Goal: Information Seeking & Learning: Learn about a topic

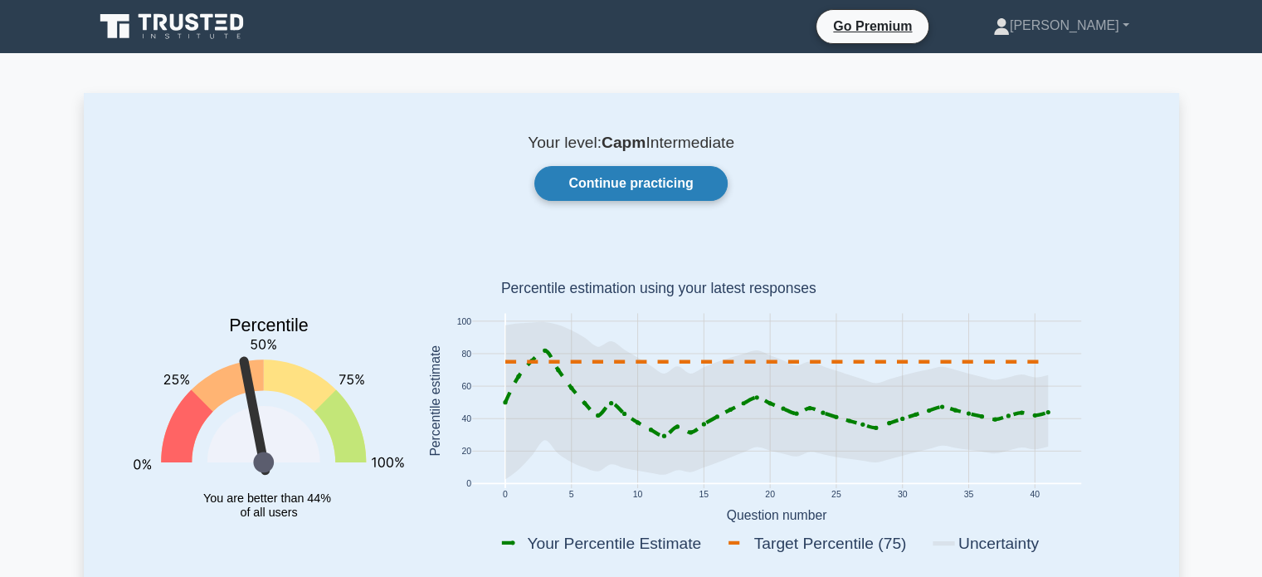
click at [563, 185] on link "Continue practicing" at bounding box center [630, 183] width 193 height 35
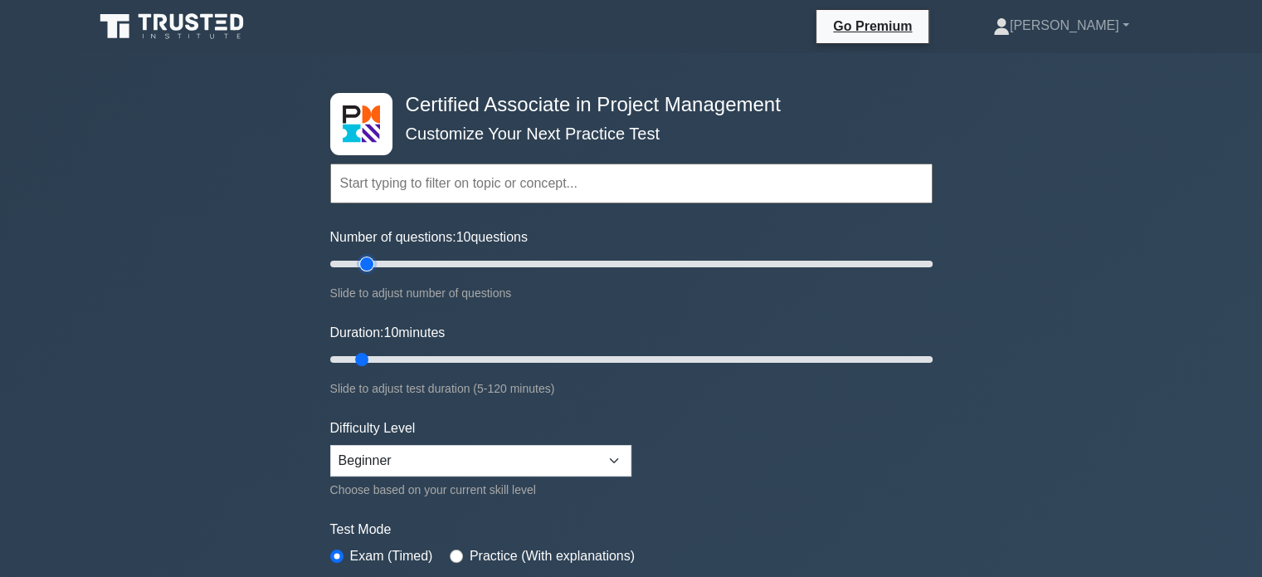
type input "15"
click at [363, 261] on input "Number of questions: 10 questions" at bounding box center [631, 264] width 602 height 20
click at [374, 361] on input "Duration: 10 minutes" at bounding box center [631, 359] width 602 height 20
click at [382, 353] on input "Duration: 15 minutes" at bounding box center [631, 359] width 602 height 20
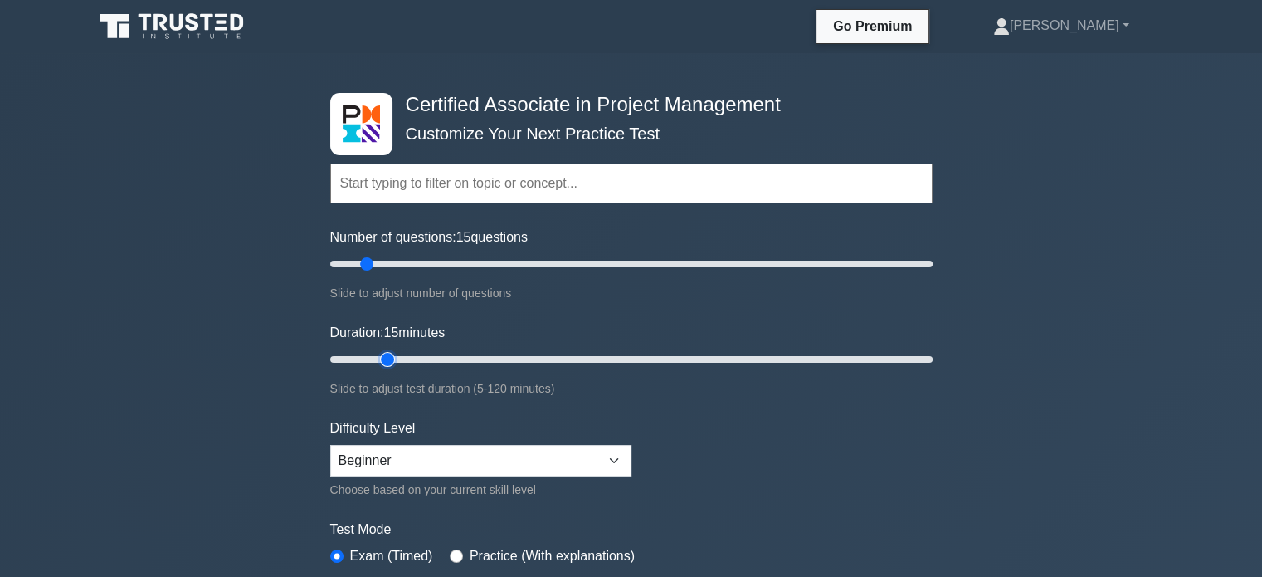
click at [377, 354] on input "Duration: 15 minutes" at bounding box center [631, 359] width 602 height 20
type input "15"
click at [378, 355] on input "Duration: 15 minutes" at bounding box center [631, 359] width 602 height 20
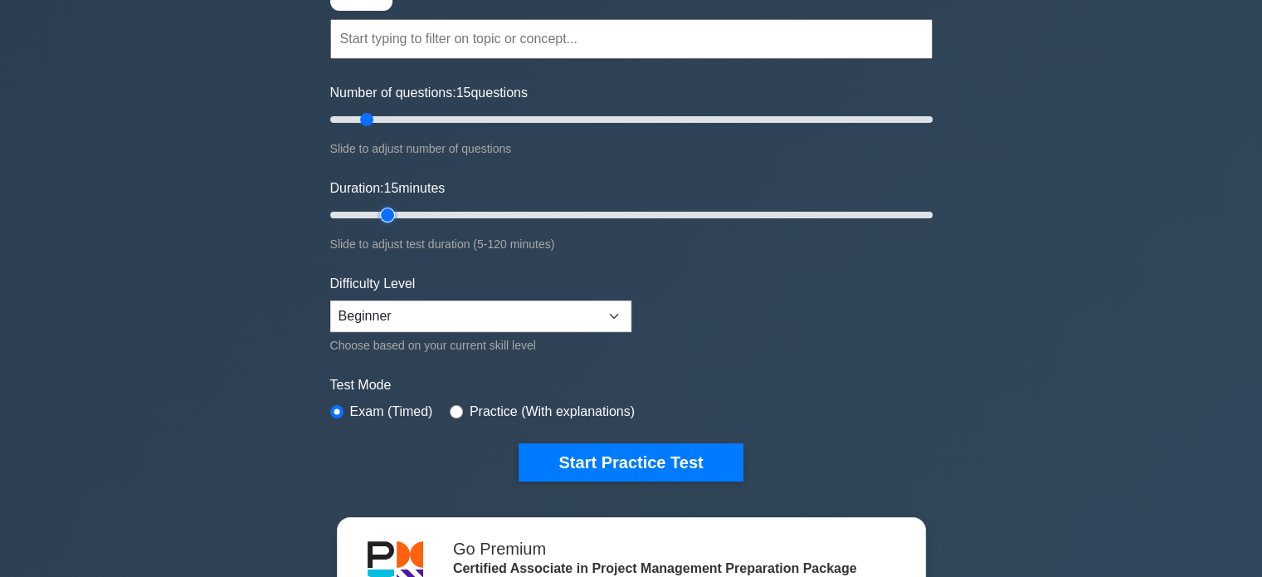
scroll to position [332, 0]
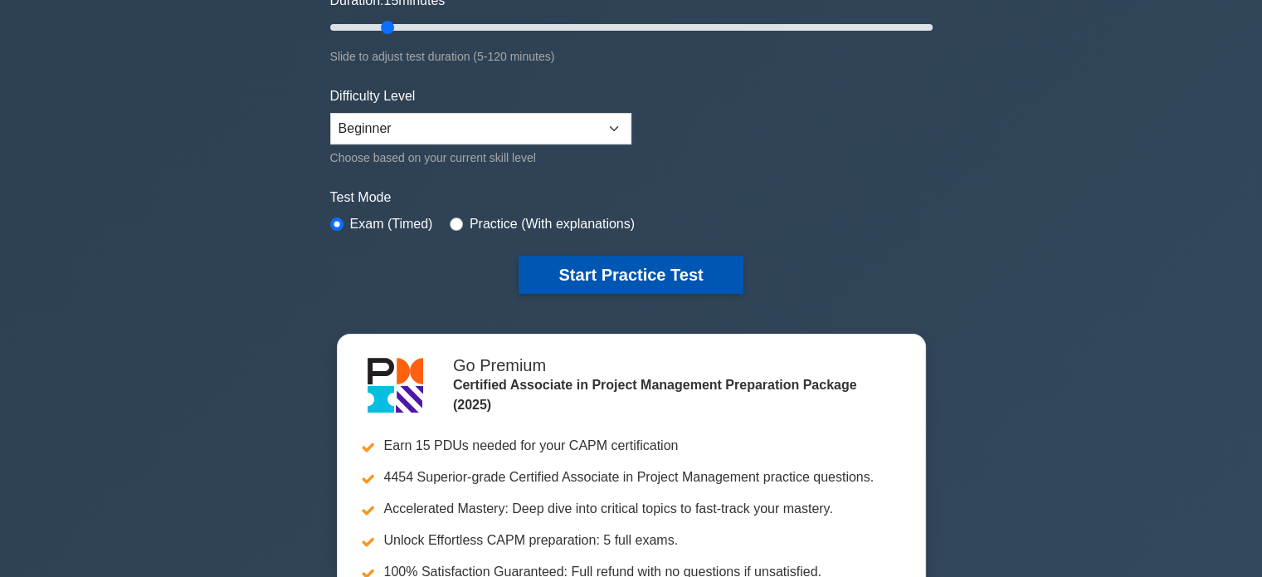
click at [691, 281] on button "Start Practice Test" at bounding box center [631, 275] width 224 height 38
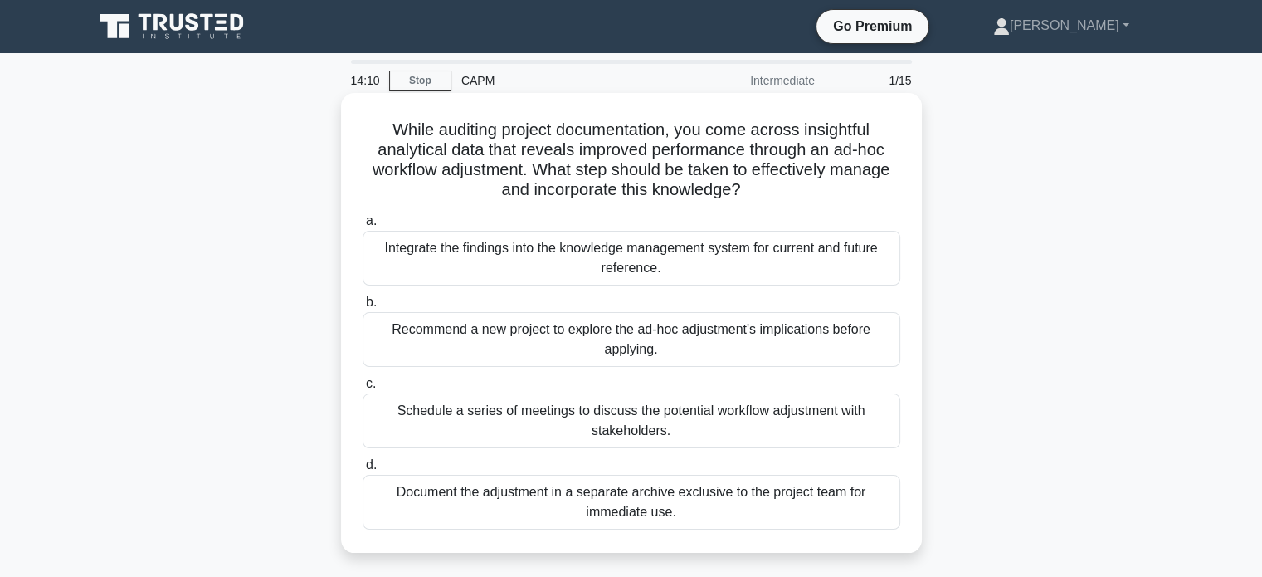
click at [439, 258] on div "Integrate the findings into the knowledge management system for current and fut…" at bounding box center [632, 258] width 538 height 55
click at [363, 227] on input "a. Integrate the findings into the knowledge management system for current and …" at bounding box center [363, 221] width 0 height 11
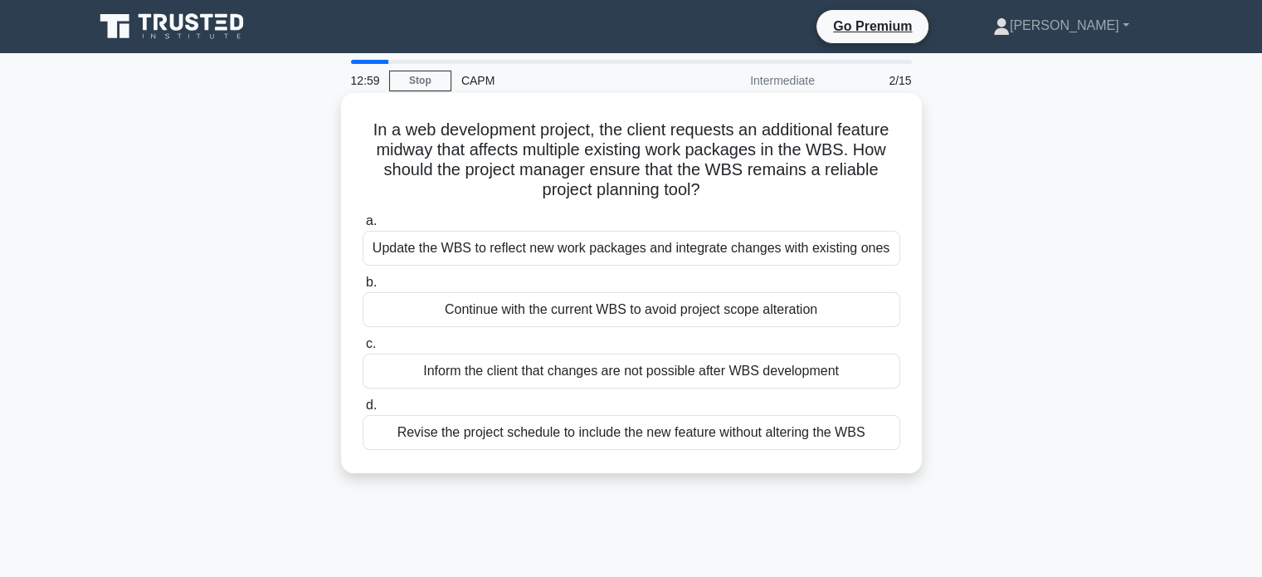
click at [526, 256] on div "Update the WBS to reflect new work packages and integrate changes with existing…" at bounding box center [632, 248] width 538 height 35
click at [363, 227] on input "a. Update the WBS to reflect new work packages and integrate changes with exist…" at bounding box center [363, 221] width 0 height 11
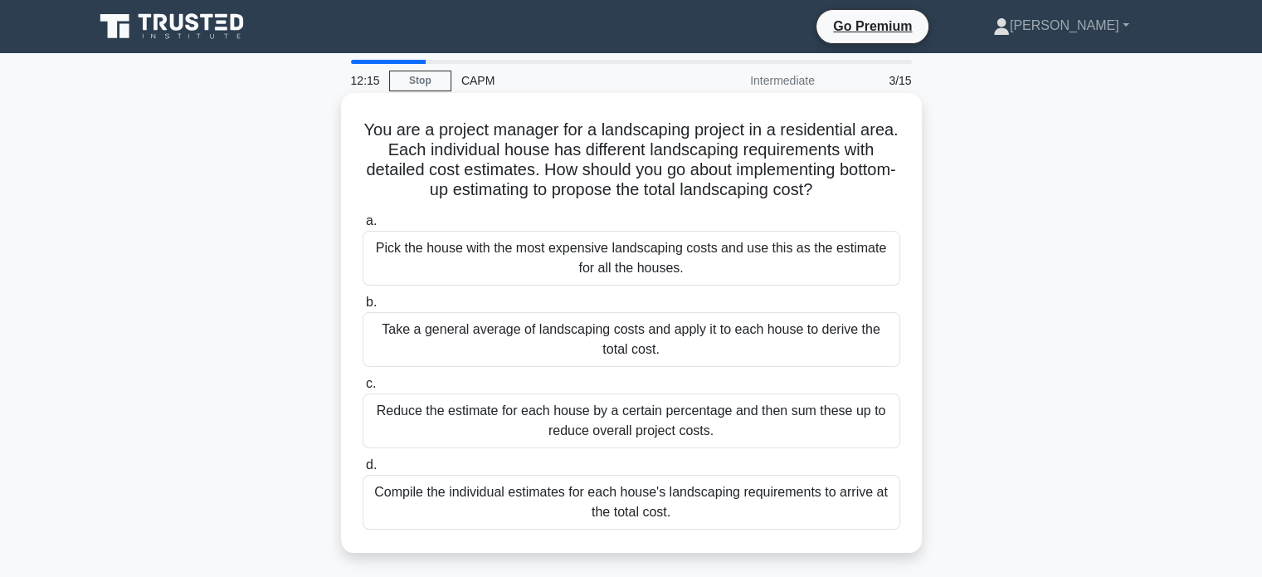
click at [441, 330] on div "Take a general average of landscaping costs and apply it to each house to deriv…" at bounding box center [632, 339] width 538 height 55
click at [363, 308] on input "b. Take a general average of landscaping costs and apply it to each house to de…" at bounding box center [363, 302] width 0 height 11
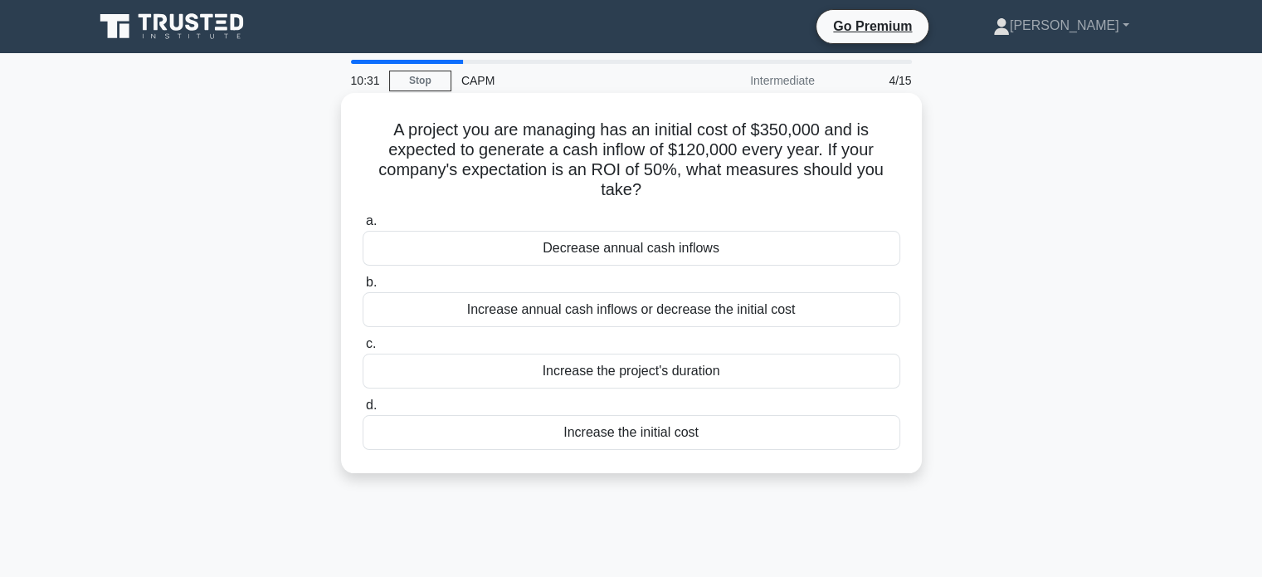
click at [525, 310] on div "Increase annual cash inflows or decrease the initial cost" at bounding box center [632, 309] width 538 height 35
click at [363, 288] on input "b. Increase annual cash inflows or decrease the initial cost" at bounding box center [363, 282] width 0 height 11
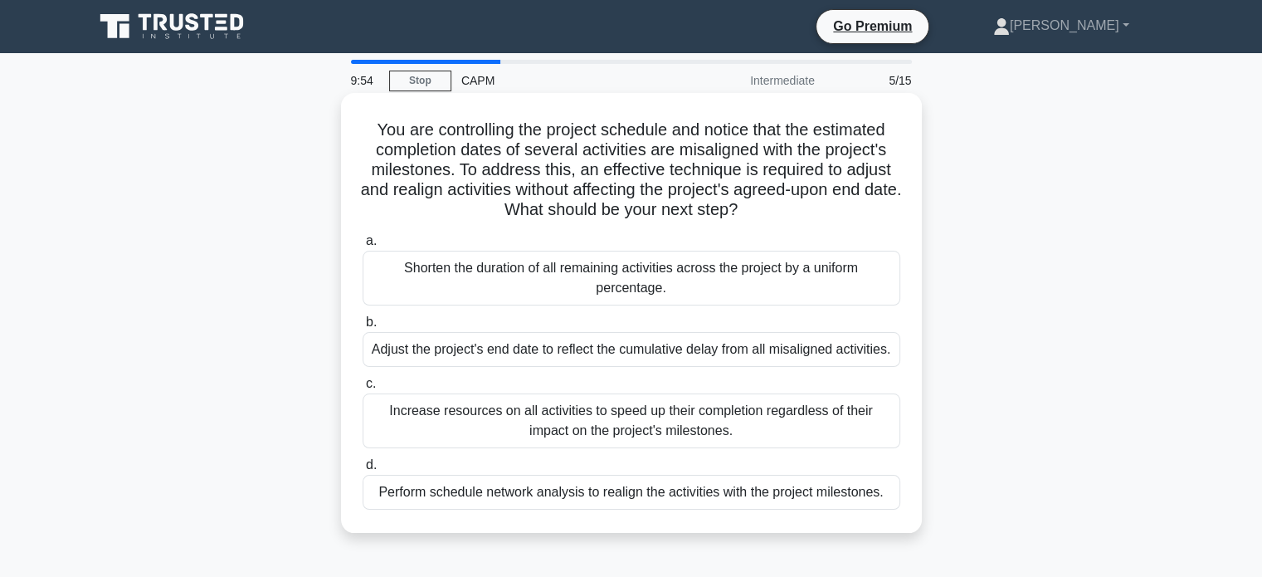
click at [425, 499] on div "Perform schedule network analysis to realign the activities with the project mi…" at bounding box center [632, 492] width 538 height 35
click at [363, 471] on input "d. Perform schedule network analysis to realign the activities with the project…" at bounding box center [363, 465] width 0 height 11
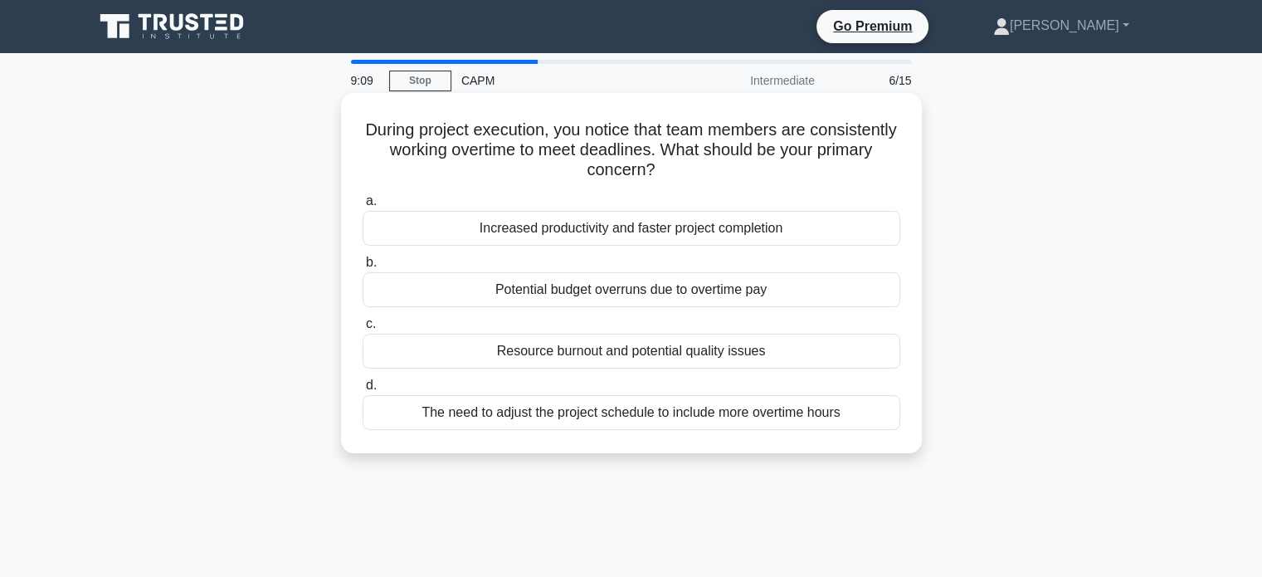
click at [578, 358] on div "Resource burnout and potential quality issues" at bounding box center [632, 351] width 538 height 35
click at [363, 329] on input "c. Resource burnout and potential quality issues" at bounding box center [363, 324] width 0 height 11
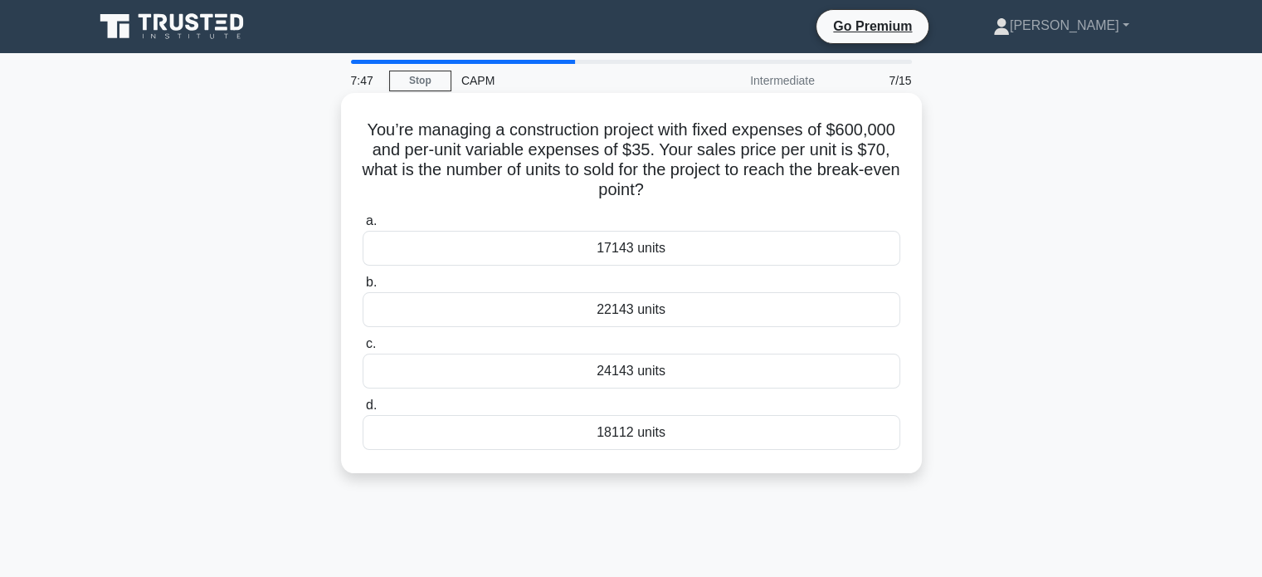
click at [601, 258] on div "17143 units" at bounding box center [632, 248] width 538 height 35
click at [363, 227] on input "a. 17143 units" at bounding box center [363, 221] width 0 height 11
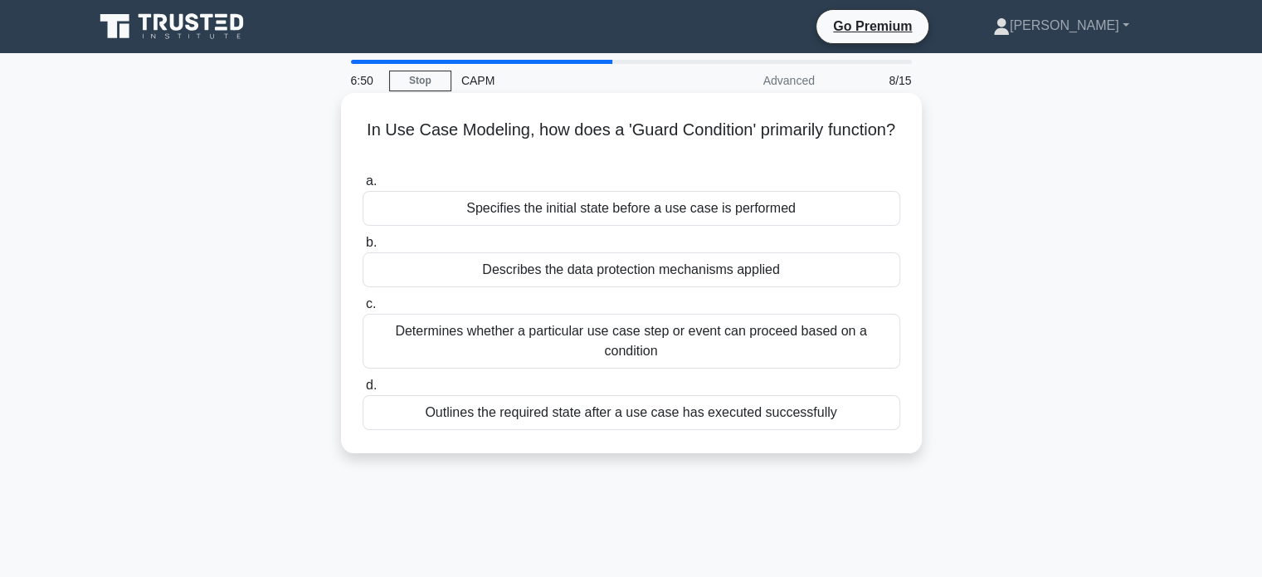
click at [577, 265] on div "Describes the data protection mechanisms applied" at bounding box center [632, 269] width 538 height 35
click at [363, 248] on input "b. Describes the data protection mechanisms applied" at bounding box center [363, 242] width 0 height 11
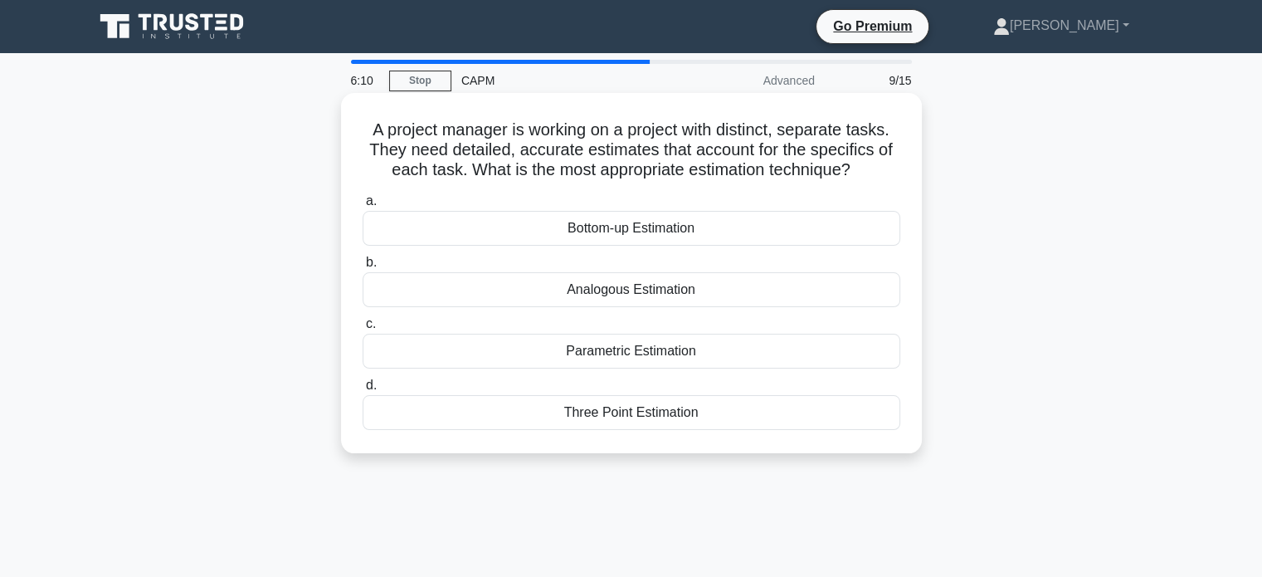
click at [700, 213] on div "Bottom-up Estimation" at bounding box center [632, 228] width 538 height 35
click at [363, 207] on input "a. Bottom-up Estimation" at bounding box center [363, 201] width 0 height 11
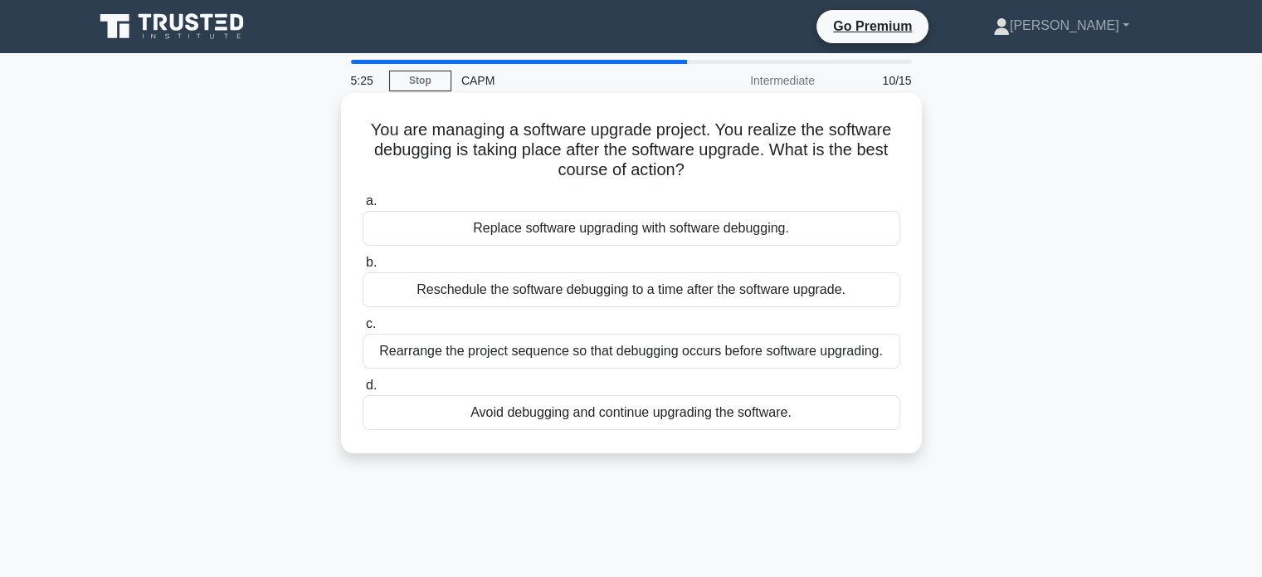
click at [445, 346] on div "Rearrange the project sequence so that debugging occurs before software upgradi…" at bounding box center [632, 351] width 538 height 35
click at [363, 329] on input "c. Rearrange the project sequence so that debugging occurs before software upgr…" at bounding box center [363, 324] width 0 height 11
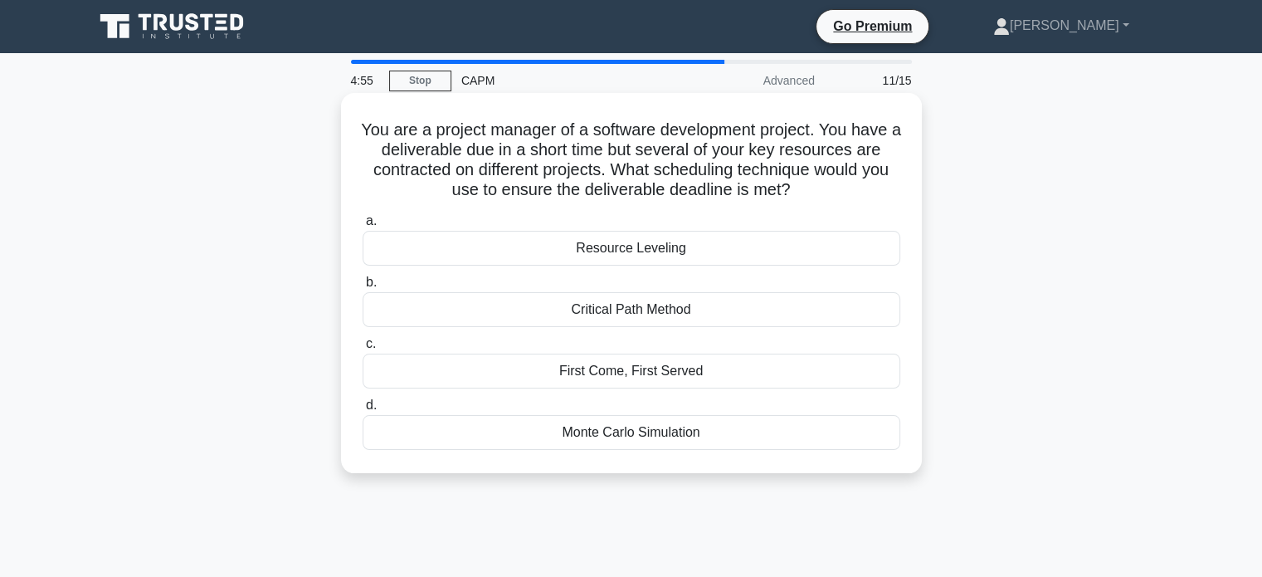
click at [628, 248] on div "Resource Leveling" at bounding box center [632, 248] width 538 height 35
click at [363, 227] on input "a. Resource Leveling" at bounding box center [363, 221] width 0 height 11
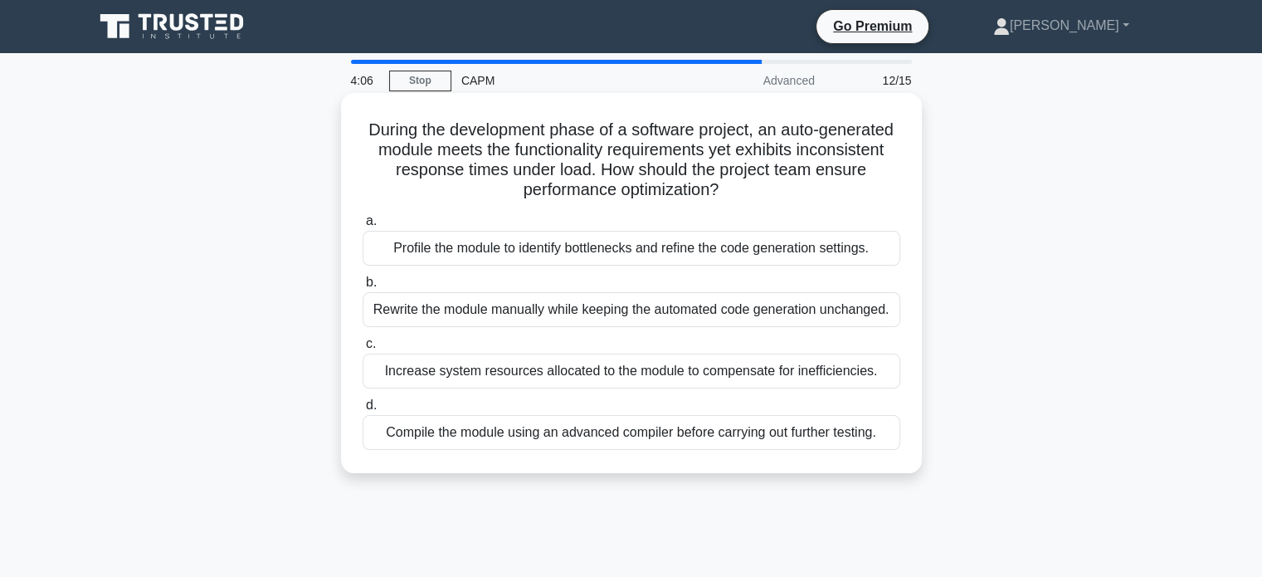
click at [491, 248] on div "Profile the module to identify bottlenecks and refine the code generation setti…" at bounding box center [632, 248] width 538 height 35
click at [363, 227] on input "a. Profile the module to identify bottlenecks and refine the code generation se…" at bounding box center [363, 221] width 0 height 11
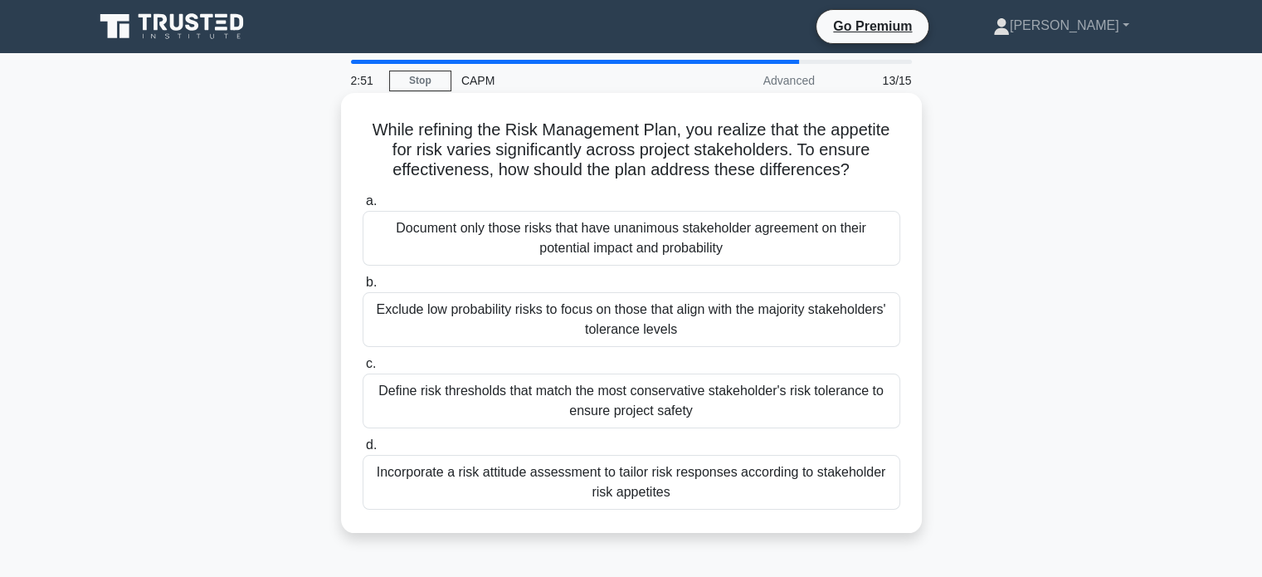
click at [559, 489] on div "Incorporate a risk attitude assessment to tailor risk responses according to st…" at bounding box center [632, 482] width 538 height 55
click at [363, 451] on input "d. Incorporate a risk attitude assessment to tailor risk responses according to…" at bounding box center [363, 445] width 0 height 11
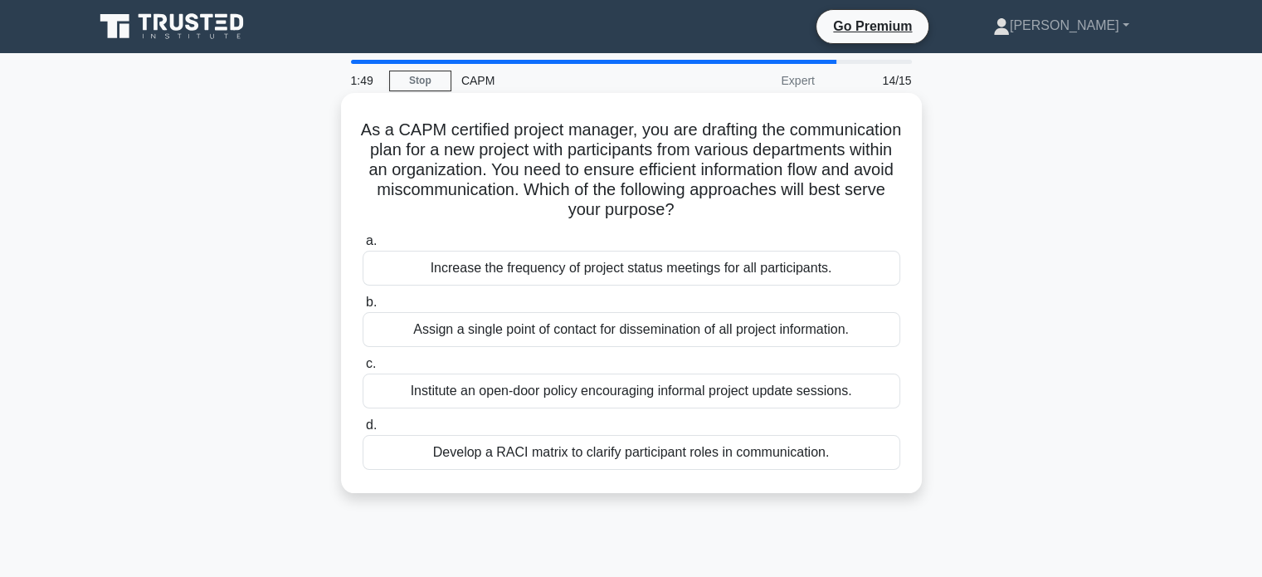
click at [554, 339] on div "Assign a single point of contact for dissemination of all project information." at bounding box center [632, 329] width 538 height 35
click at [363, 308] on input "b. Assign a single point of contact for dissemination of all project informatio…" at bounding box center [363, 302] width 0 height 11
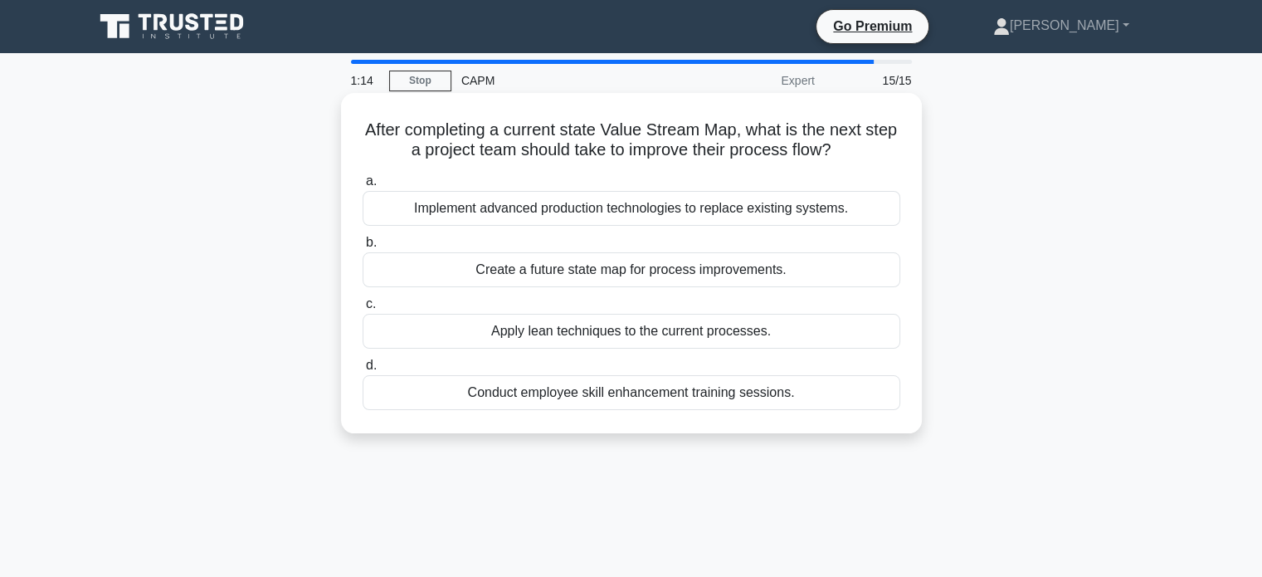
click at [449, 271] on div "Create a future state map for process improvements." at bounding box center [632, 269] width 538 height 35
click at [363, 248] on input "b. Create a future state map for process improvements." at bounding box center [363, 242] width 0 height 11
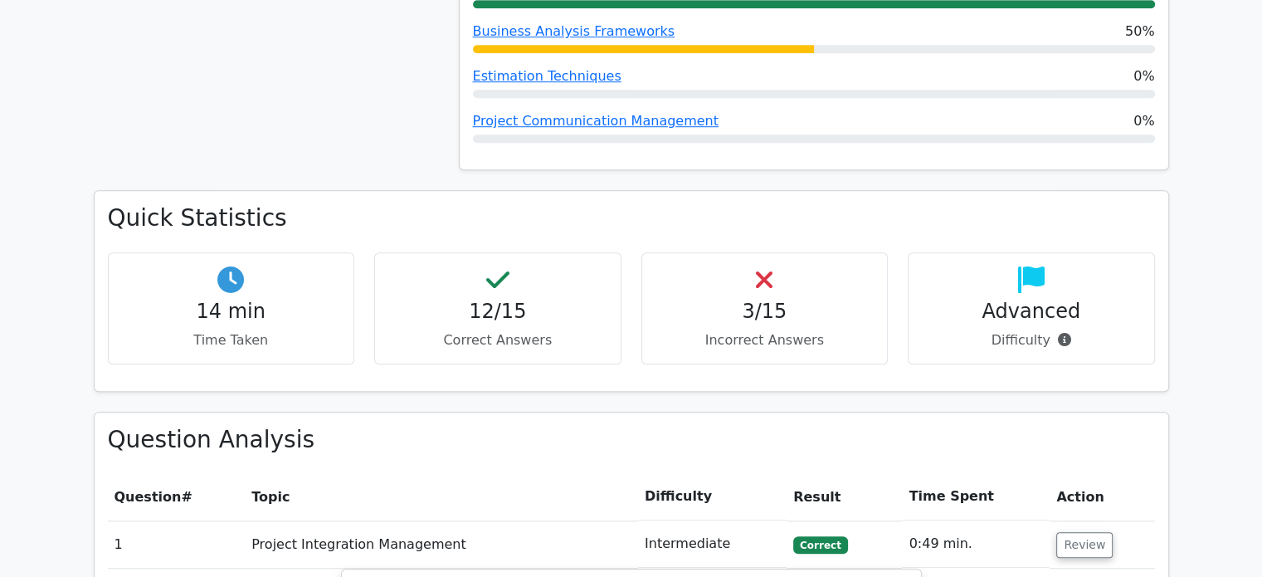
scroll to position [1235, 0]
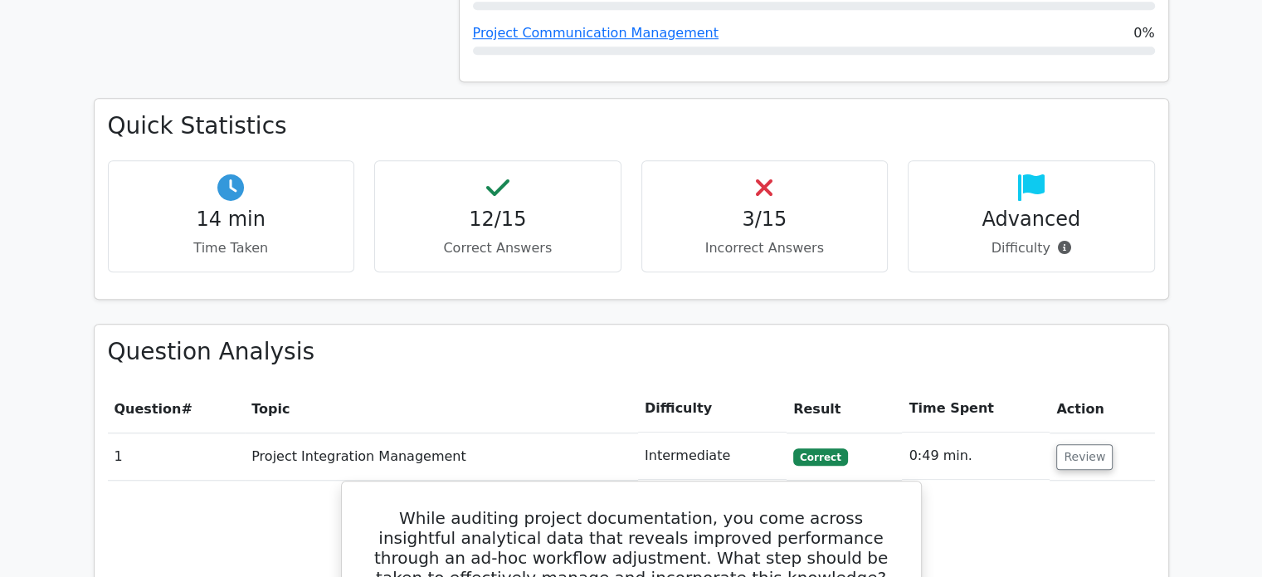
click at [1059, 241] on icon at bounding box center [1064, 247] width 13 height 13
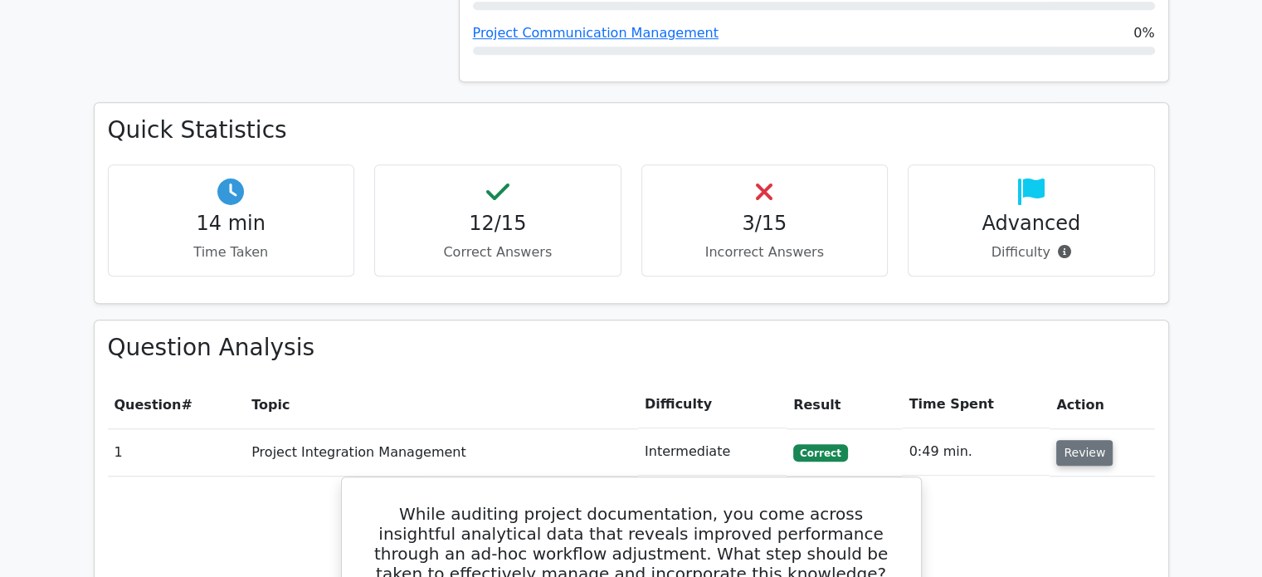
click at [1066, 440] on button "Review" at bounding box center [1084, 453] width 56 height 26
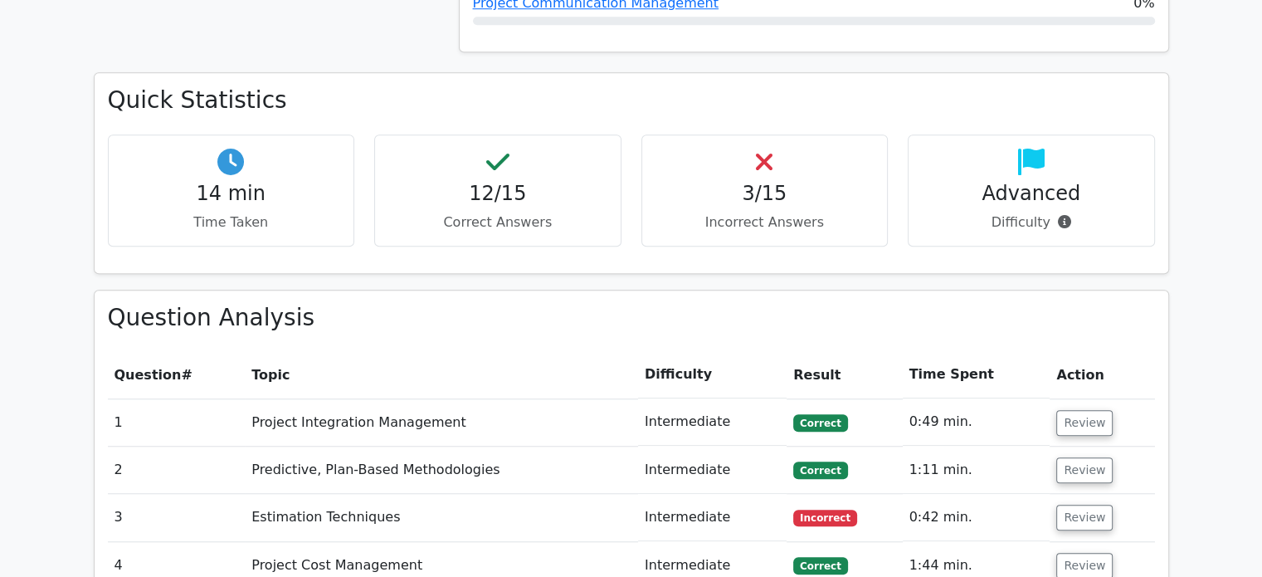
scroll to position [1334, 0]
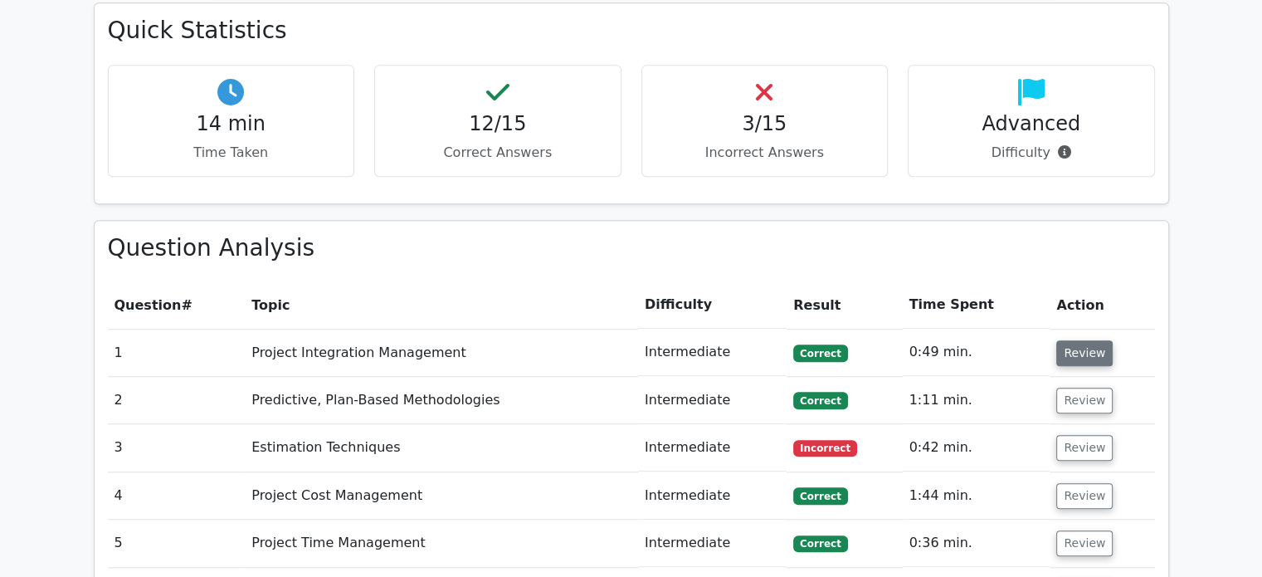
click at [1098, 340] on button "Review" at bounding box center [1084, 353] width 56 height 26
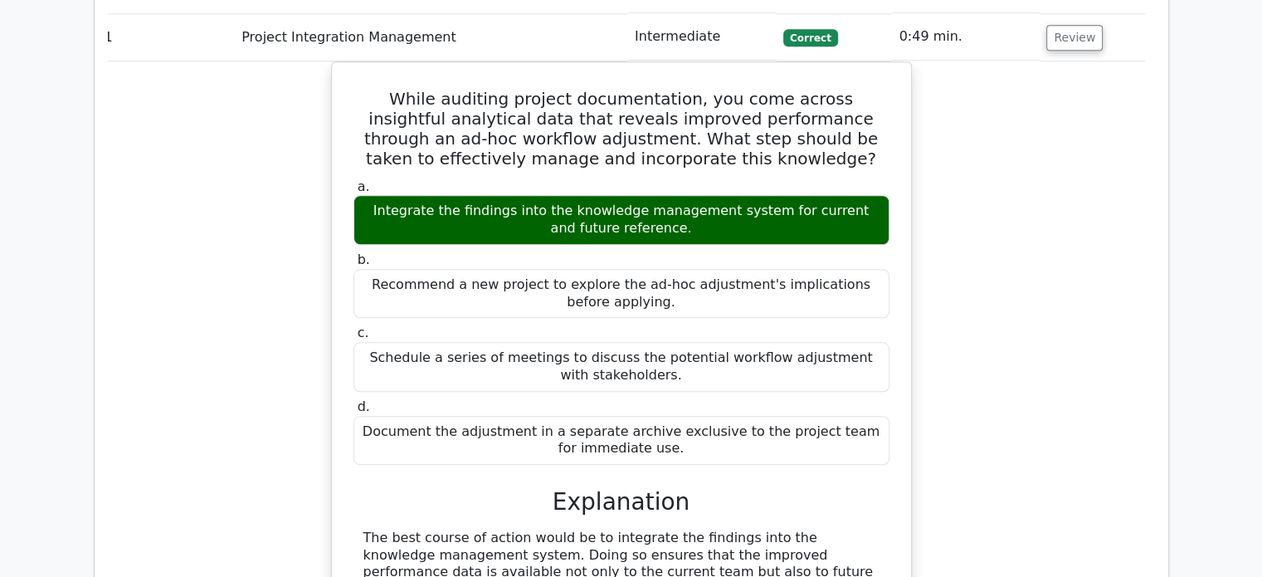
scroll to position [1499, 0]
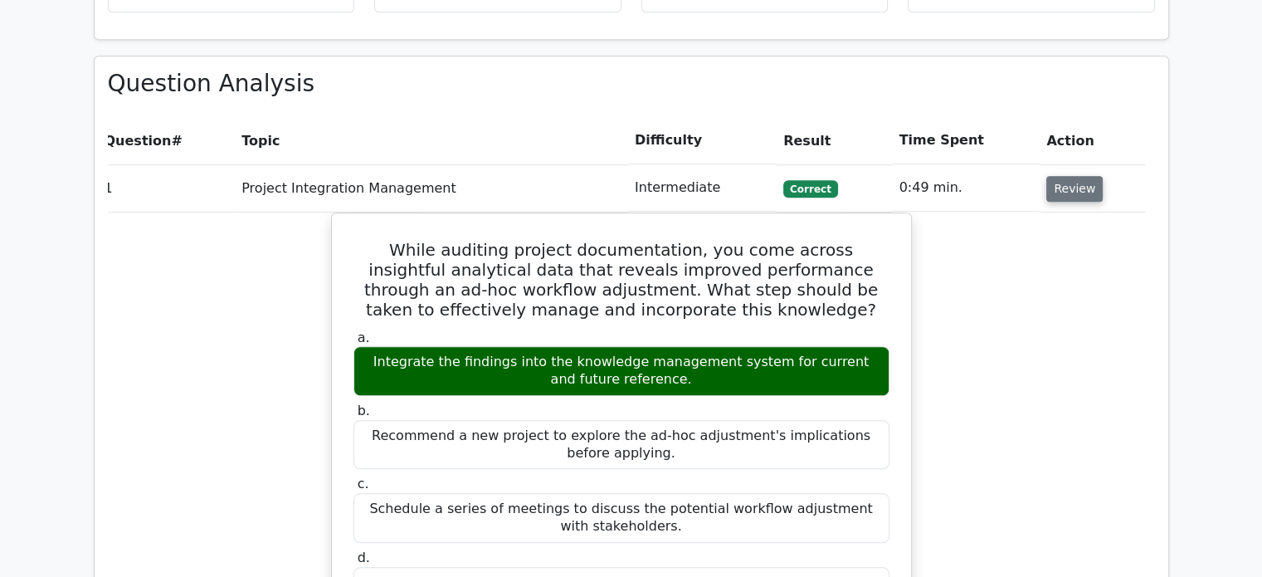
click at [1046, 176] on button "Review" at bounding box center [1074, 189] width 56 height 26
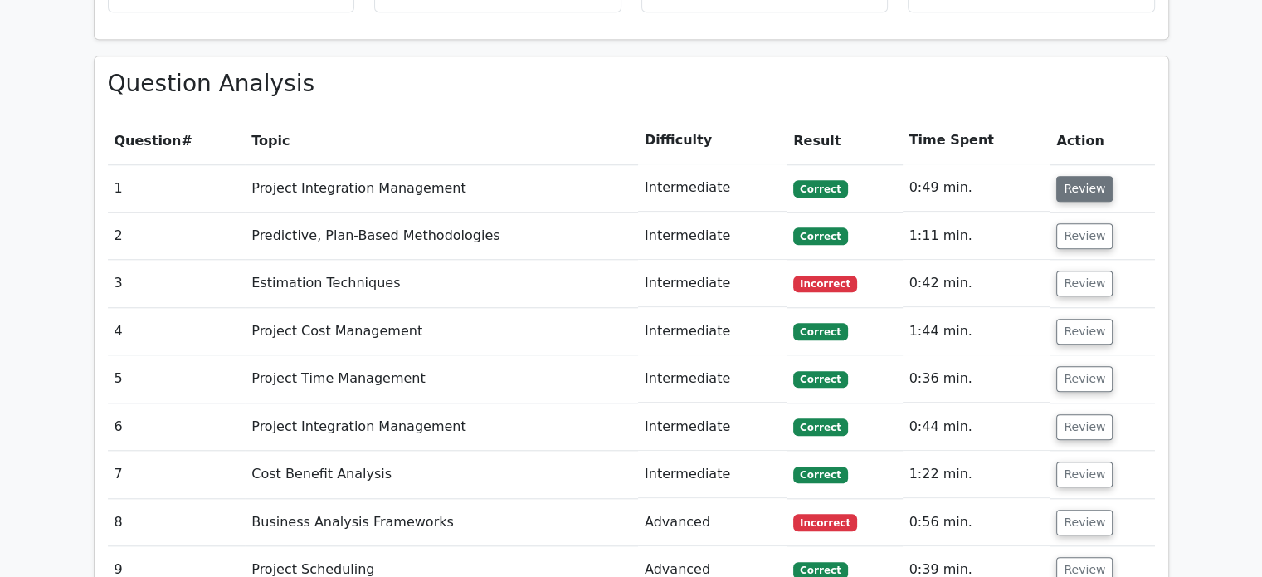
scroll to position [0, 0]
click at [1072, 223] on button "Review" at bounding box center [1084, 236] width 56 height 26
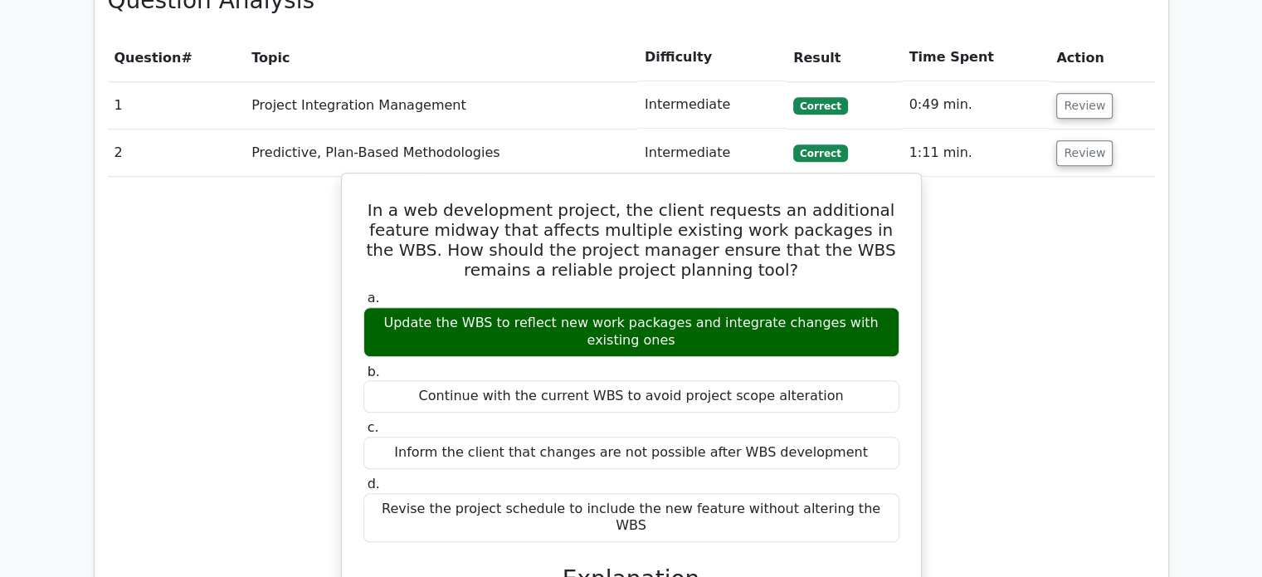
scroll to position [1665, 0]
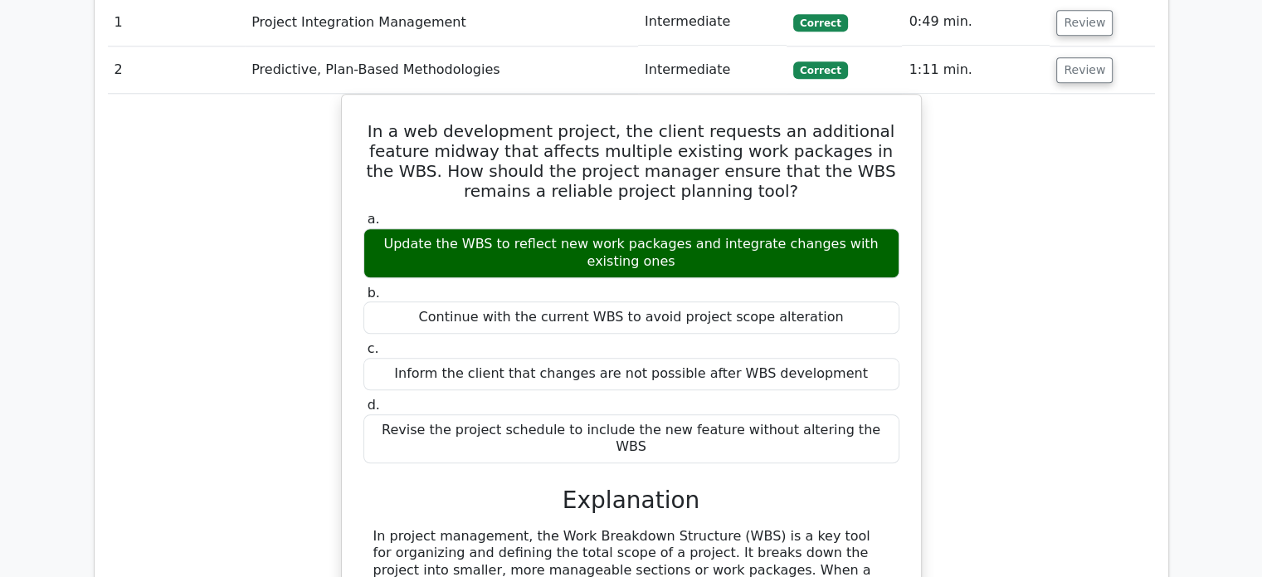
click at [1089, 254] on div "In a web development project, the client requests an additional feature midway …" at bounding box center [631, 571] width 1047 height 954
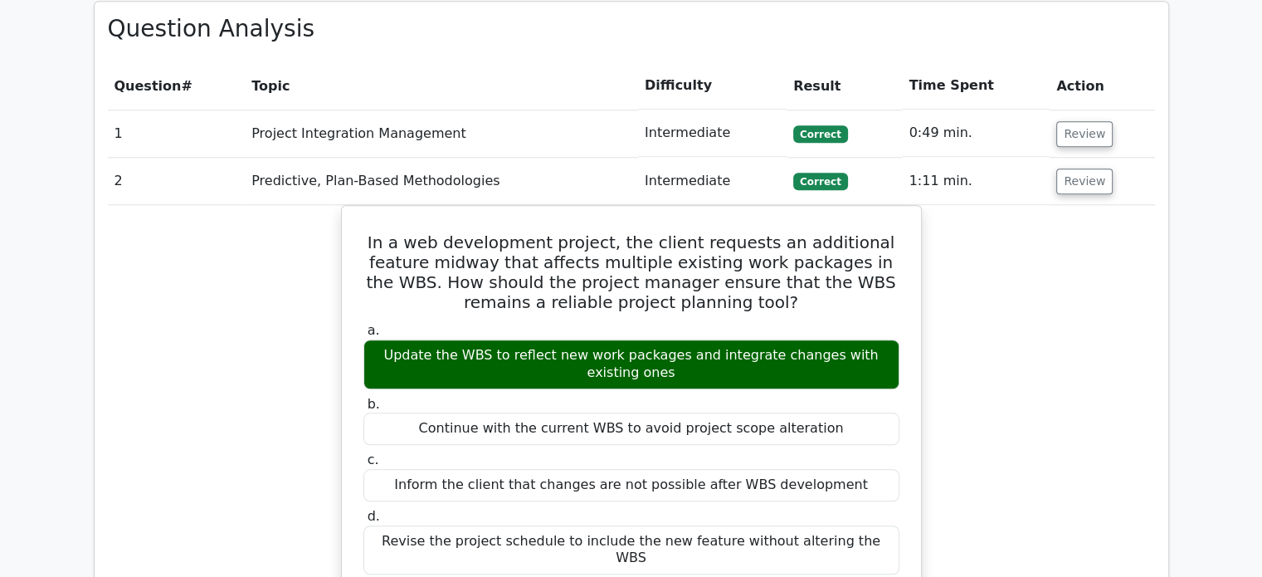
scroll to position [1416, 0]
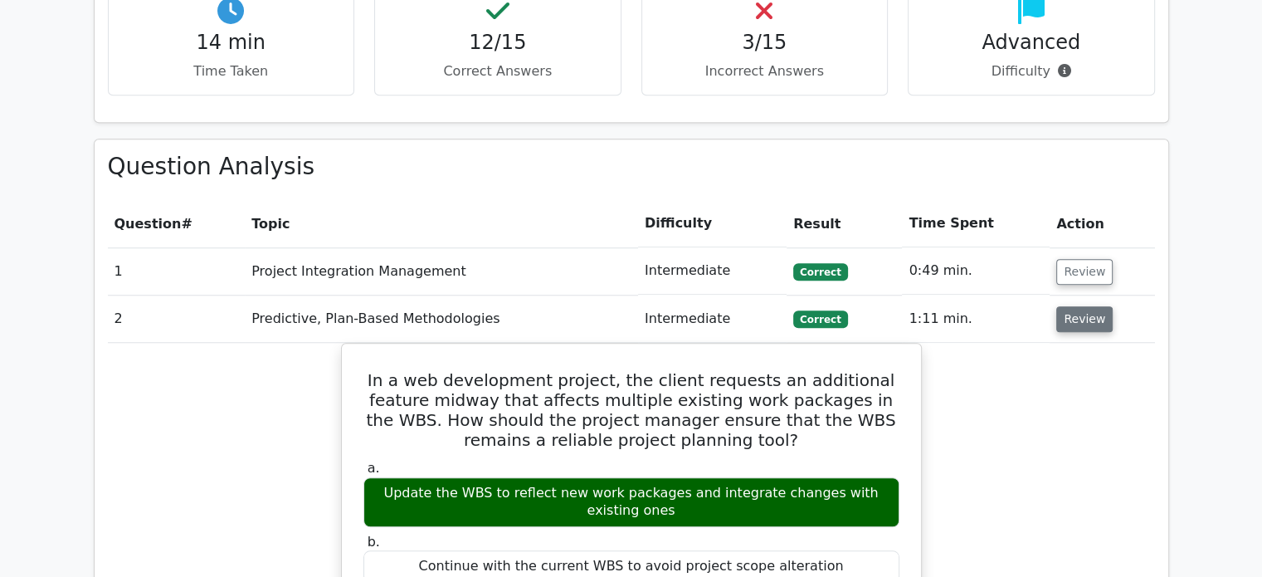
click at [1077, 306] on button "Review" at bounding box center [1084, 319] width 56 height 26
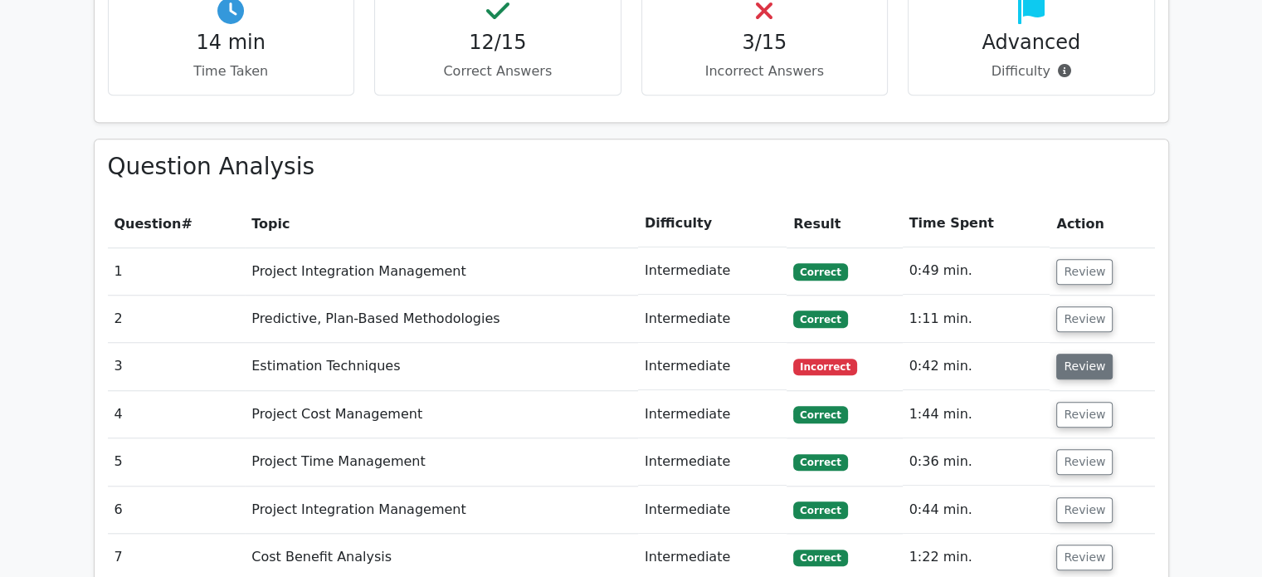
click at [1091, 354] on button "Review" at bounding box center [1084, 367] width 56 height 26
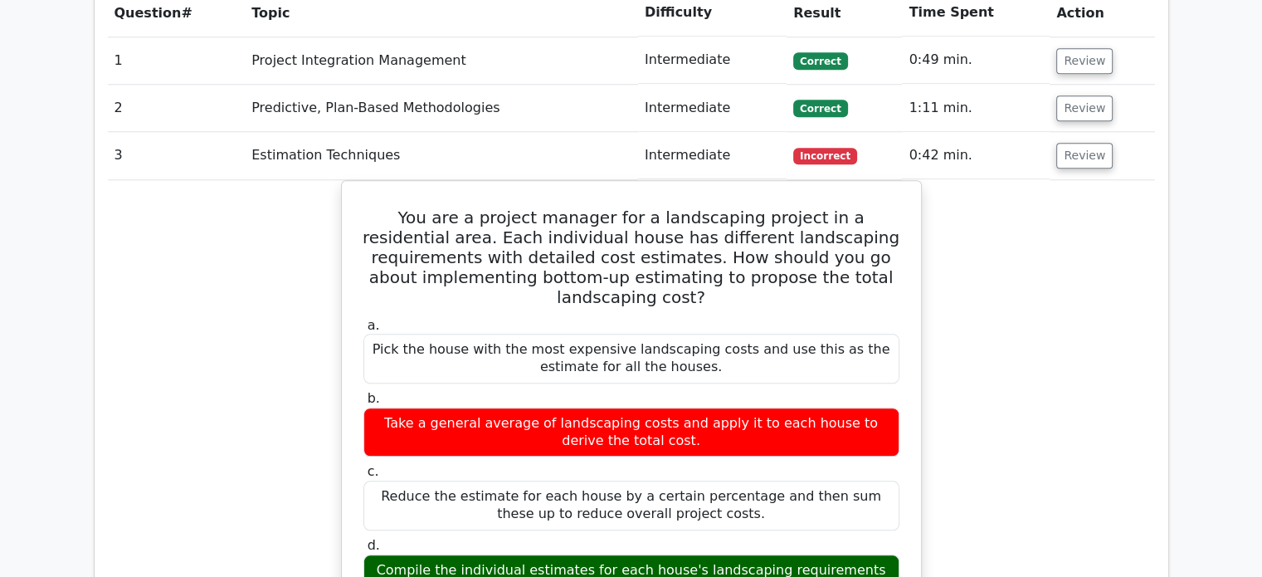
scroll to position [1665, 0]
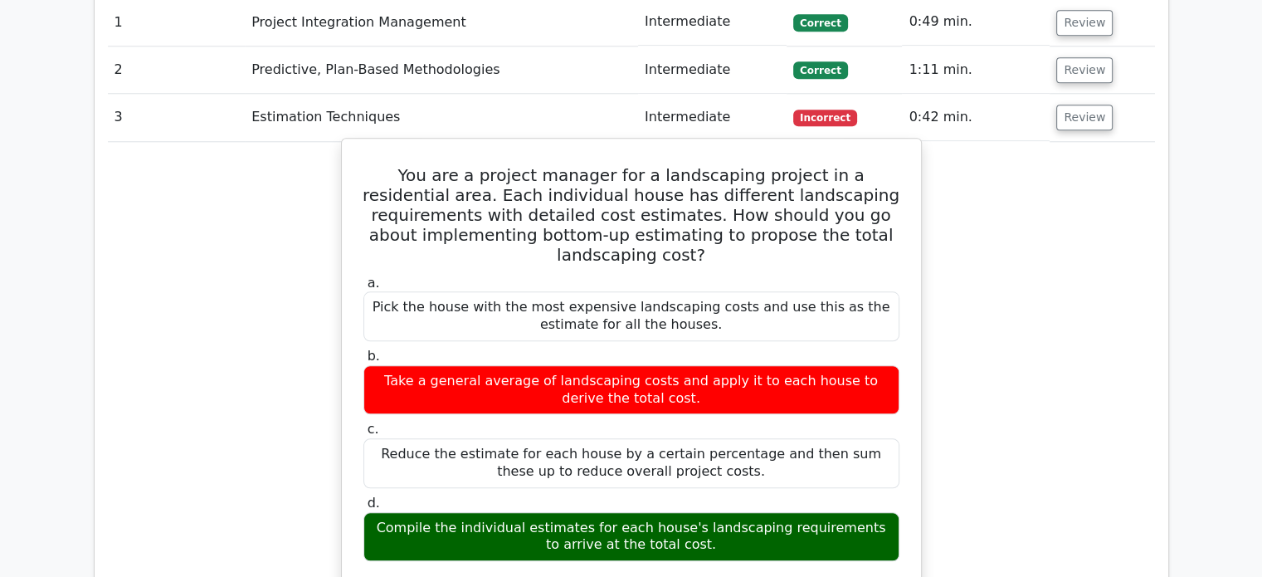
drag, startPoint x: 683, startPoint y: 444, endPoint x: 378, endPoint y: 96, distance: 462.8
click at [378, 145] on div "You are a project manager for a landscaping project in a residential area. Each…" at bounding box center [632, 528] width 566 height 766
copy div "You are a project manager for a landscaping project in a residential area. Each…"
click at [412, 165] on h5 "You are a project manager for a landscaping project in a residential area. Each…" at bounding box center [631, 215] width 539 height 100
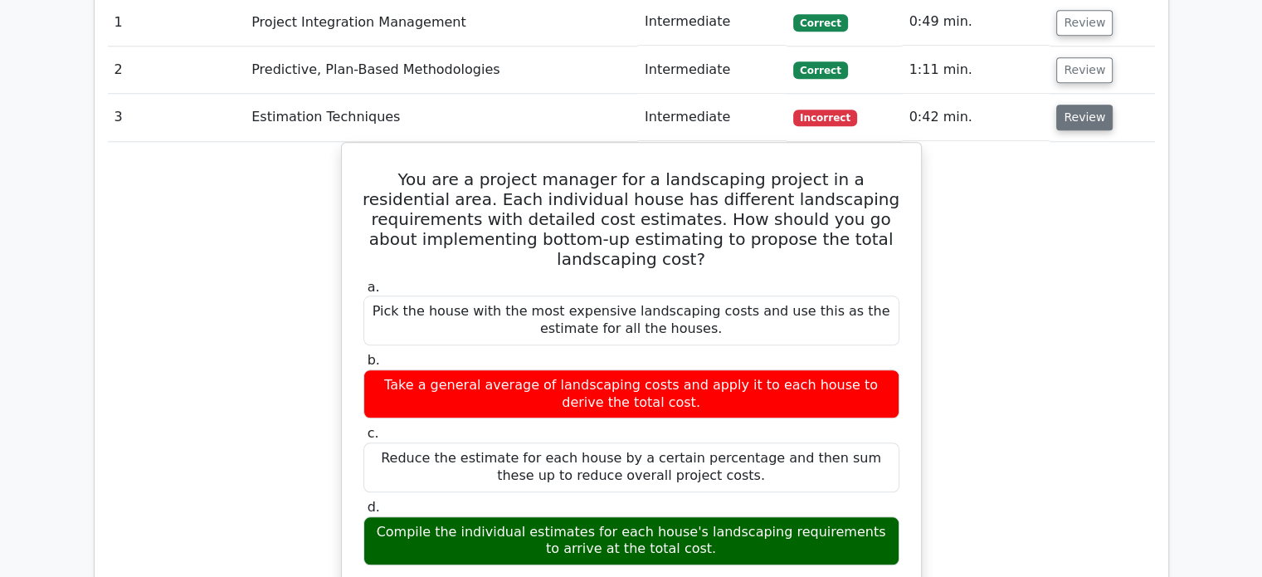
click at [1068, 105] on button "Review" at bounding box center [1084, 118] width 56 height 26
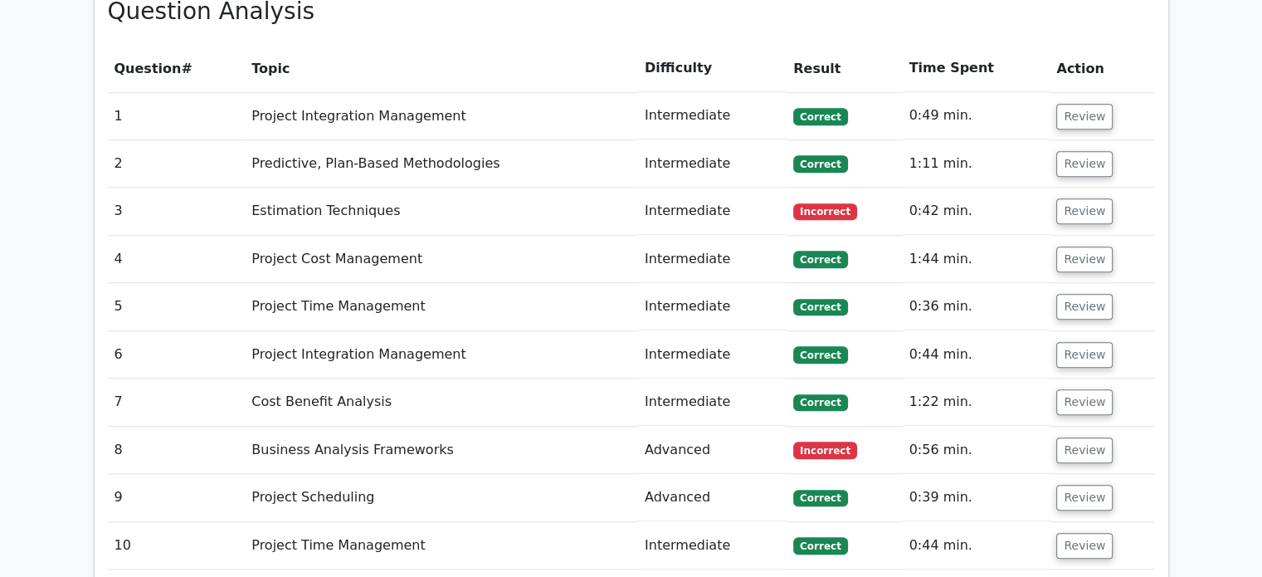
scroll to position [1582, 0]
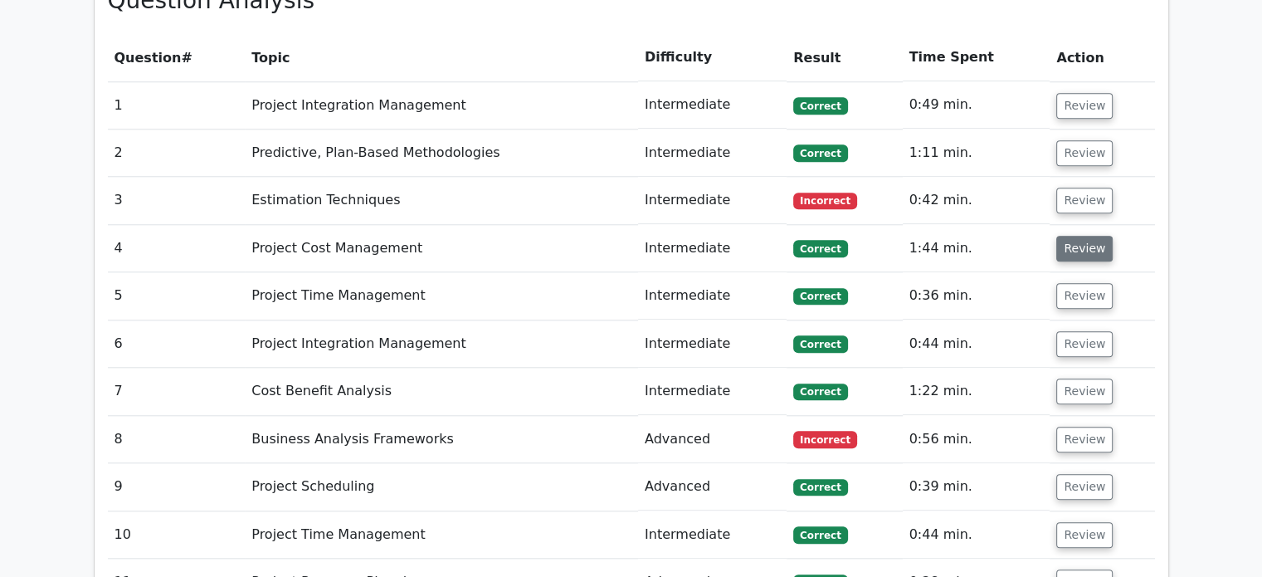
click at [1066, 236] on button "Review" at bounding box center [1084, 249] width 56 height 26
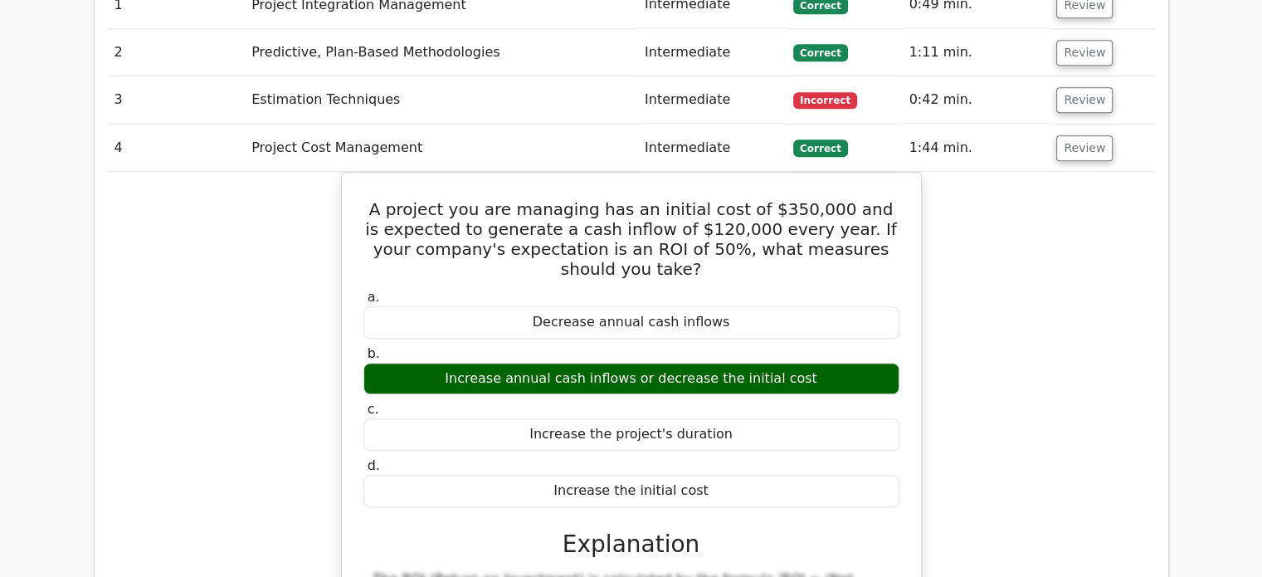
scroll to position [1748, 0]
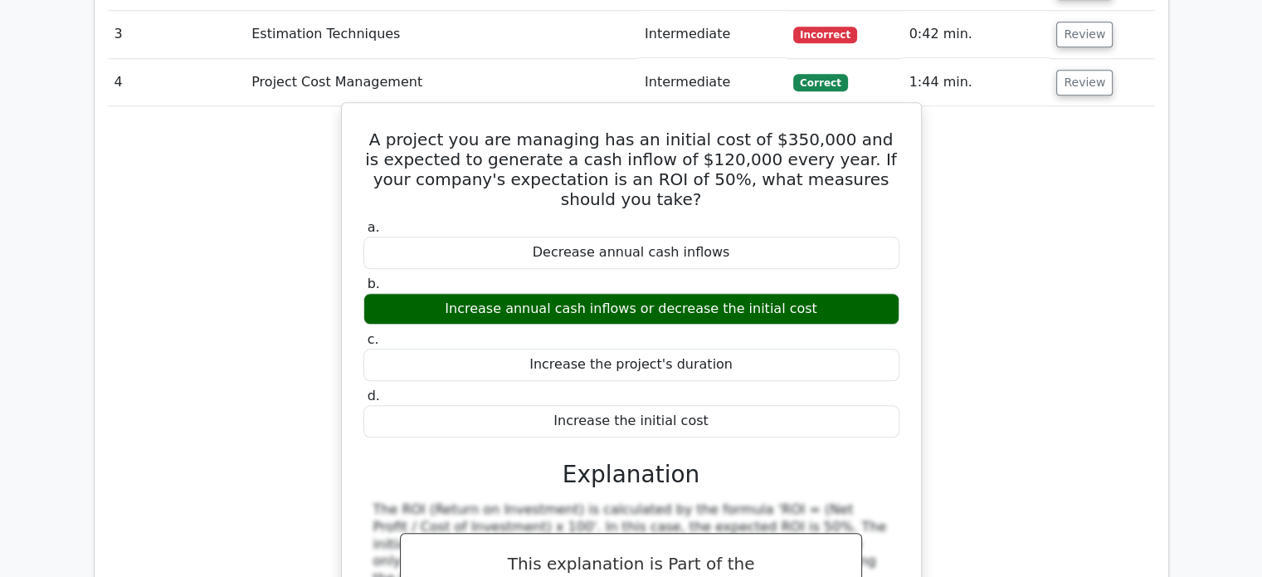
drag, startPoint x: 706, startPoint y: 336, endPoint x: 390, endPoint y: 59, distance: 420.5
click at [390, 110] on div "A project you are managing has an initial cost of $350,000 and is expected to g…" at bounding box center [632, 457] width 566 height 695
click at [390, 129] on h5 "A project you are managing has an initial cost of $350,000 and is expected to g…" at bounding box center [631, 169] width 539 height 80
drag, startPoint x: 390, startPoint y: 59, endPoint x: 706, endPoint y: 339, distance: 422.7
click at [706, 339] on div "A project you are managing has an initial cost of $350,000 and is expected to g…" at bounding box center [632, 457] width 566 height 695
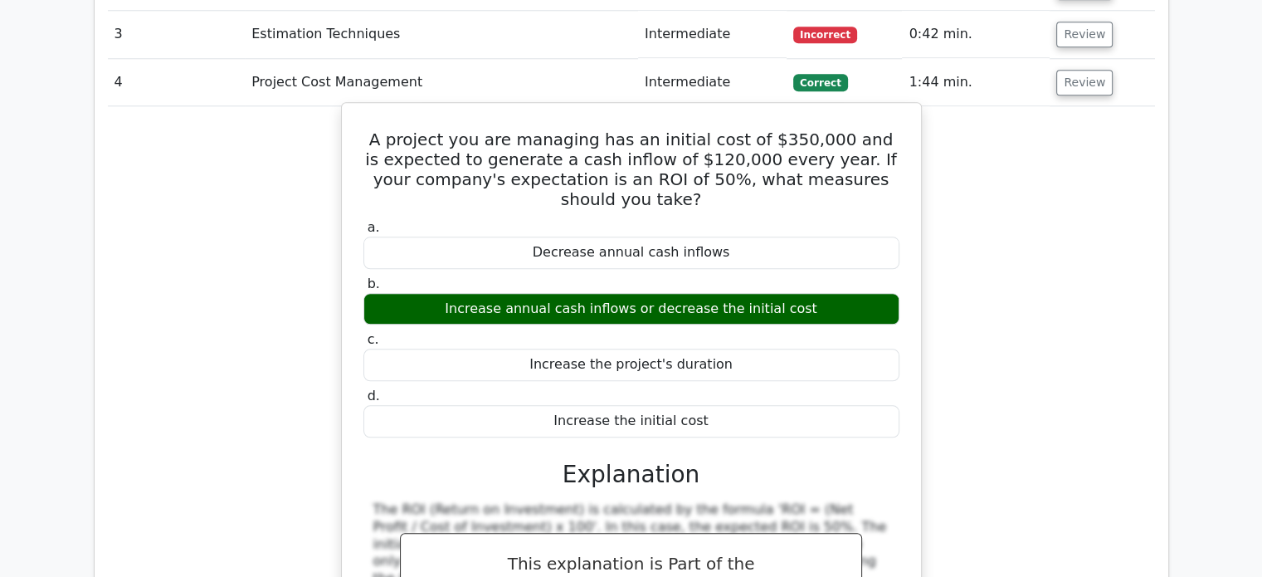
click at [706, 405] on div "Increase the initial cost" at bounding box center [631, 421] width 536 height 32
drag, startPoint x: 697, startPoint y: 338, endPoint x: 391, endPoint y: 57, distance: 415.3
click at [391, 110] on div "A project you are managing has an initial cost of $350,000 and is expected to g…" at bounding box center [632, 457] width 566 height 695
copy div "A project you are managing has an initial cost of $350,000 and is expected to g…"
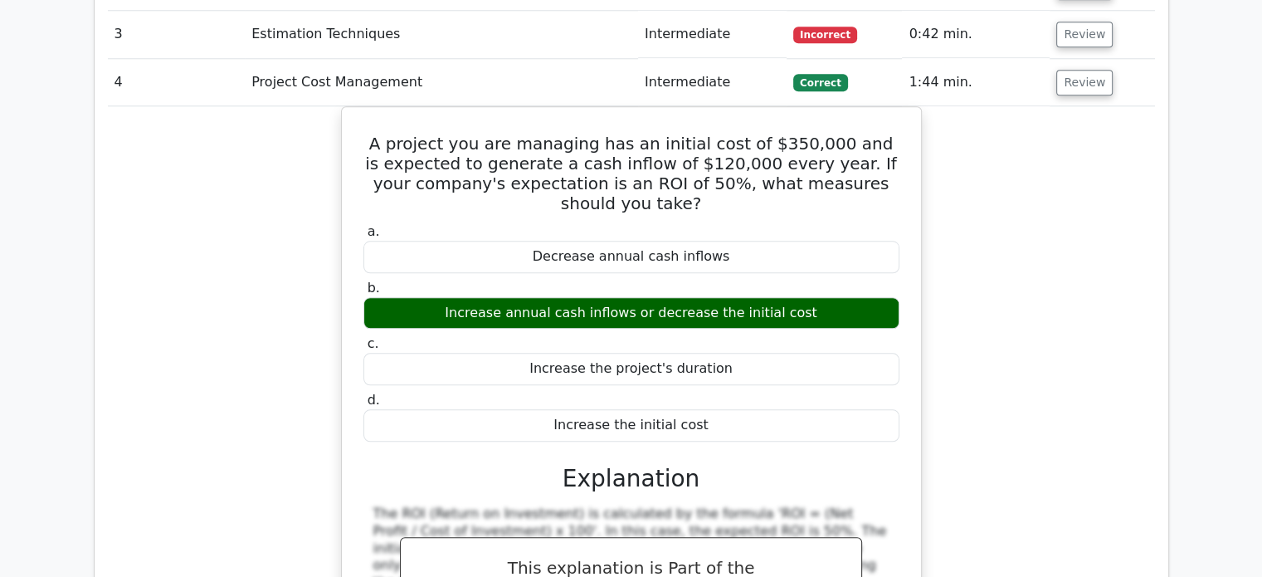
click at [1001, 215] on div "A project you are managing has an initial cost of $350,000 and is expected to g…" at bounding box center [631, 470] width 1047 height 729
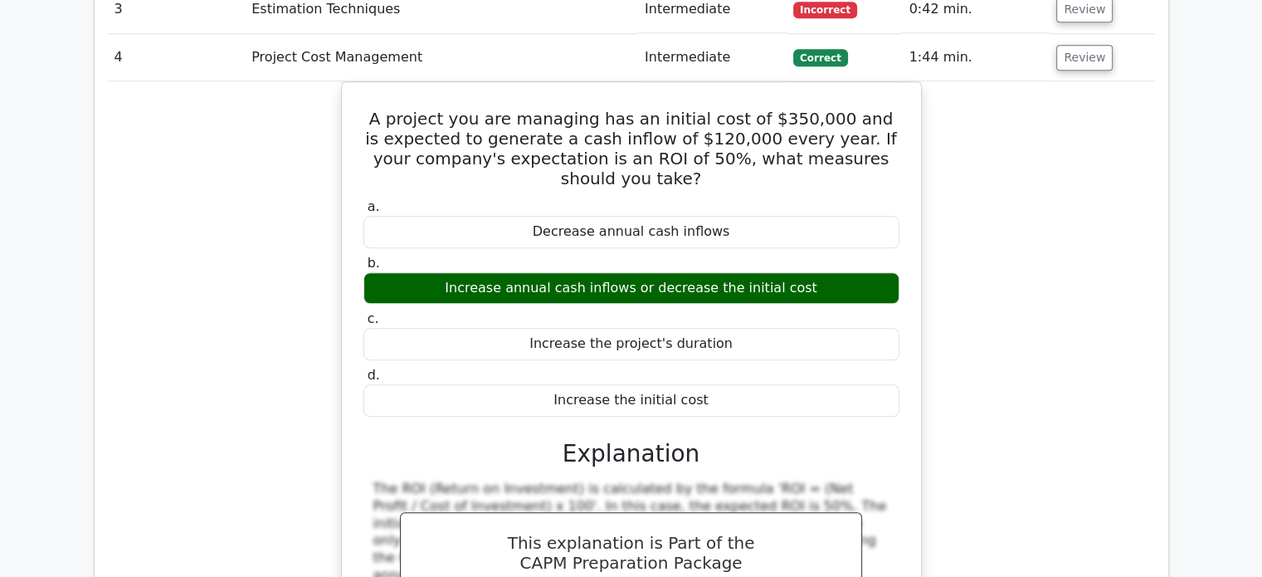
scroll to position [1582, 0]
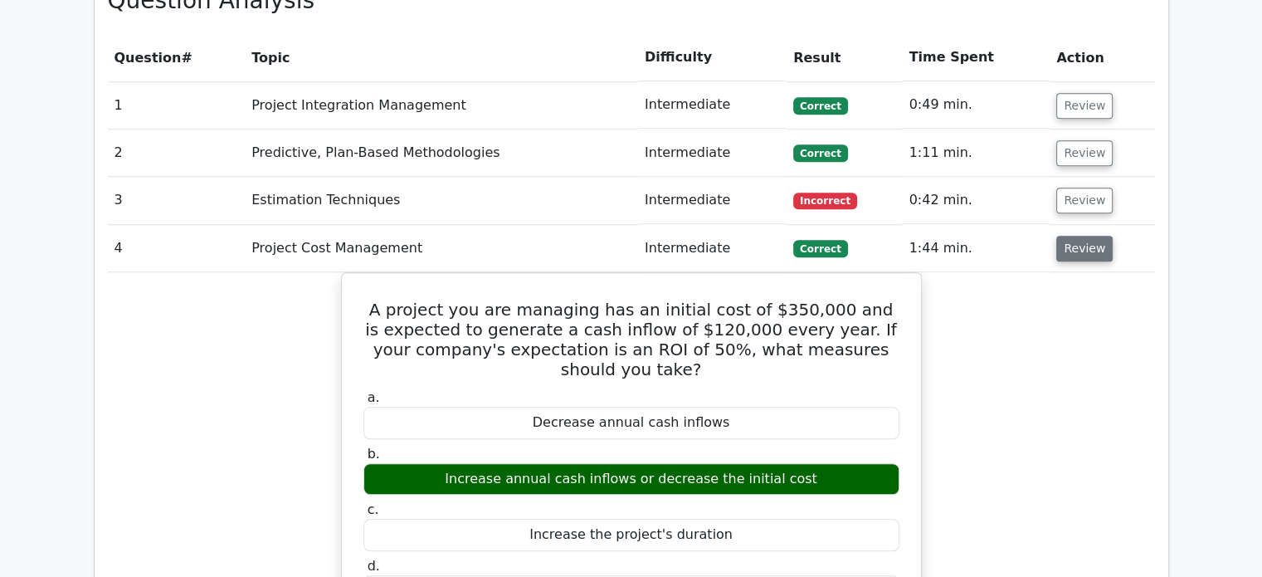
click at [1072, 236] on button "Review" at bounding box center [1084, 249] width 56 height 26
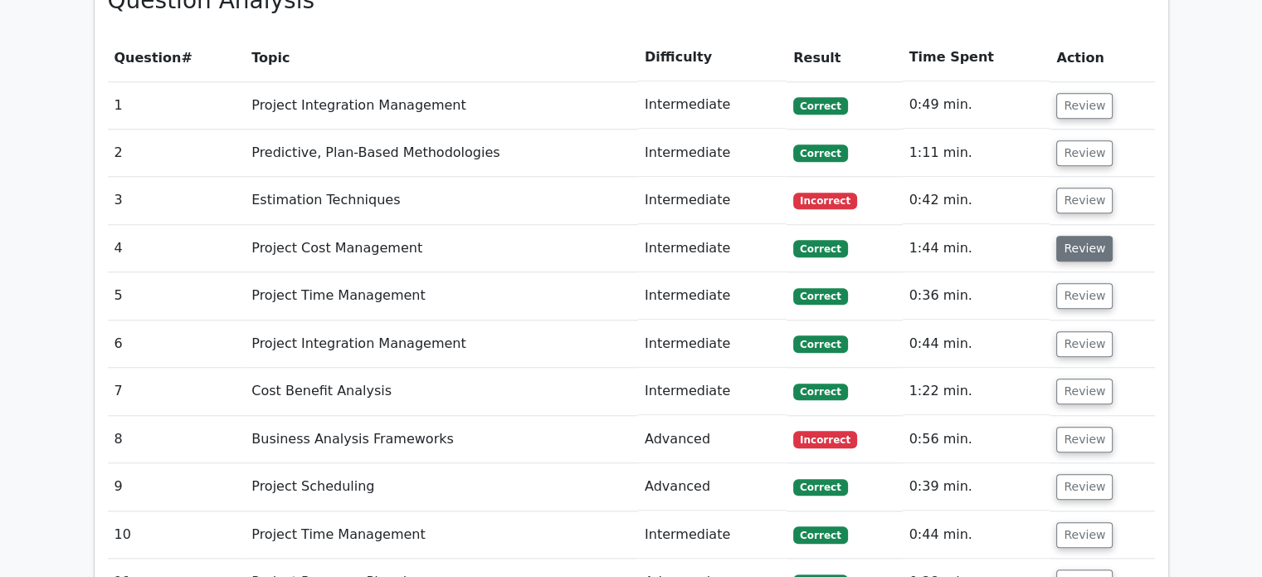
click at [1072, 236] on button "Review" at bounding box center [1084, 249] width 56 height 26
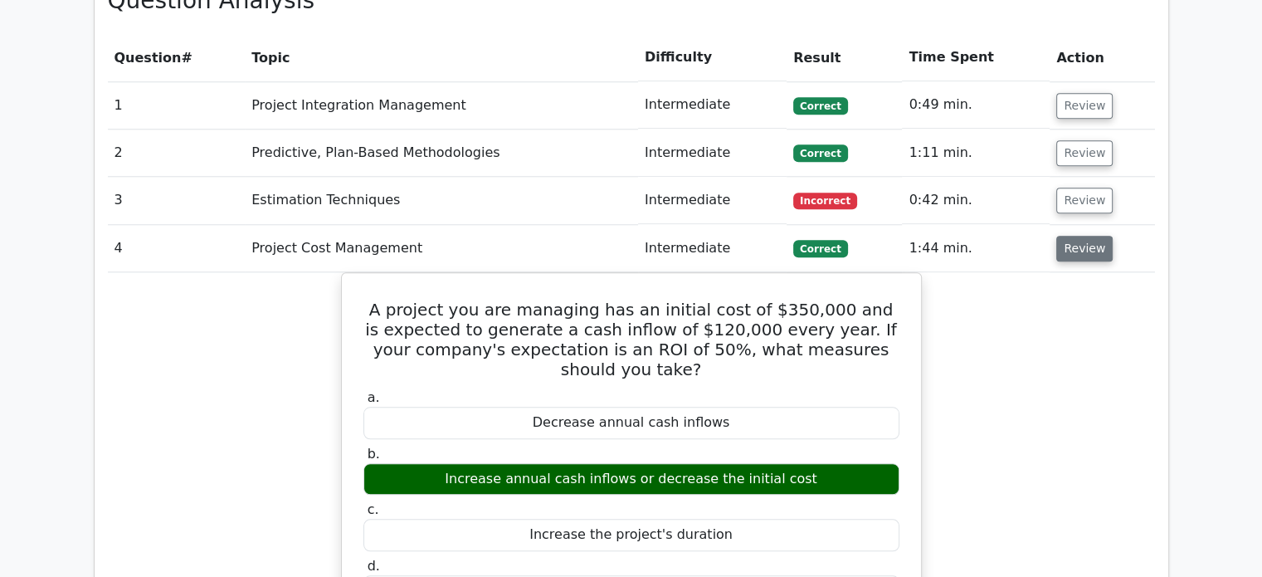
click at [1071, 236] on button "Review" at bounding box center [1084, 249] width 56 height 26
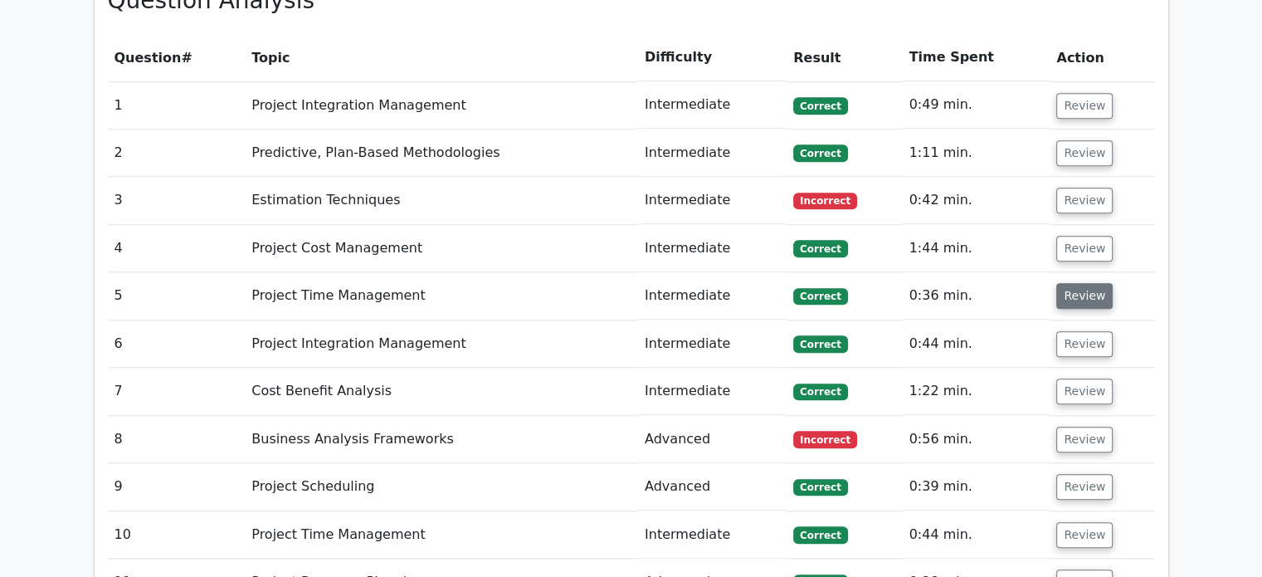
click at [1071, 283] on button "Review" at bounding box center [1084, 296] width 56 height 26
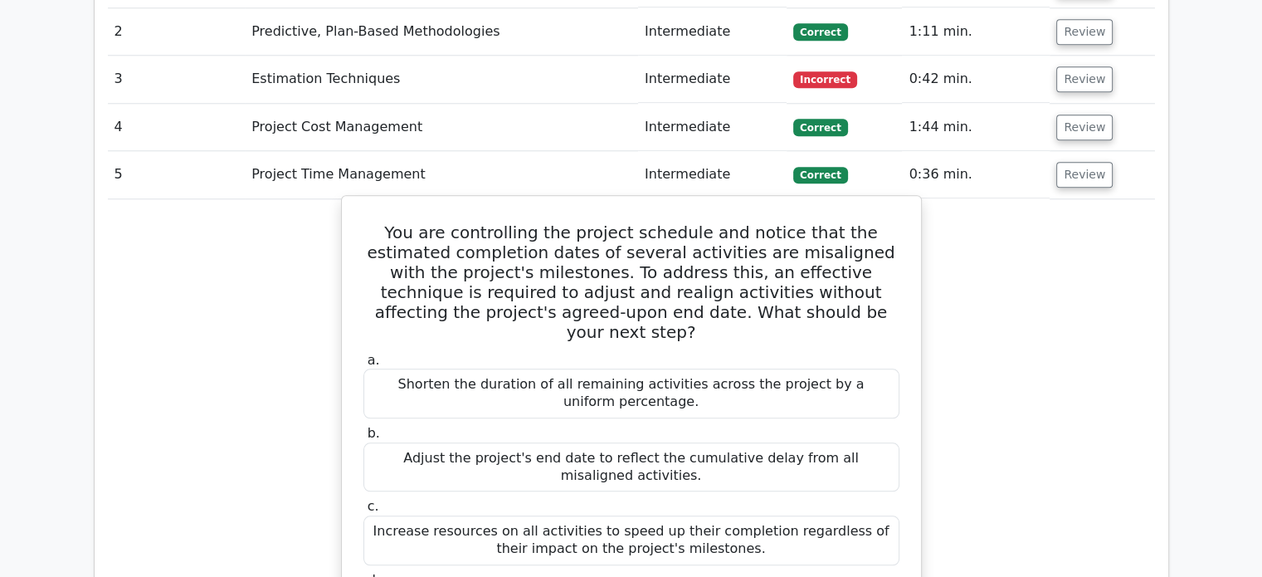
scroll to position [1665, 0]
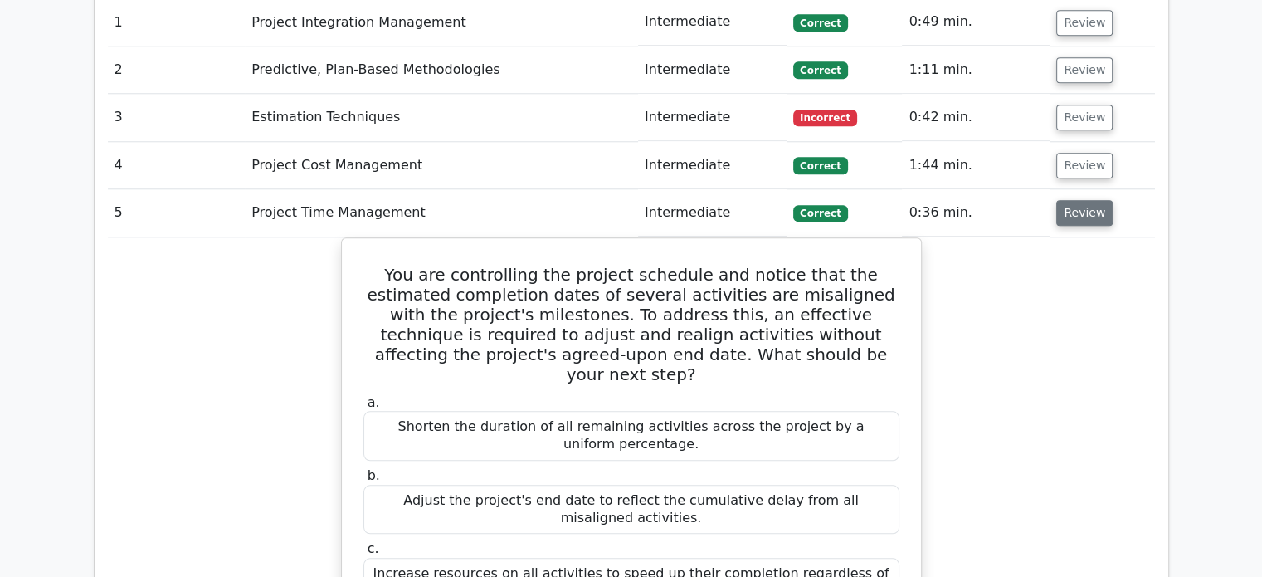
click at [1066, 200] on button "Review" at bounding box center [1084, 213] width 56 height 26
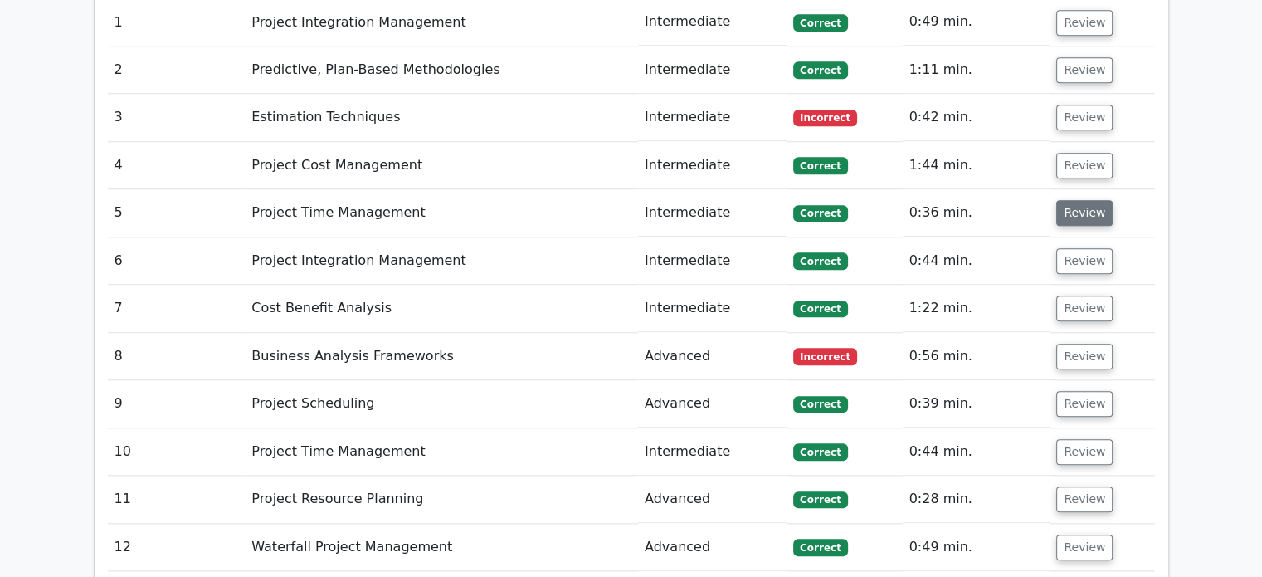
click at [1067, 200] on button "Review" at bounding box center [1084, 213] width 56 height 26
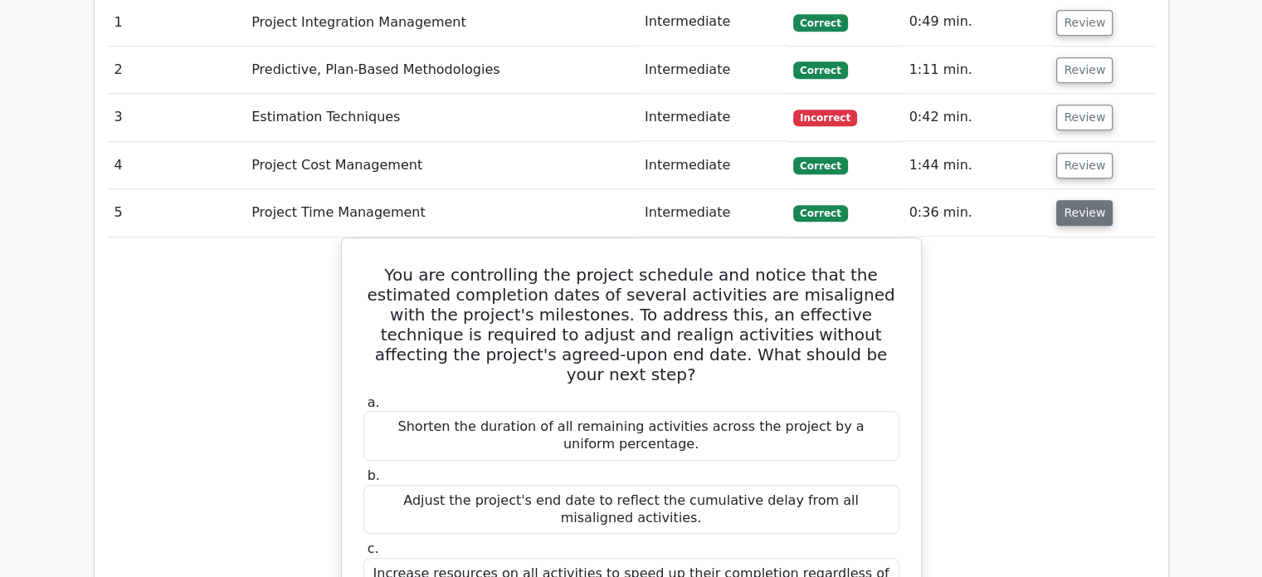
click at [1067, 200] on button "Review" at bounding box center [1084, 213] width 56 height 26
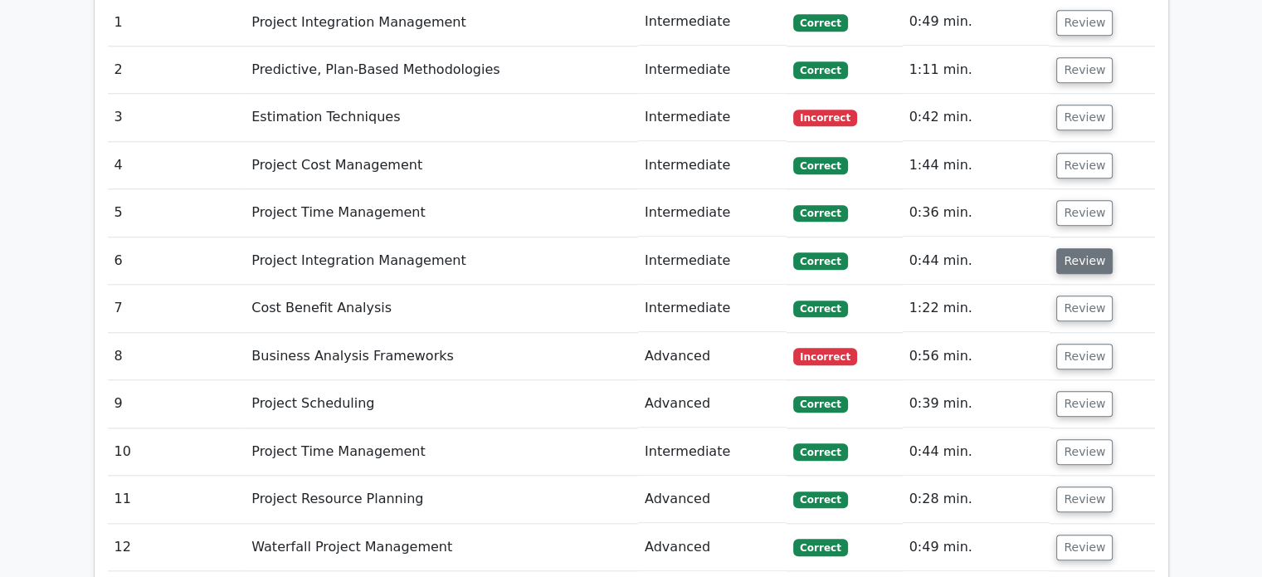
click at [1066, 248] on button "Review" at bounding box center [1084, 261] width 56 height 26
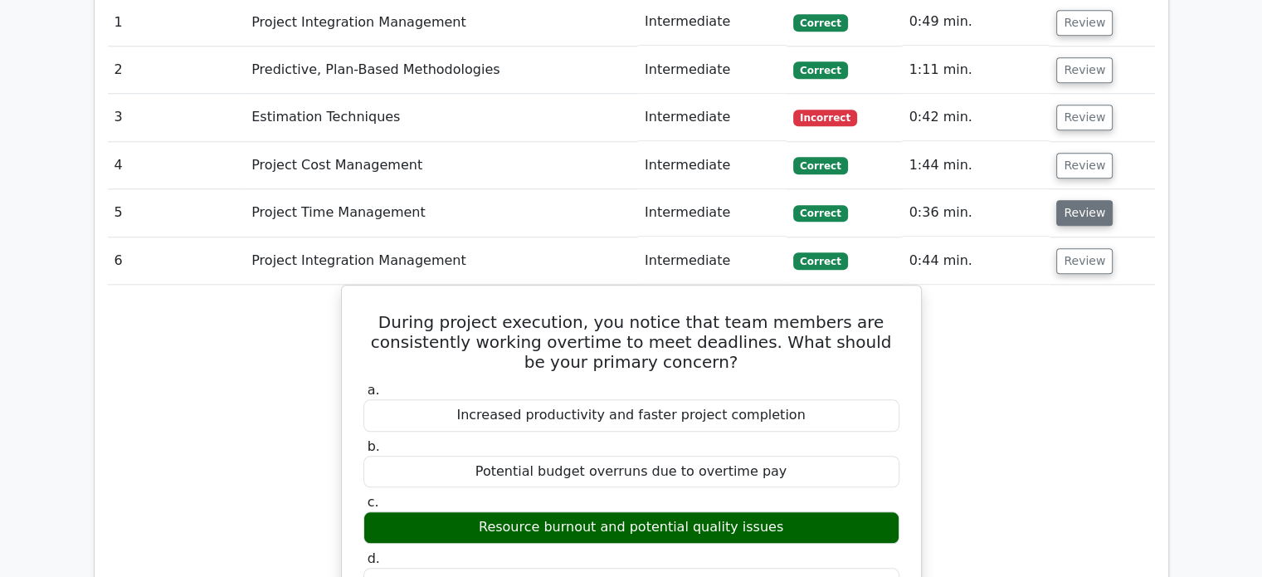
click at [1076, 200] on button "Review" at bounding box center [1084, 213] width 56 height 26
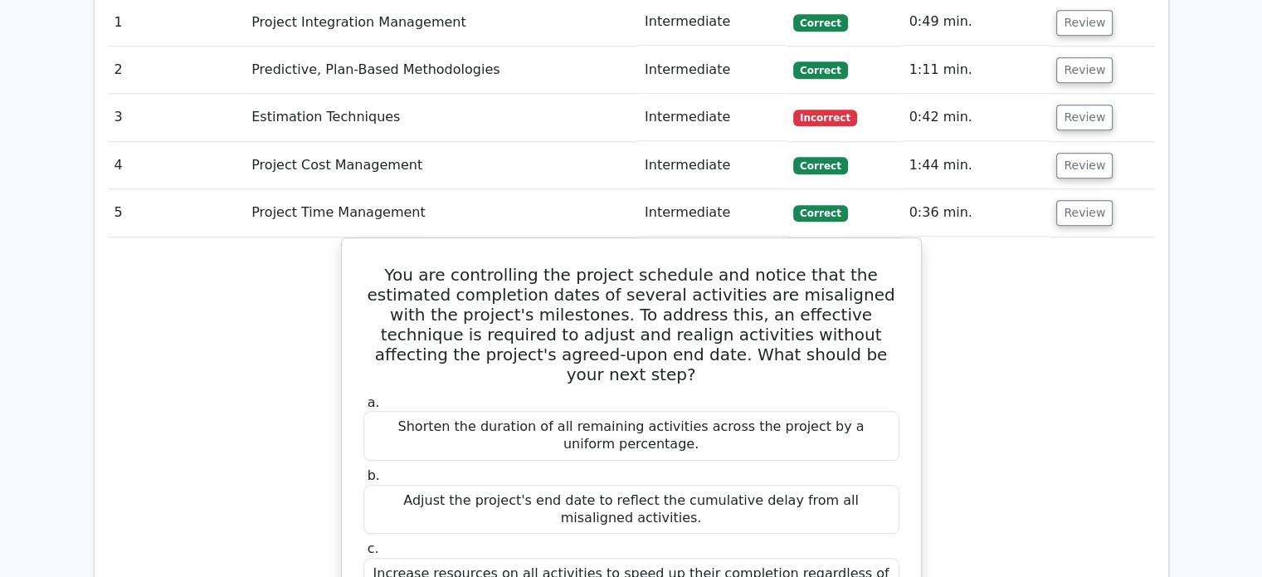
drag, startPoint x: 494, startPoint y: 388, endPoint x: 259, endPoint y: 338, distance: 240.1
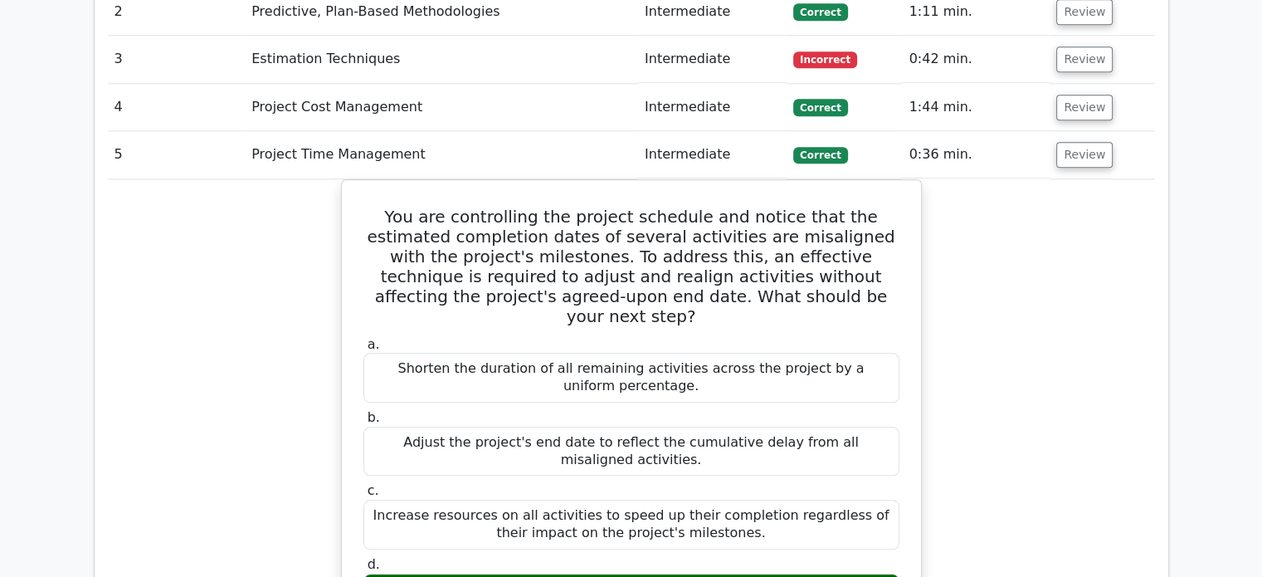
scroll to position [1748, 0]
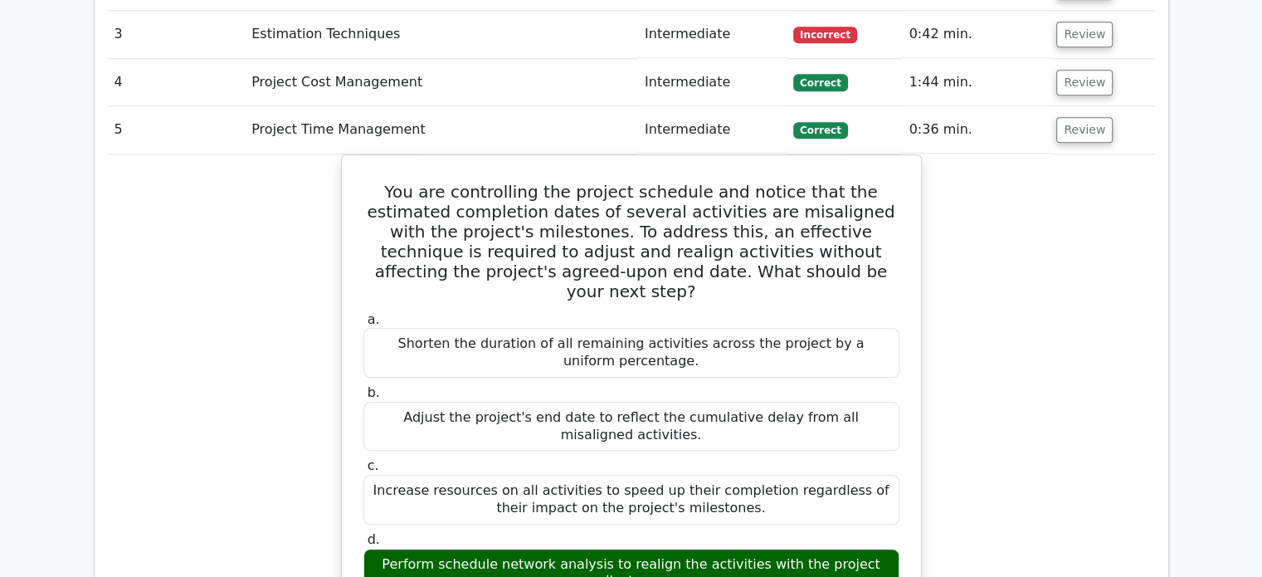
drag, startPoint x: 259, startPoint y: 338, endPoint x: 93, endPoint y: 320, distance: 167.0
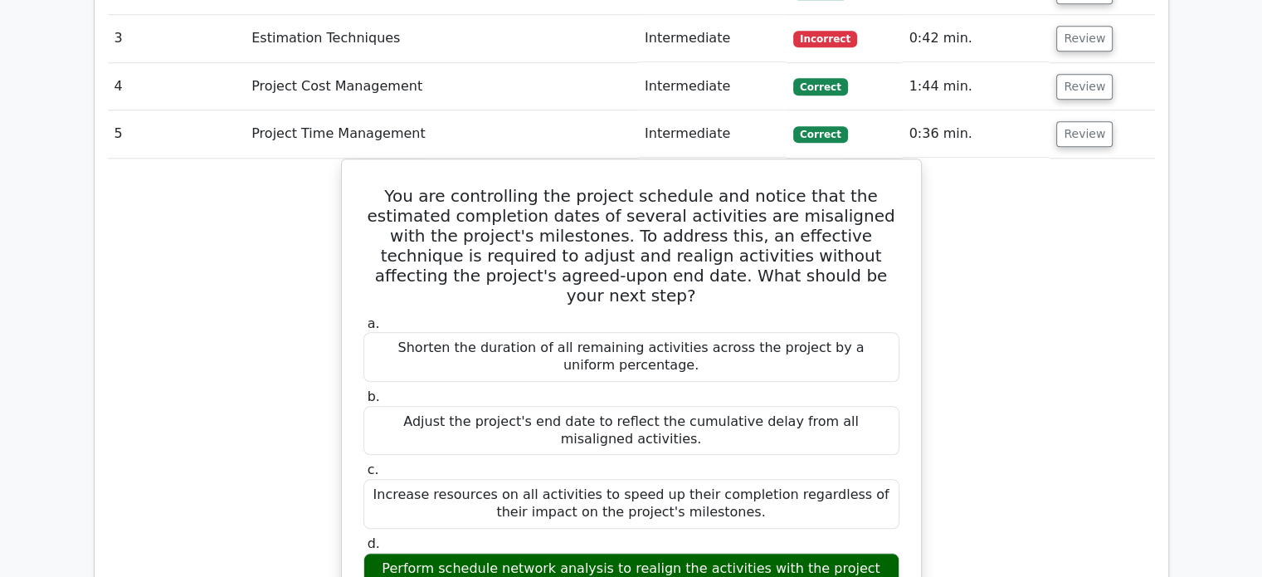
drag, startPoint x: 93, startPoint y: 320, endPoint x: 66, endPoint y: 296, distance: 35.9
drag, startPoint x: 66, startPoint y: 296, endPoint x: 41, endPoint y: 308, distance: 27.5
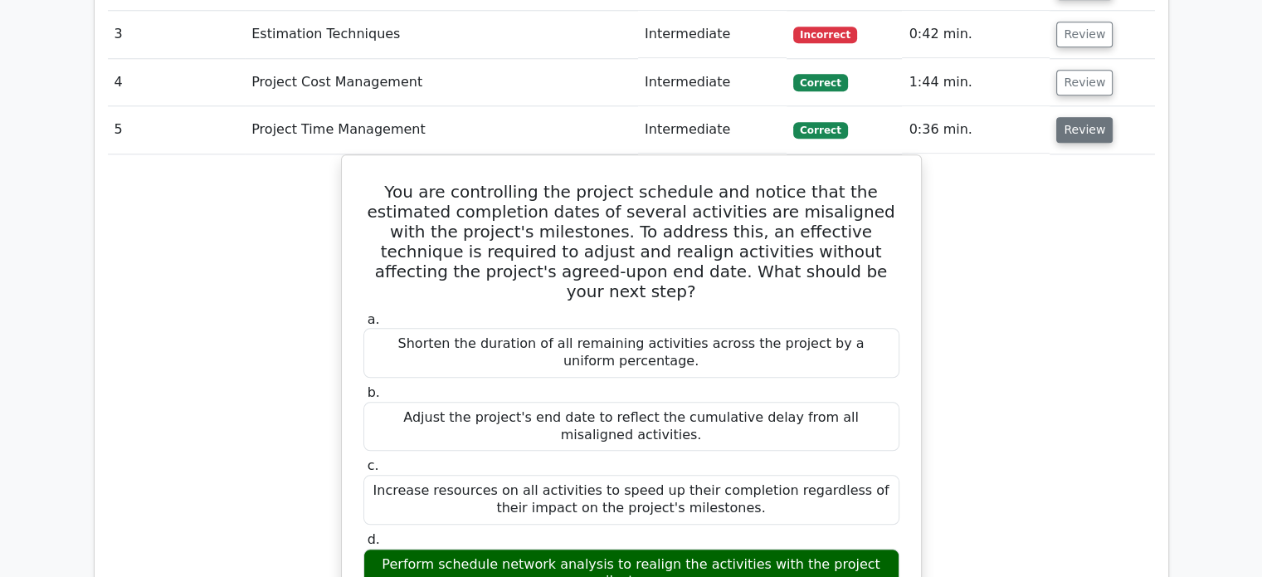
click at [1079, 117] on button "Review" at bounding box center [1084, 130] width 56 height 26
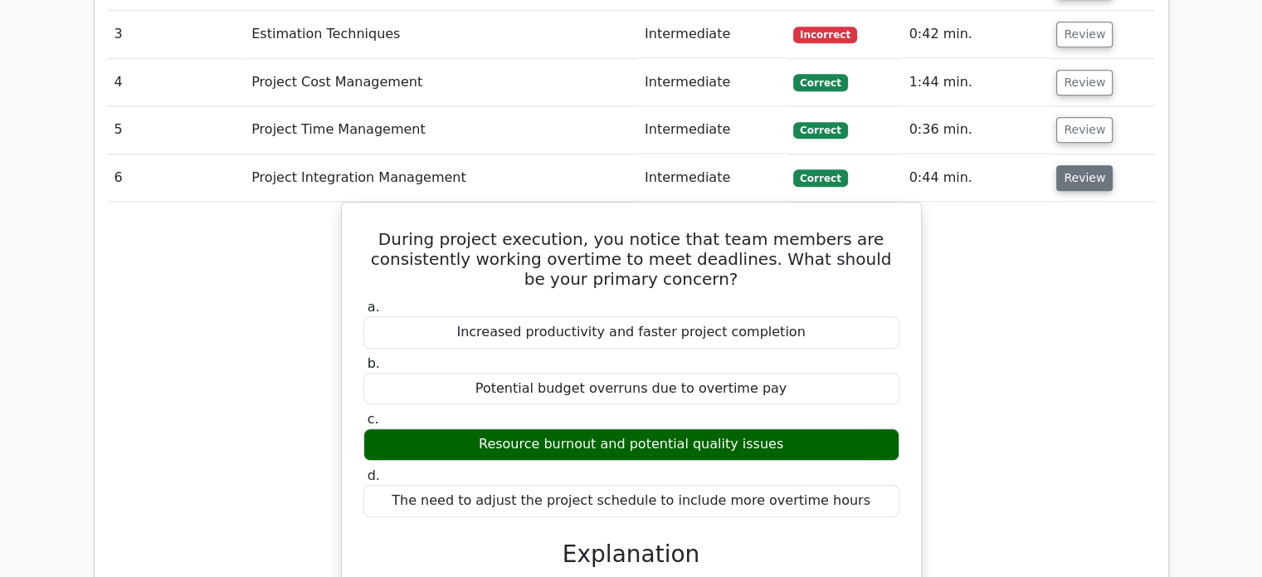
click at [1085, 165] on button "Review" at bounding box center [1084, 178] width 56 height 26
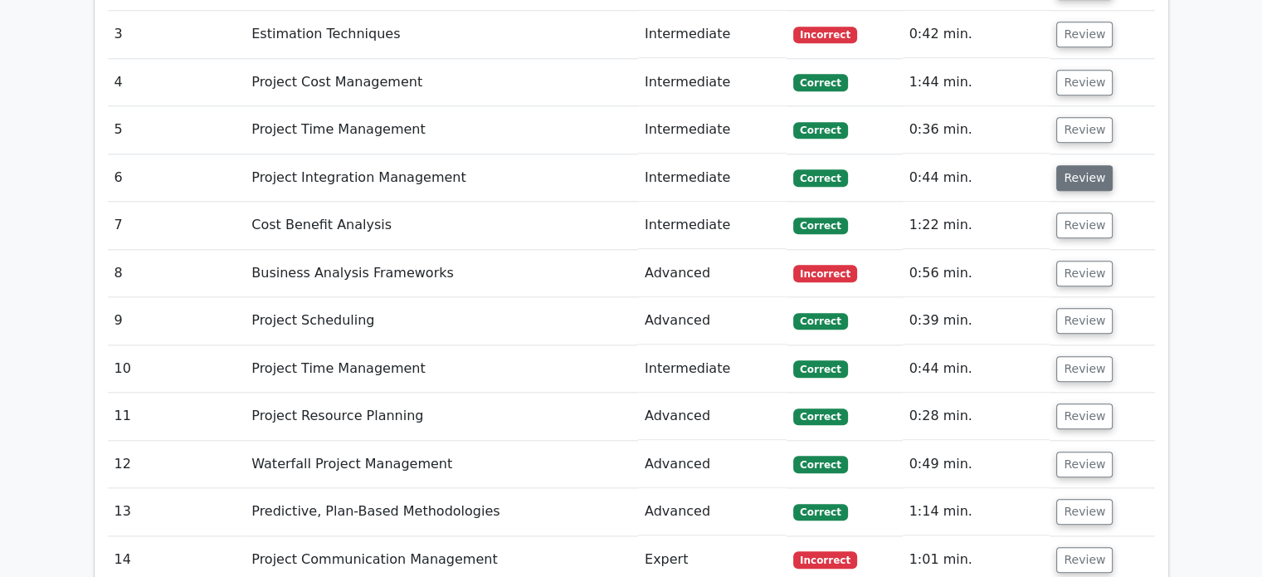
click at [1081, 165] on button "Review" at bounding box center [1084, 178] width 56 height 26
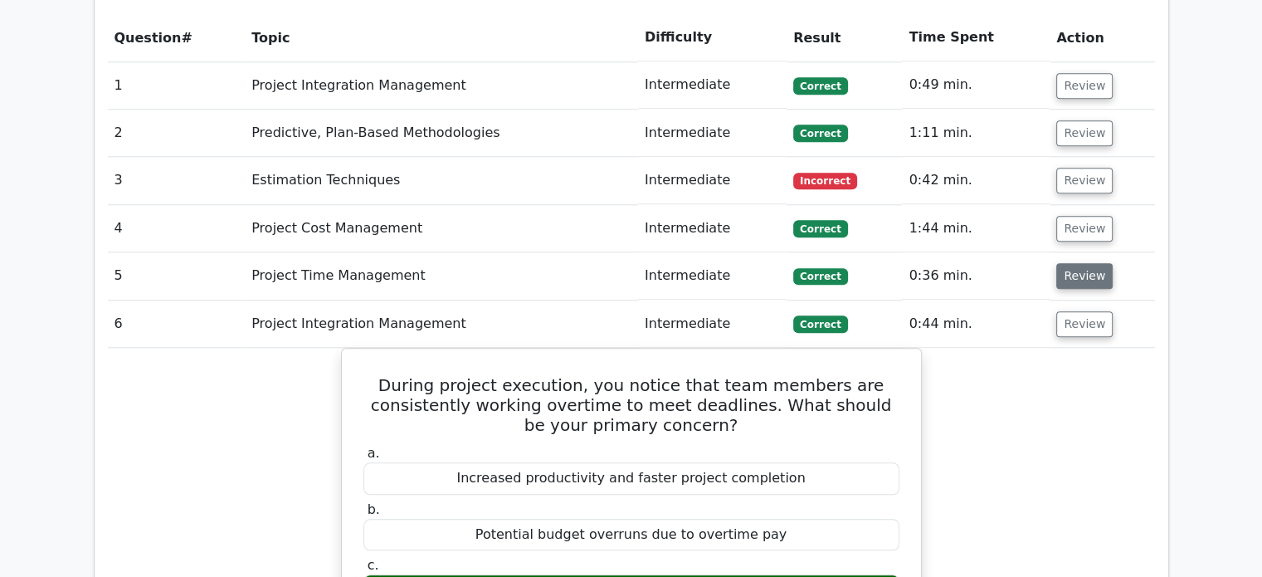
scroll to position [1582, 0]
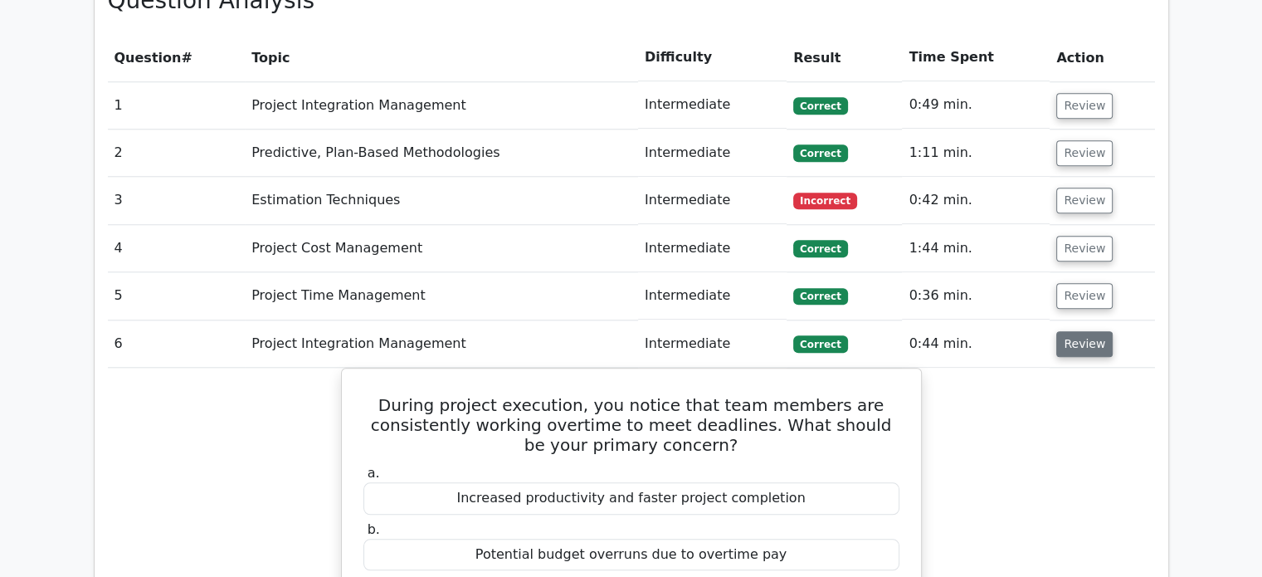
click at [1083, 331] on button "Review" at bounding box center [1084, 344] width 56 height 26
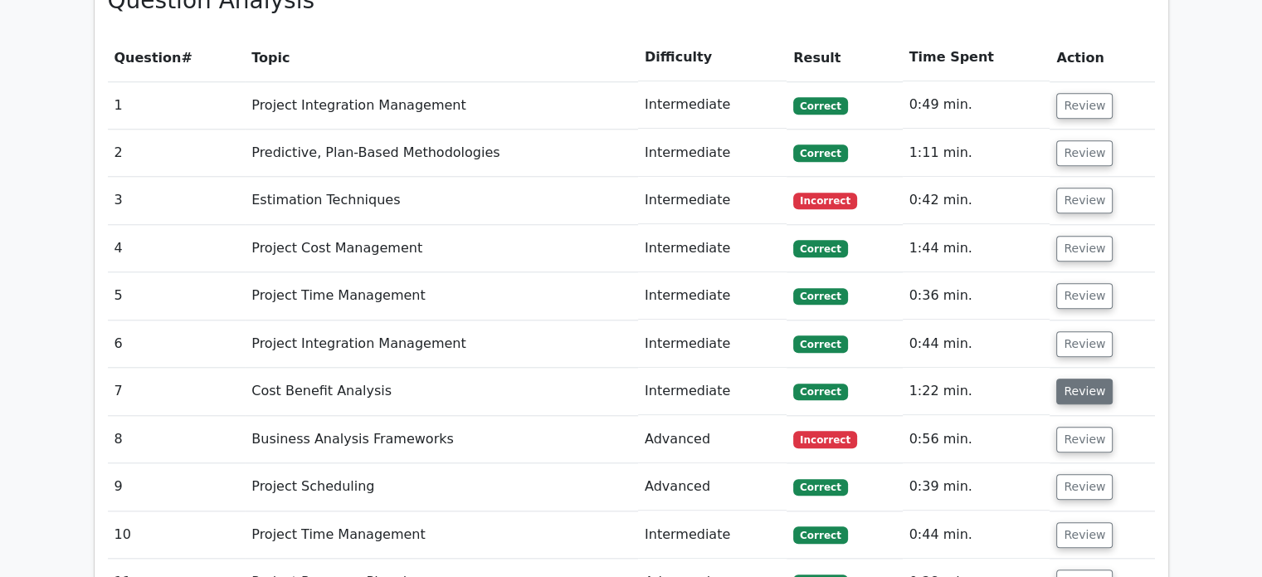
click at [1083, 378] on button "Review" at bounding box center [1084, 391] width 56 height 26
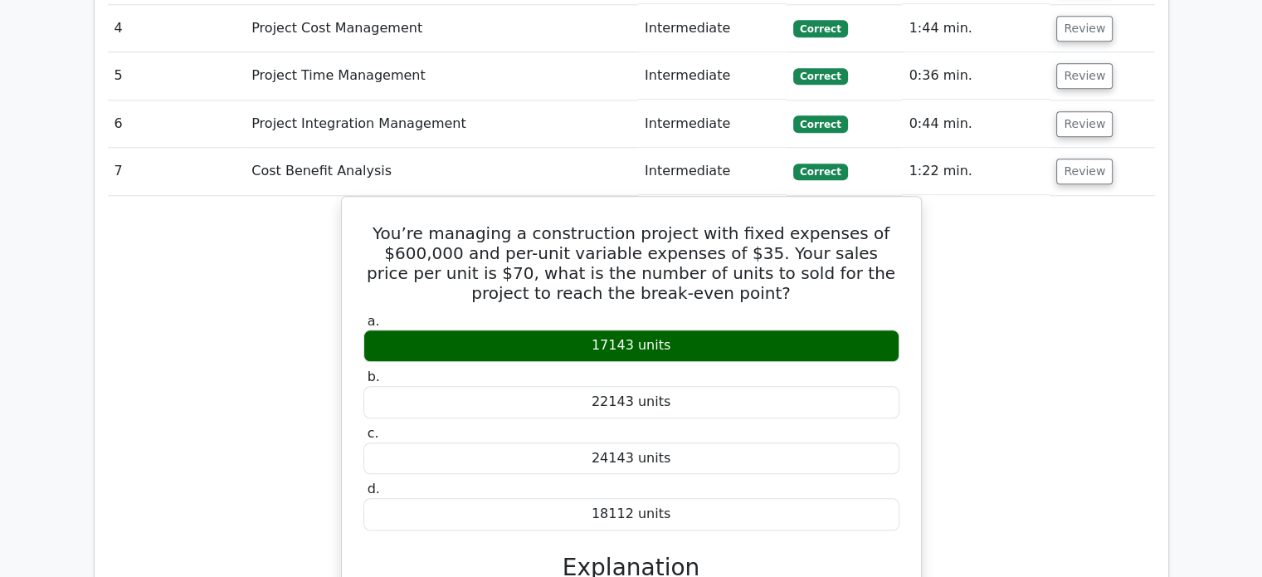
scroll to position [1831, 0]
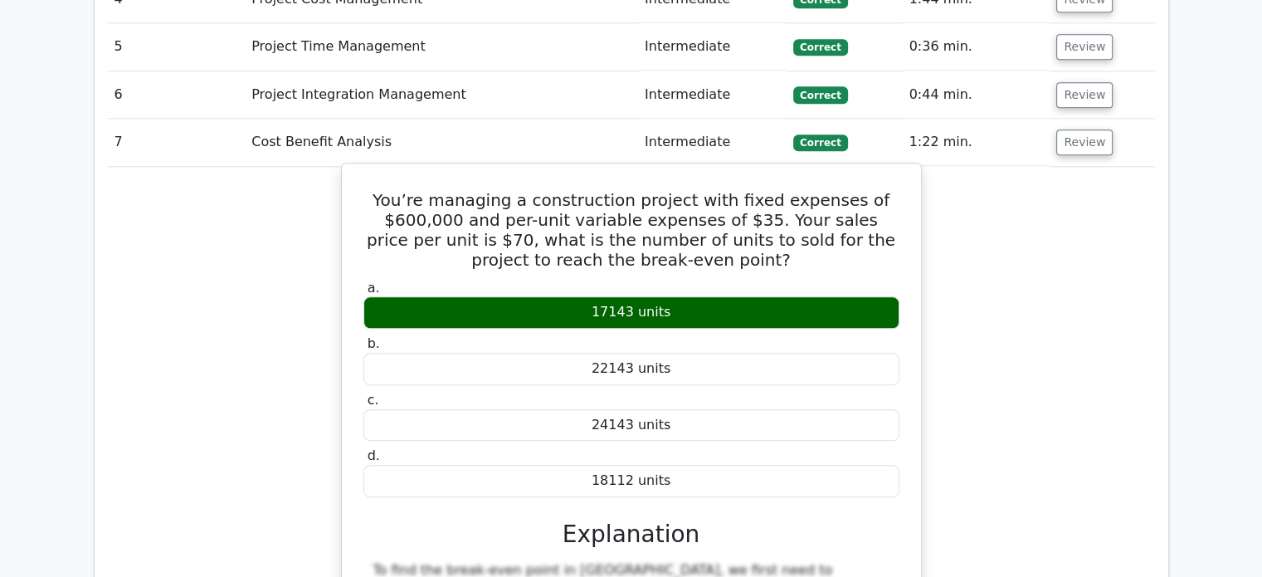
drag, startPoint x: 664, startPoint y: 397, endPoint x: 386, endPoint y: 116, distance: 394.9
click at [386, 170] on div "You’re managing a construction project with fixed expenses of $600,000 and per-…" at bounding box center [632, 551] width 566 height 763
copy div "You’re managing a construction project with fixed expenses of $600,000 and per-…"
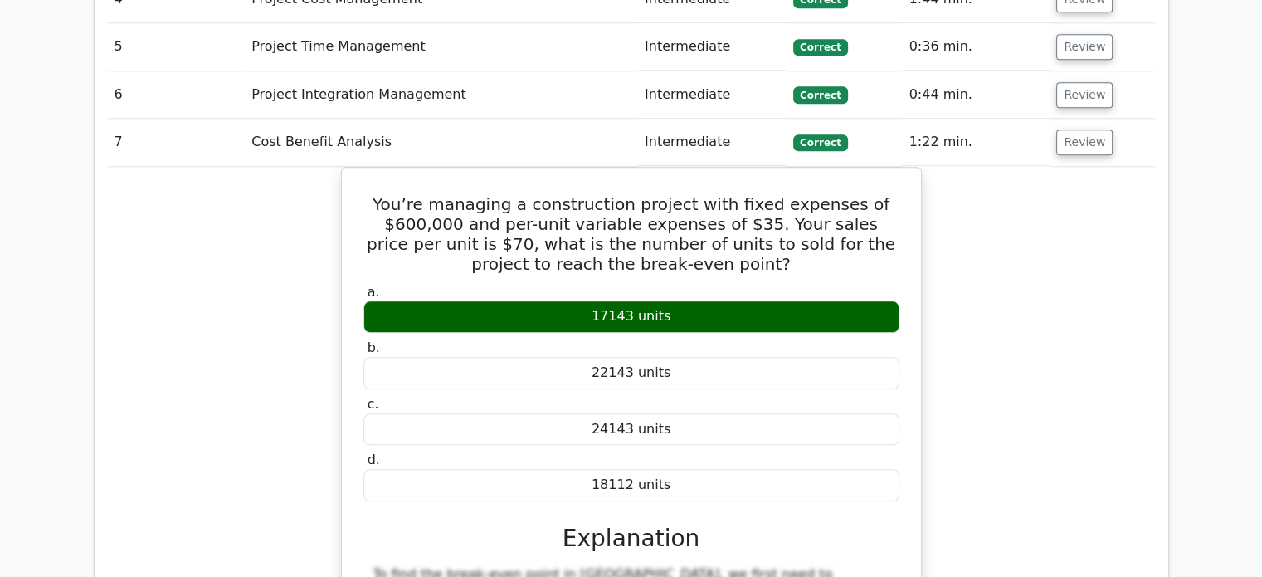
click at [241, 167] on div "You’re managing a construction project with fixed expenses of $600,000 and per-…" at bounding box center [631, 566] width 1047 height 798
click at [1061, 129] on button "Review" at bounding box center [1084, 142] width 56 height 26
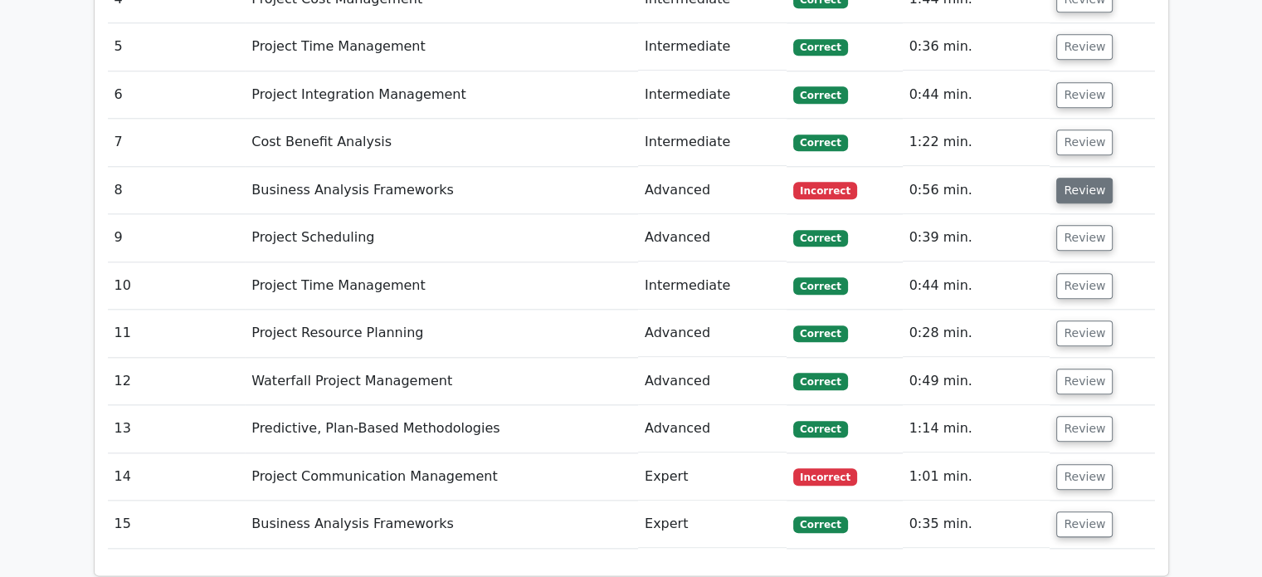
click at [1089, 178] on button "Review" at bounding box center [1084, 191] width 56 height 26
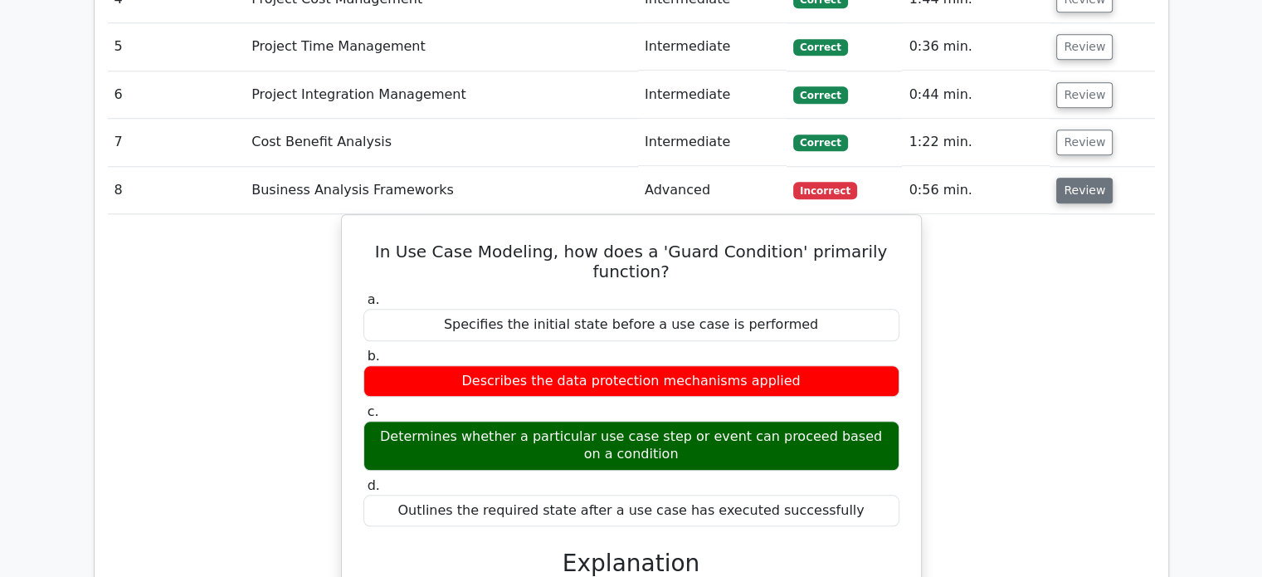
click at [1085, 178] on button "Review" at bounding box center [1084, 191] width 56 height 26
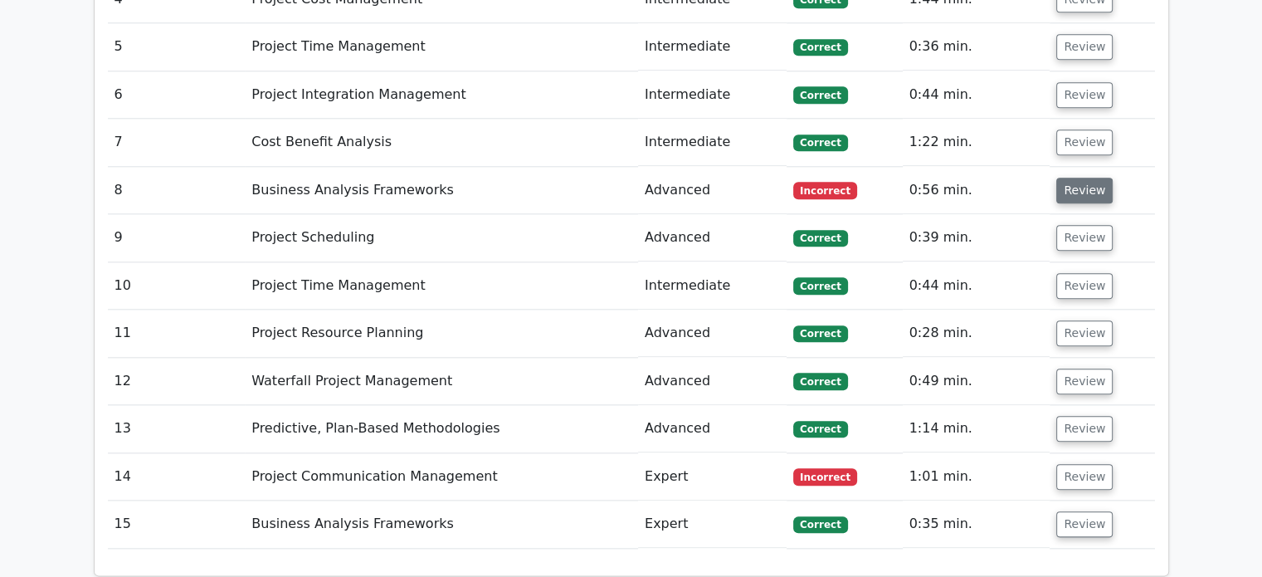
click at [1085, 178] on button "Review" at bounding box center [1084, 191] width 56 height 26
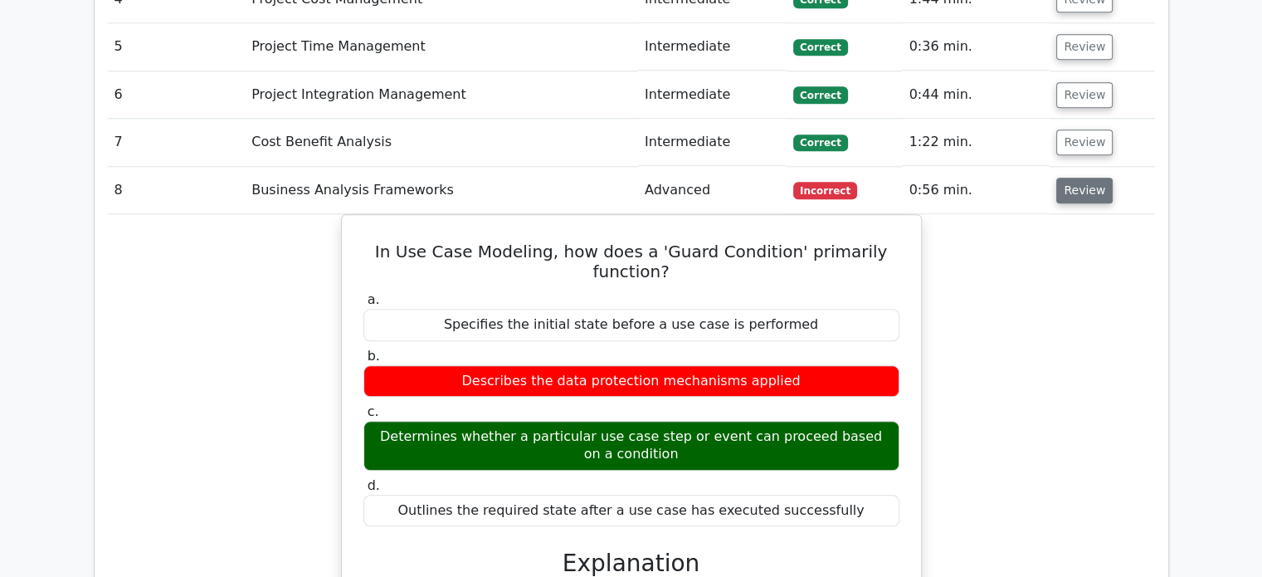
click at [1085, 178] on button "Review" at bounding box center [1084, 191] width 56 height 26
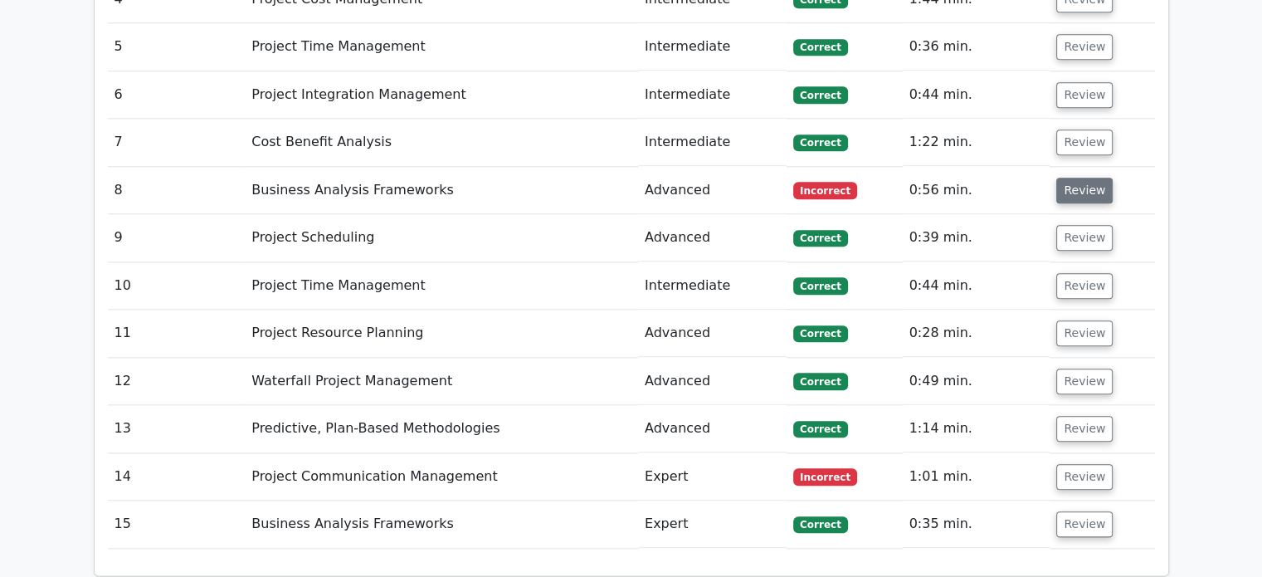
click at [1085, 178] on button "Review" at bounding box center [1084, 191] width 56 height 26
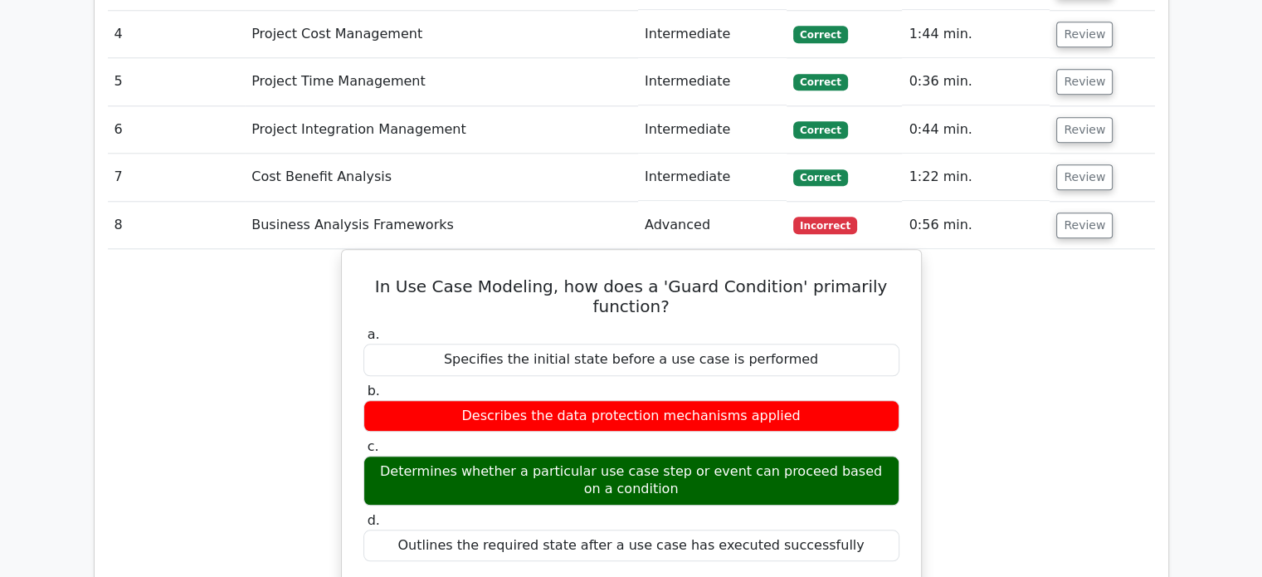
scroll to position [1748, 0]
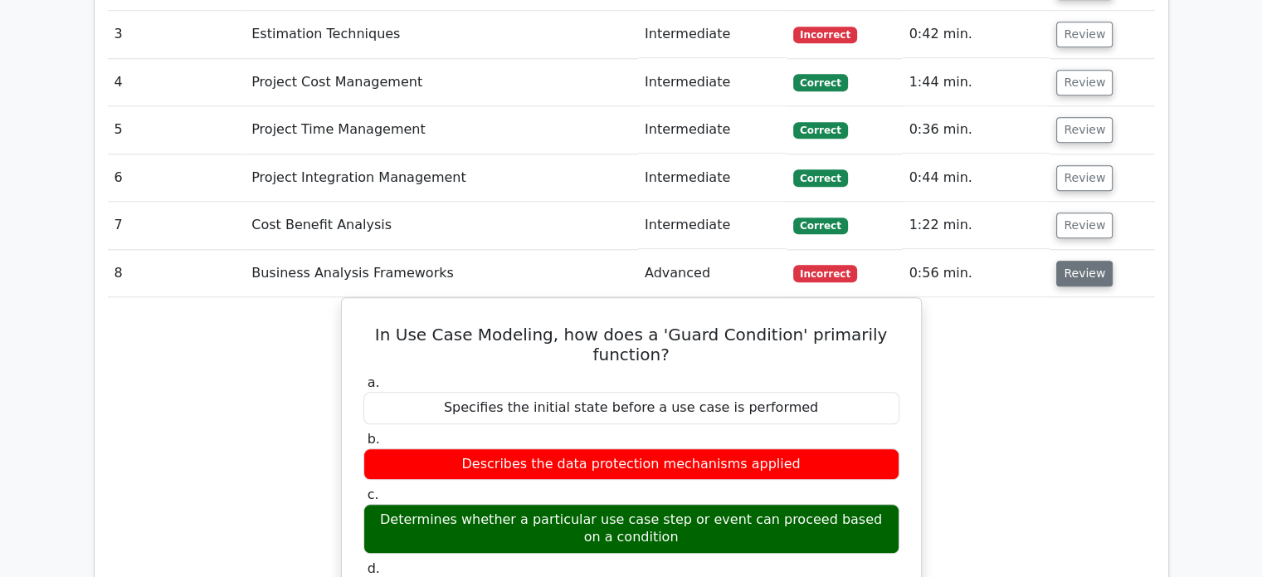
click at [1078, 261] on button "Review" at bounding box center [1084, 274] width 56 height 26
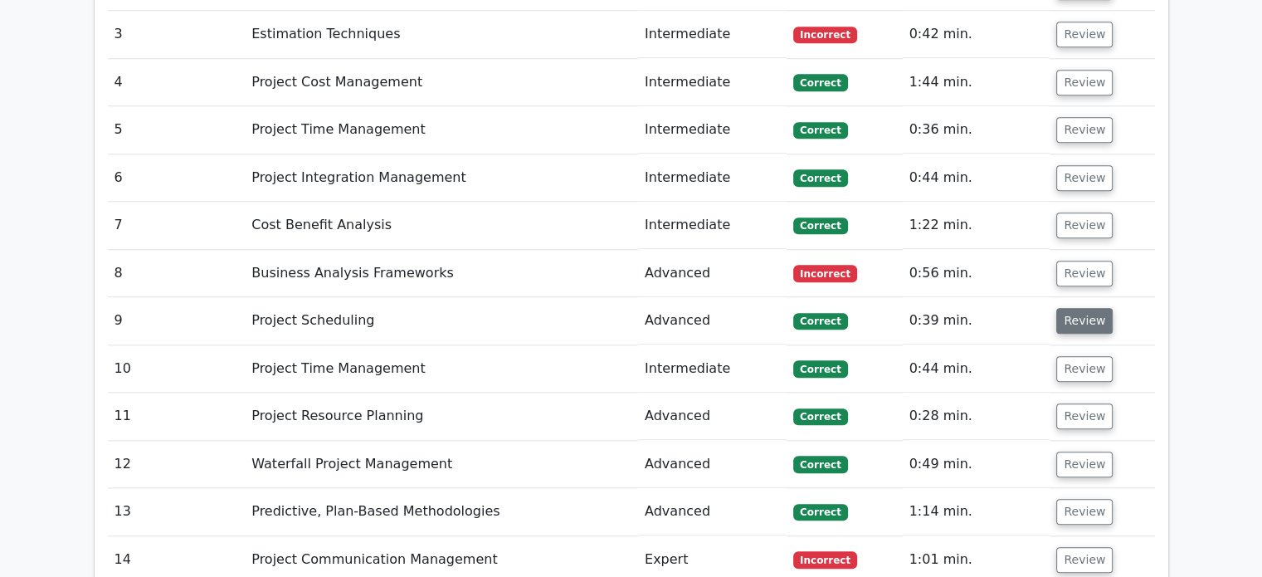
click at [1078, 308] on button "Review" at bounding box center [1084, 321] width 56 height 26
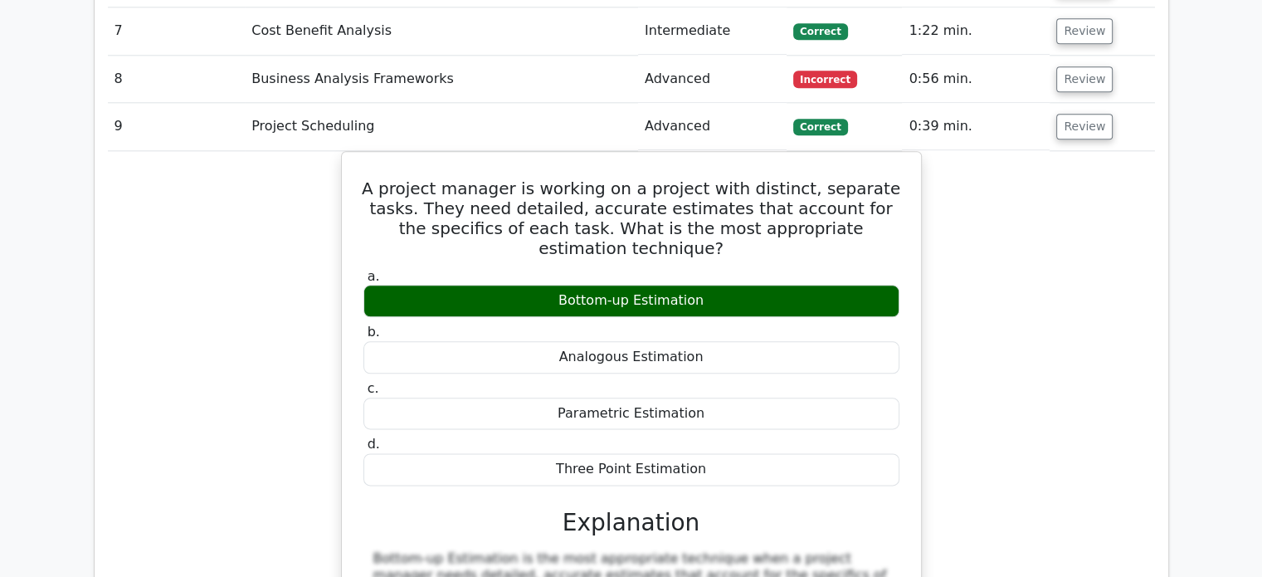
scroll to position [1914, 0]
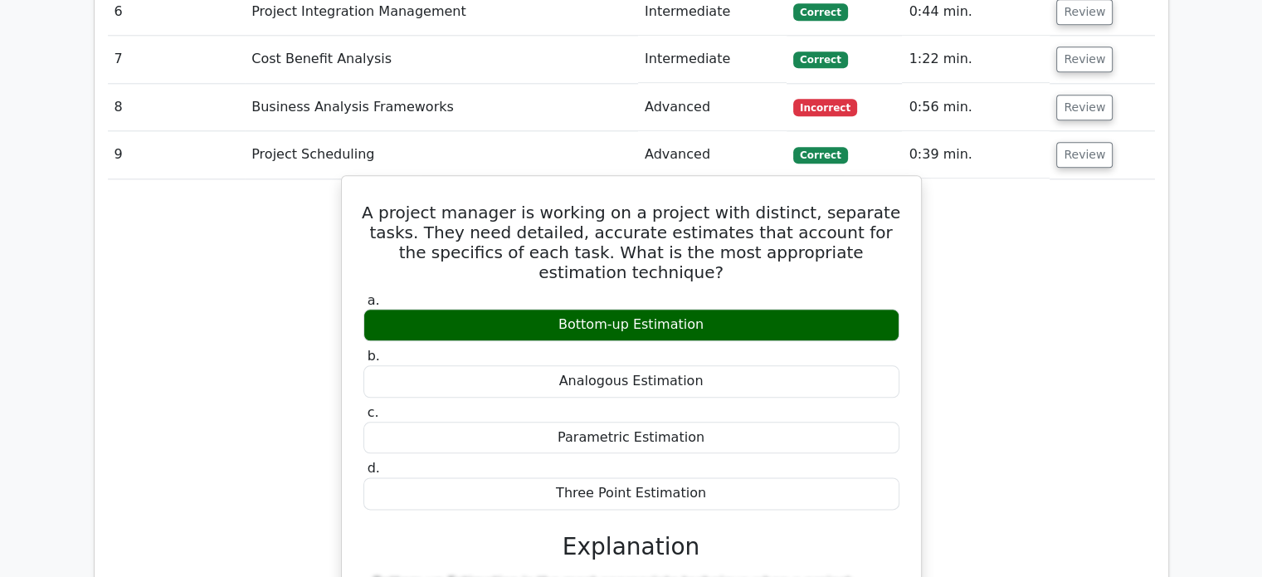
drag, startPoint x: 695, startPoint y: 393, endPoint x: 567, endPoint y: 394, distance: 127.8
click at [567, 477] on div "Three Point Estimation" at bounding box center [631, 493] width 536 height 32
drag, startPoint x: 567, startPoint y: 392, endPoint x: 694, endPoint y: 388, distance: 127.0
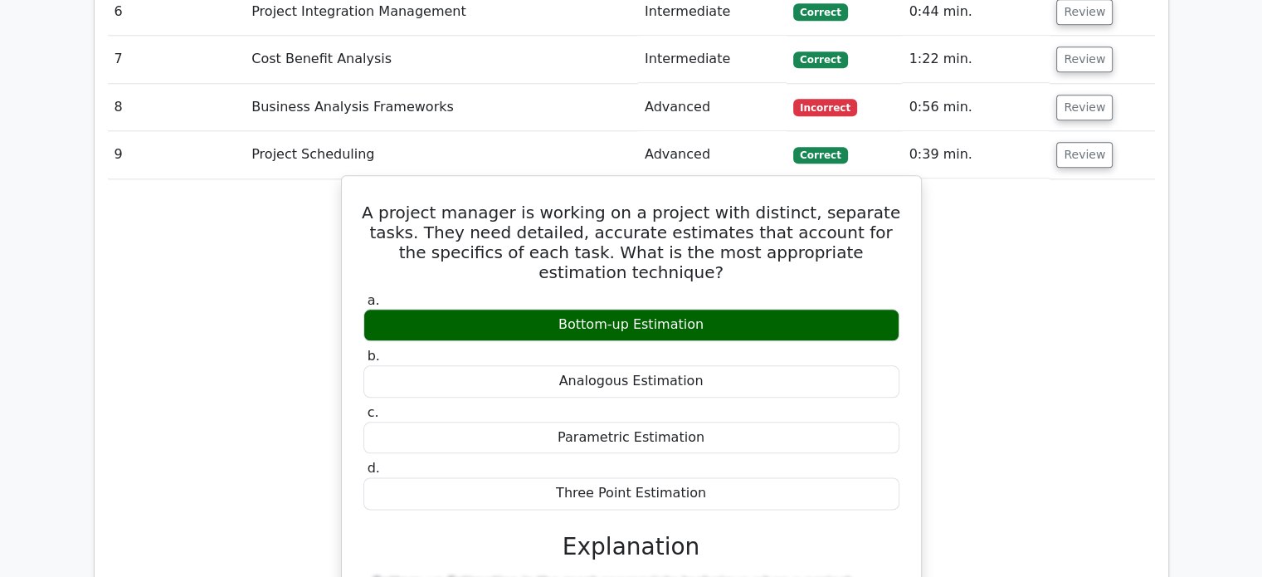
click at [694, 477] on div "Three Point Estimation" at bounding box center [631, 493] width 536 height 32
click at [566, 477] on div "Three Point Estimation" at bounding box center [631, 493] width 536 height 32
click at [567, 477] on div "Three Point Estimation" at bounding box center [631, 493] width 536 height 32
drag, startPoint x: 567, startPoint y: 388, endPoint x: 694, endPoint y: 394, distance: 127.1
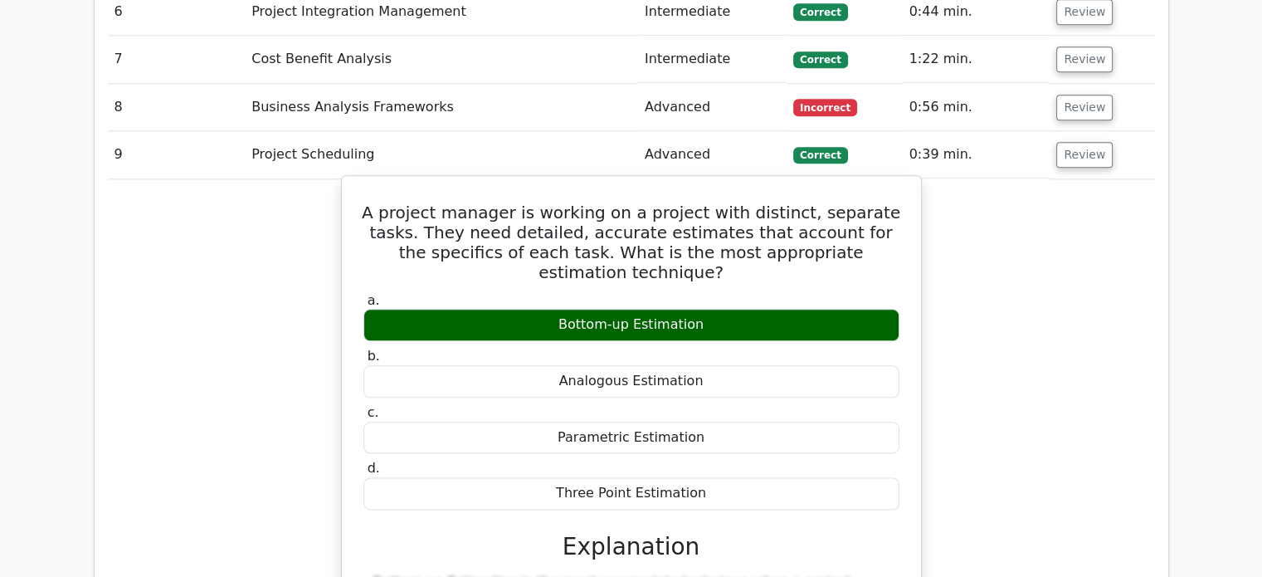
click at [694, 477] on div "Three Point Estimation" at bounding box center [631, 493] width 536 height 32
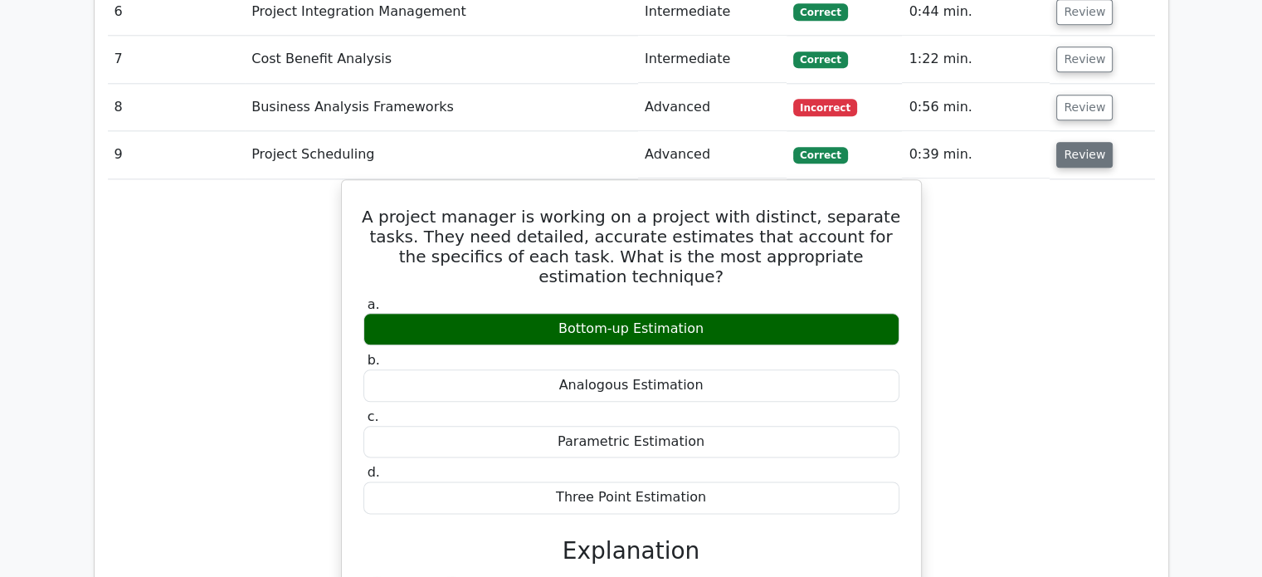
click at [1102, 142] on button "Review" at bounding box center [1084, 155] width 56 height 26
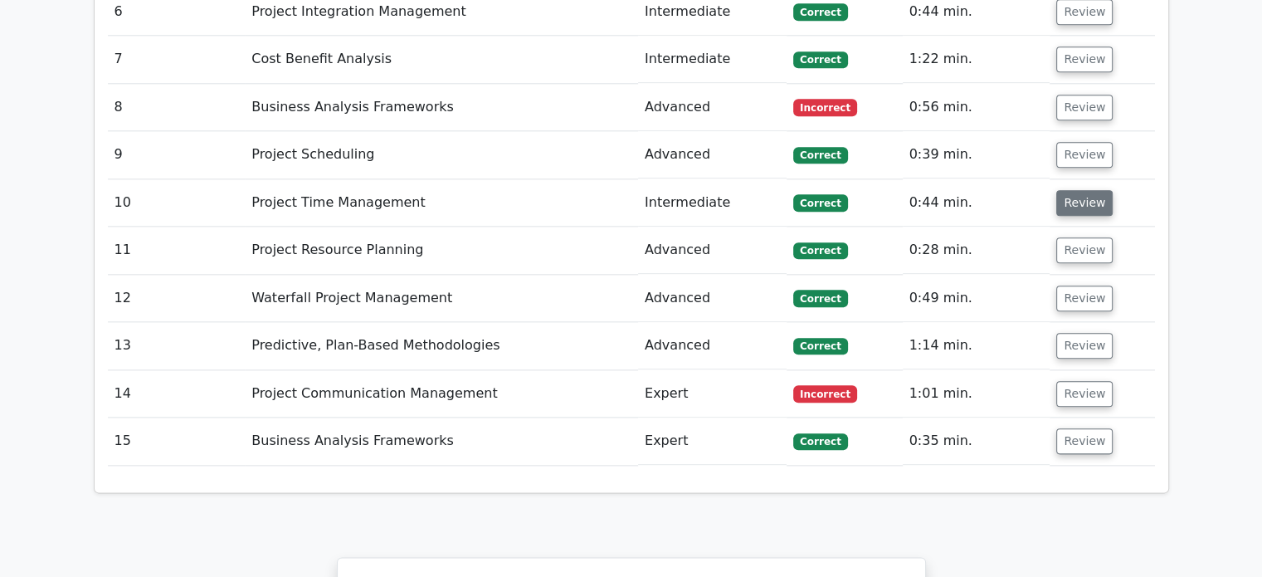
click at [1072, 190] on button "Review" at bounding box center [1084, 203] width 56 height 26
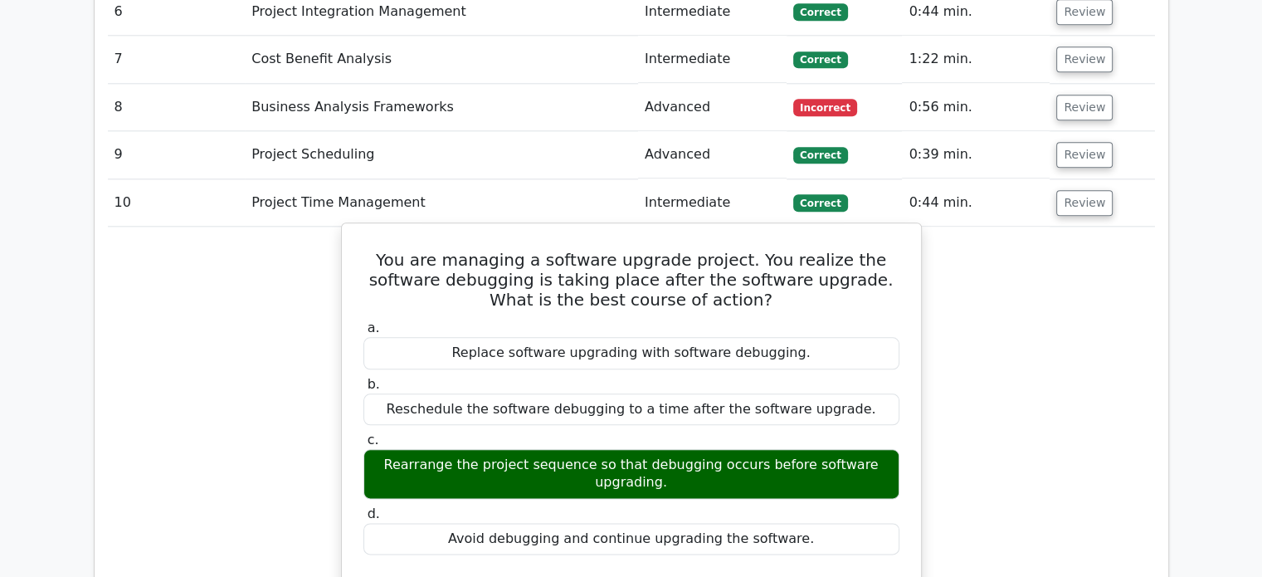
drag, startPoint x: 367, startPoint y: 175, endPoint x: 801, endPoint y: 430, distance: 503.3
click at [801, 430] on div "You are managing a software upgrade project. You realize the software debugging…" at bounding box center [632, 584] width 566 height 709
copy div "You are managing a software upgrade project. You realize the software debugging…"
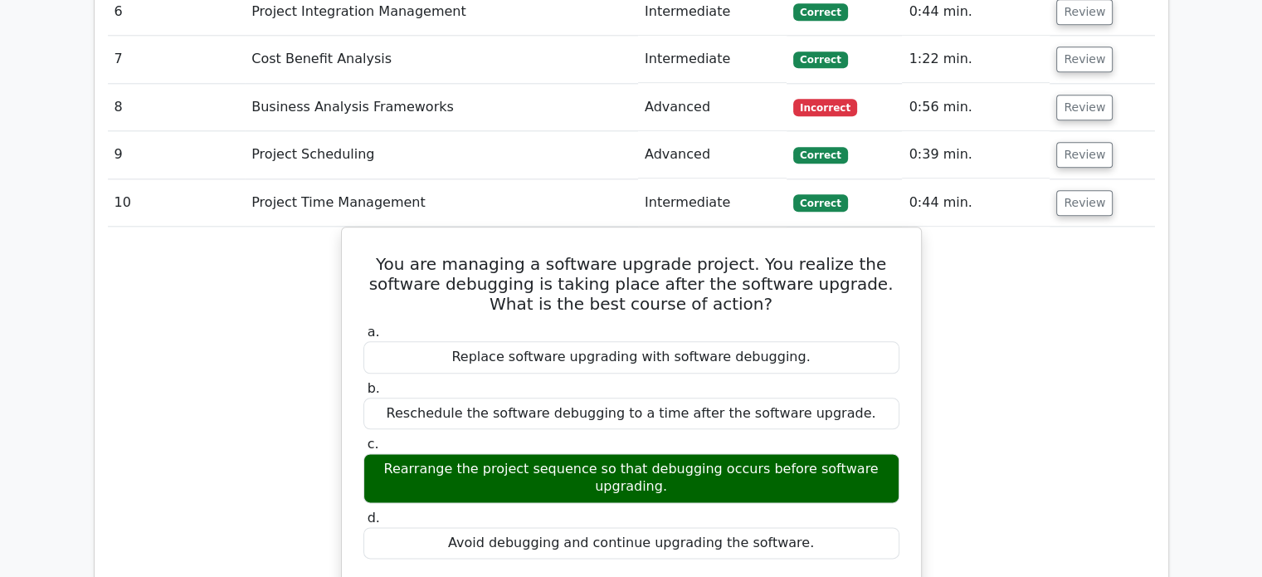
click at [1078, 190] on button "Review" at bounding box center [1084, 203] width 56 height 26
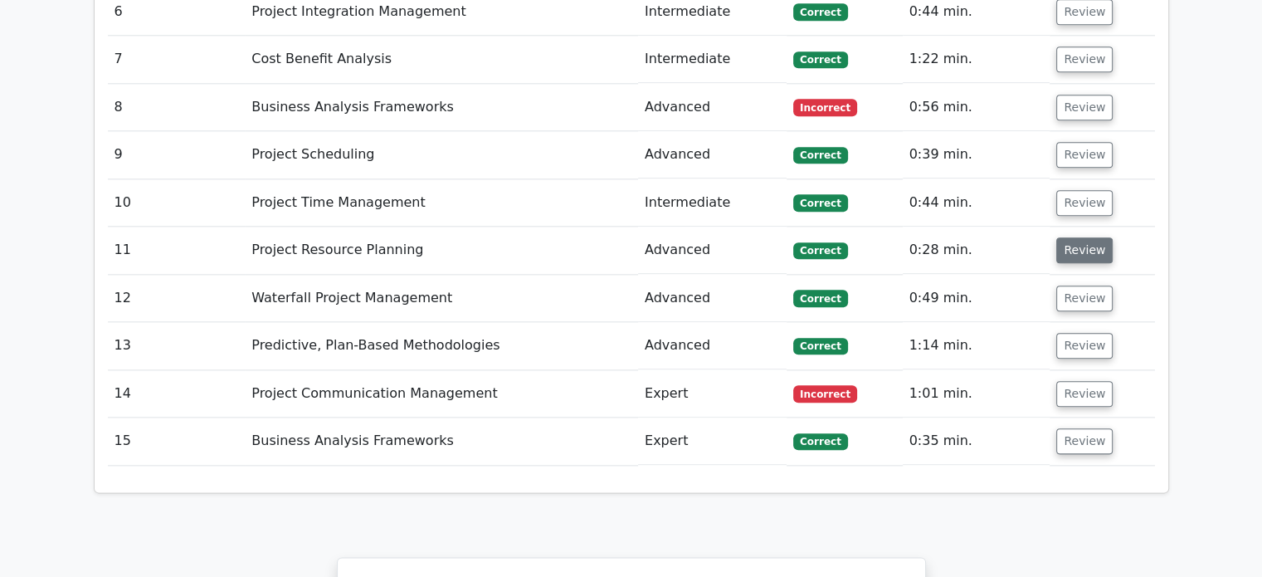
click at [1078, 237] on button "Review" at bounding box center [1084, 250] width 56 height 26
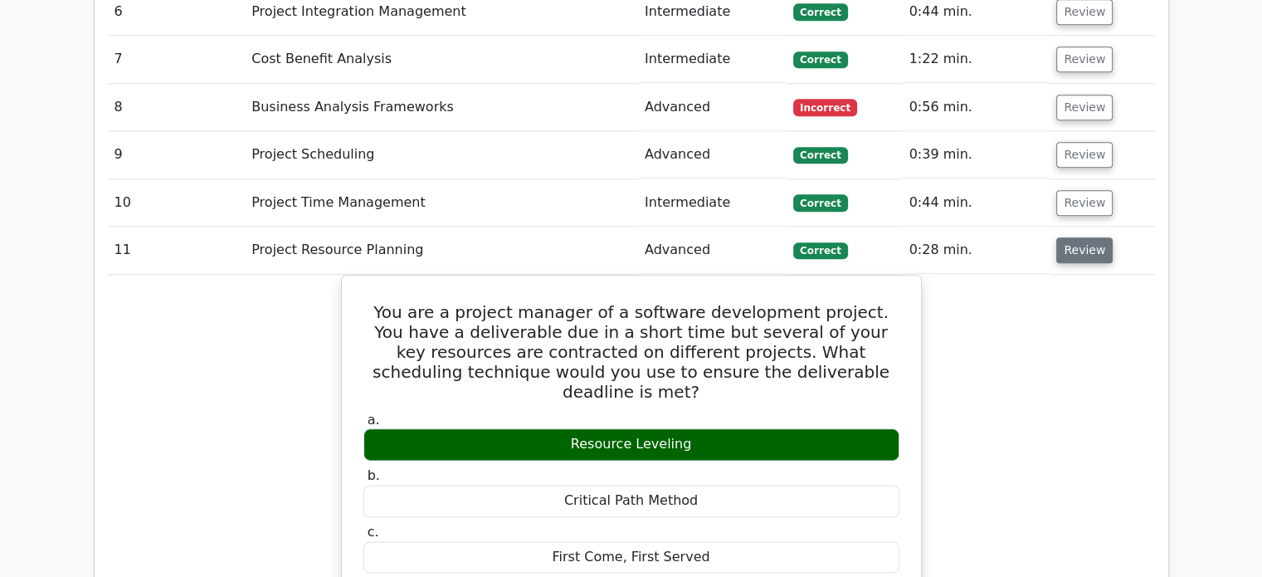
click at [1076, 237] on button "Review" at bounding box center [1084, 250] width 56 height 26
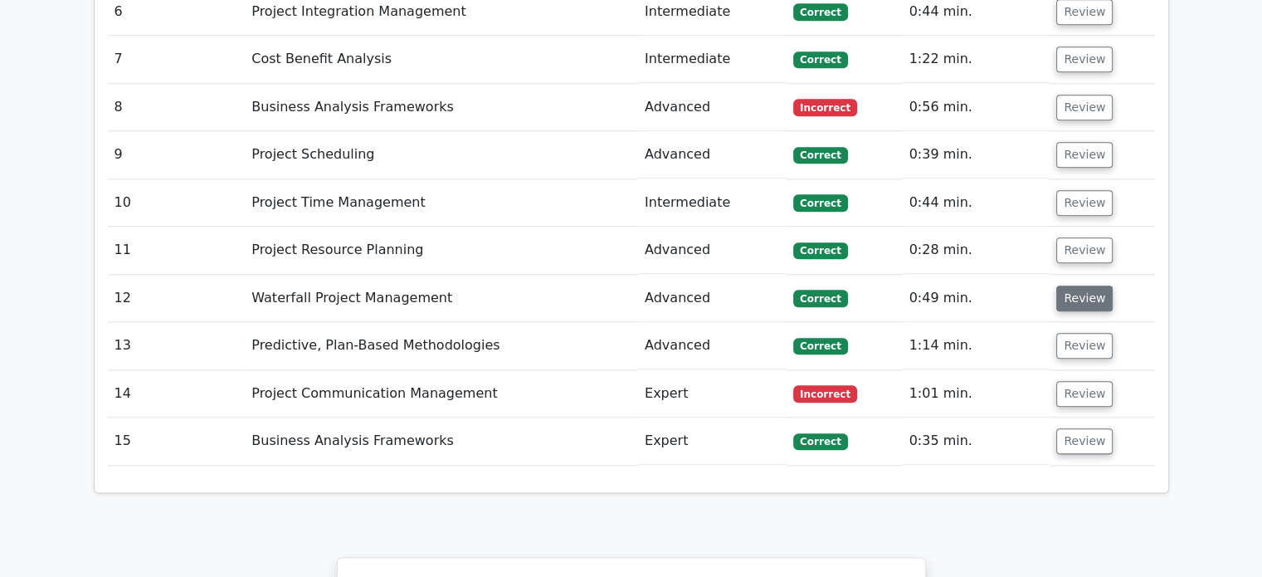
click at [1071, 285] on button "Review" at bounding box center [1084, 298] width 56 height 26
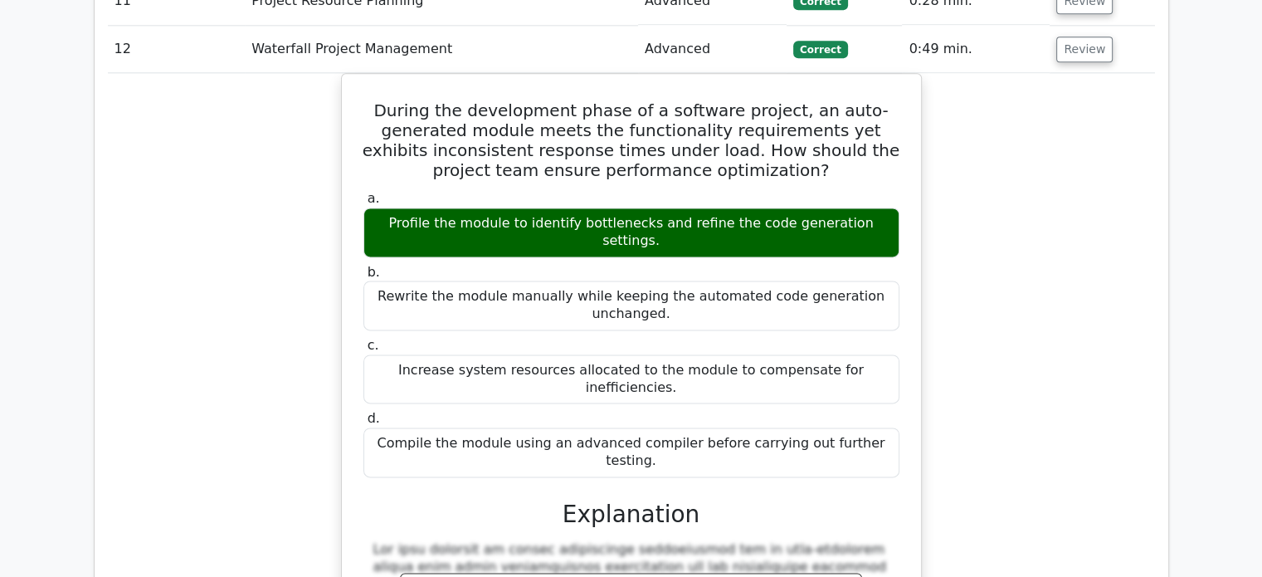
scroll to position [1997, 0]
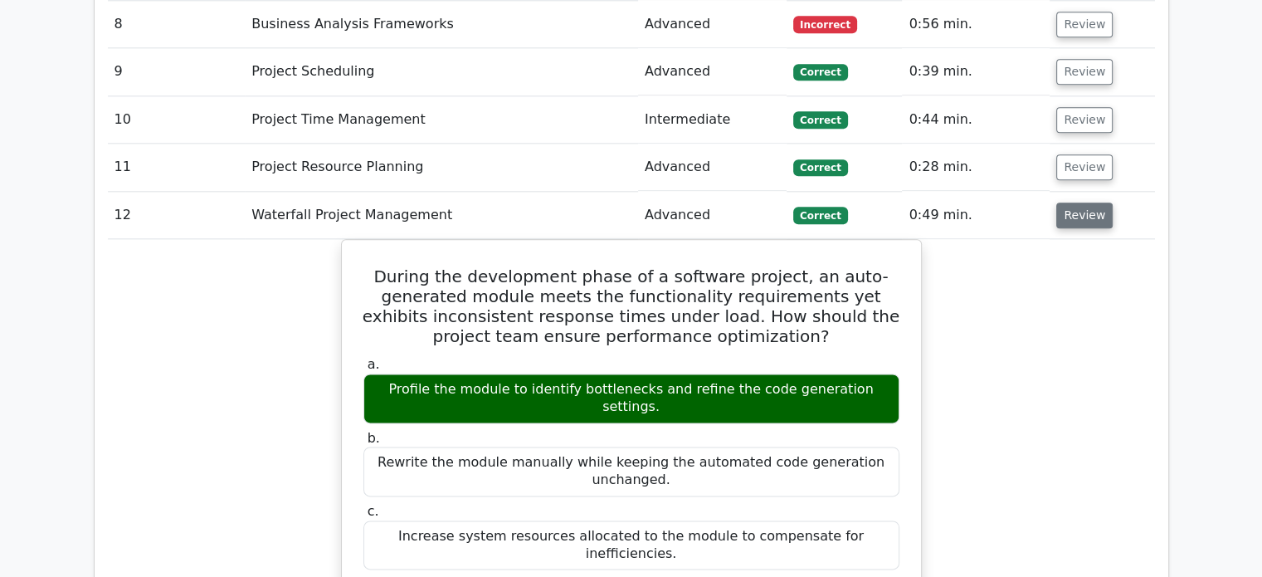
click at [1072, 202] on button "Review" at bounding box center [1084, 215] width 56 height 26
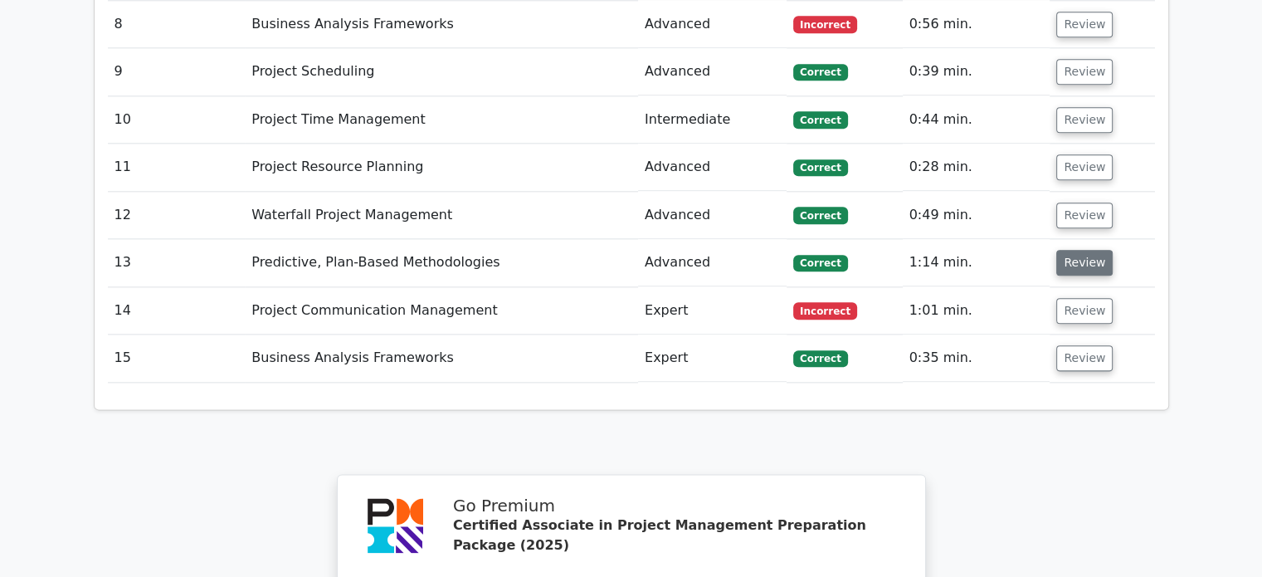
click at [1072, 250] on button "Review" at bounding box center [1084, 263] width 56 height 26
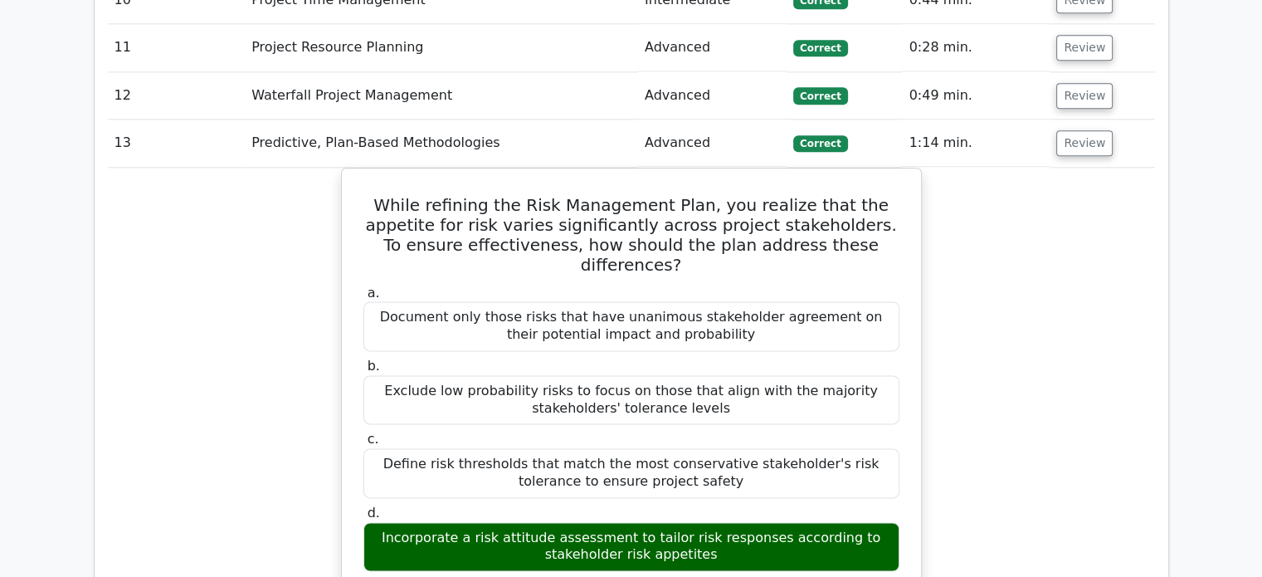
scroll to position [2080, 0]
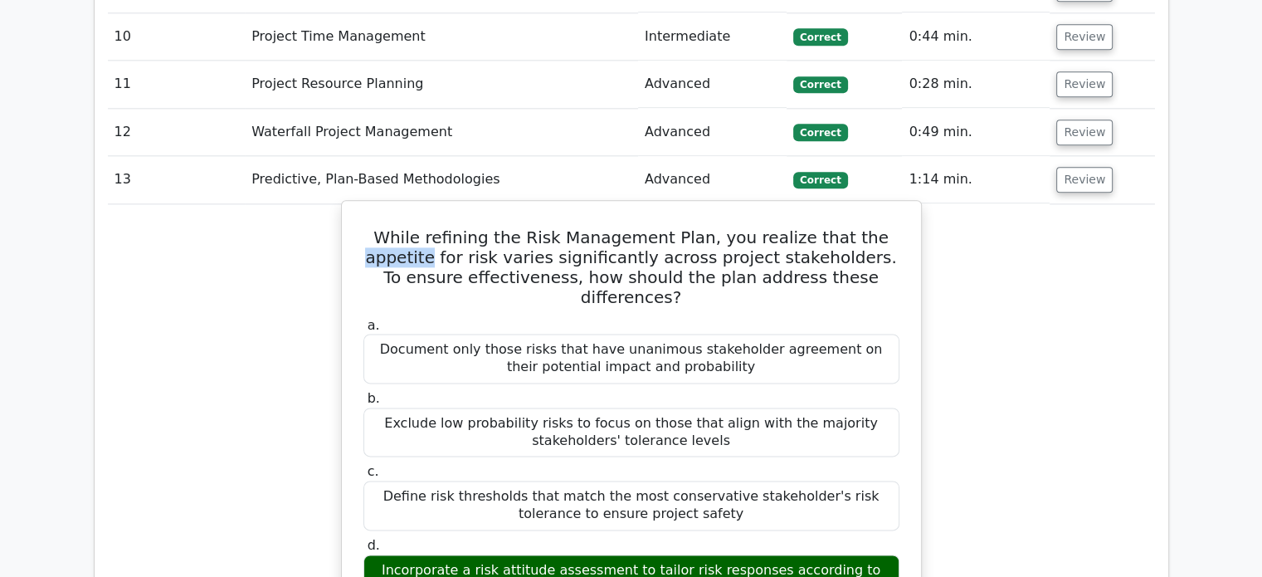
drag, startPoint x: 835, startPoint y: 156, endPoint x: 900, endPoint y: 150, distance: 65.0
click at [900, 227] on h5 "While refining the Risk Management Plan, you realize that the appetite for risk…" at bounding box center [631, 267] width 539 height 80
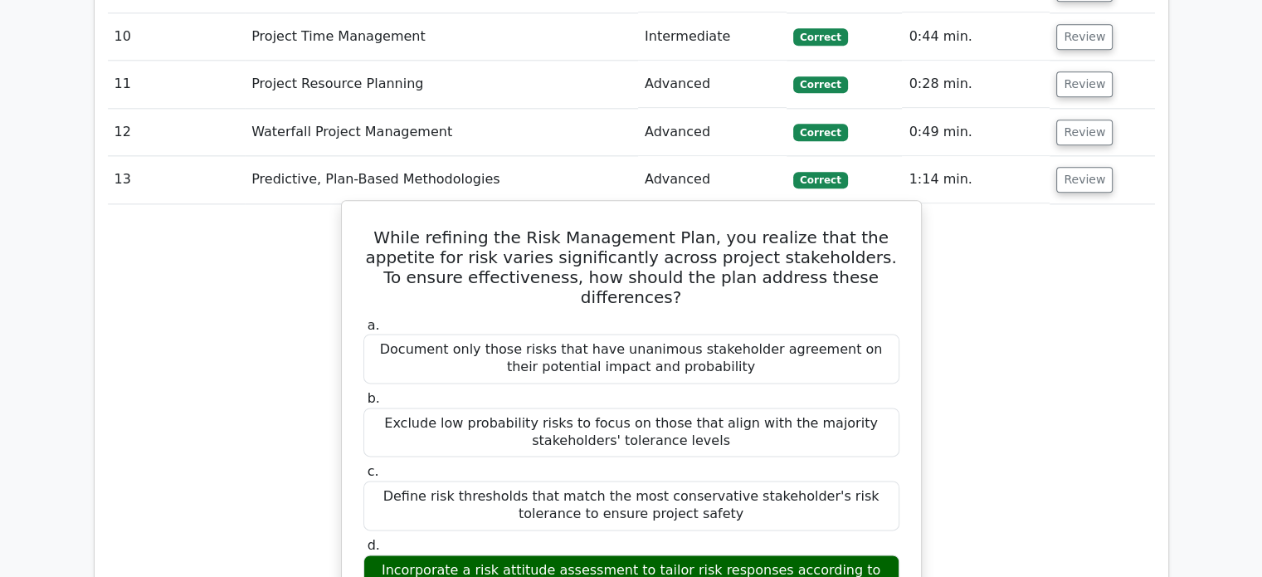
drag, startPoint x: 670, startPoint y: 483, endPoint x: 360, endPoint y: 139, distance: 462.4
copy div "While refining the Risk Management Plan, you realize that the appetite for risk…"
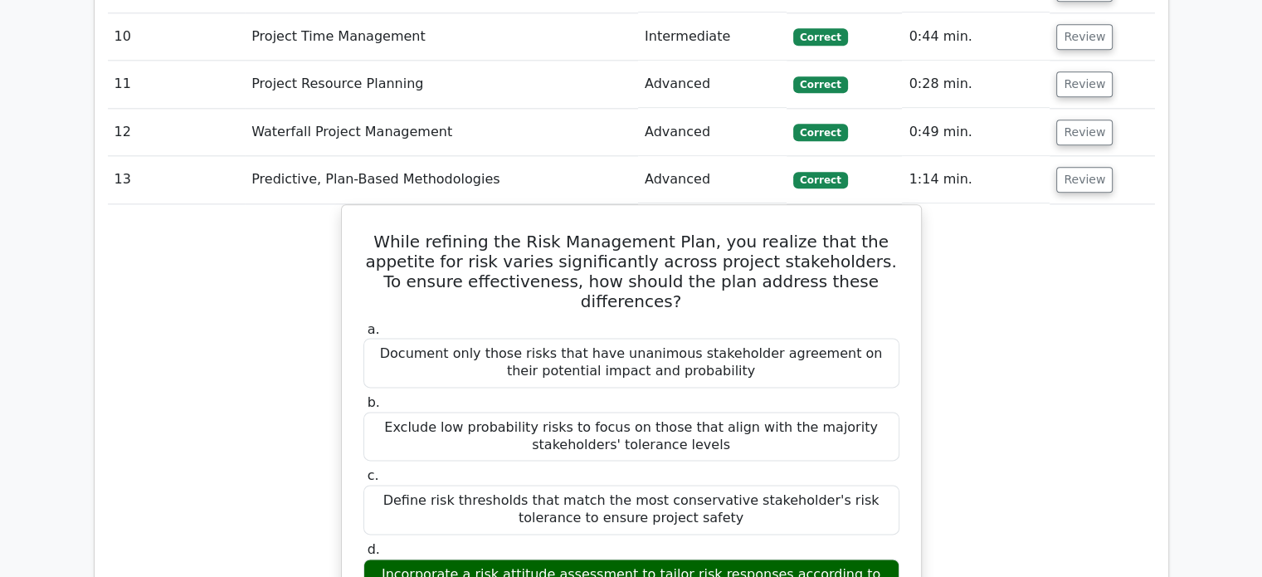
click at [1105, 156] on td "Review" at bounding box center [1102, 179] width 105 height 47
click at [1089, 167] on button "Review" at bounding box center [1084, 180] width 56 height 26
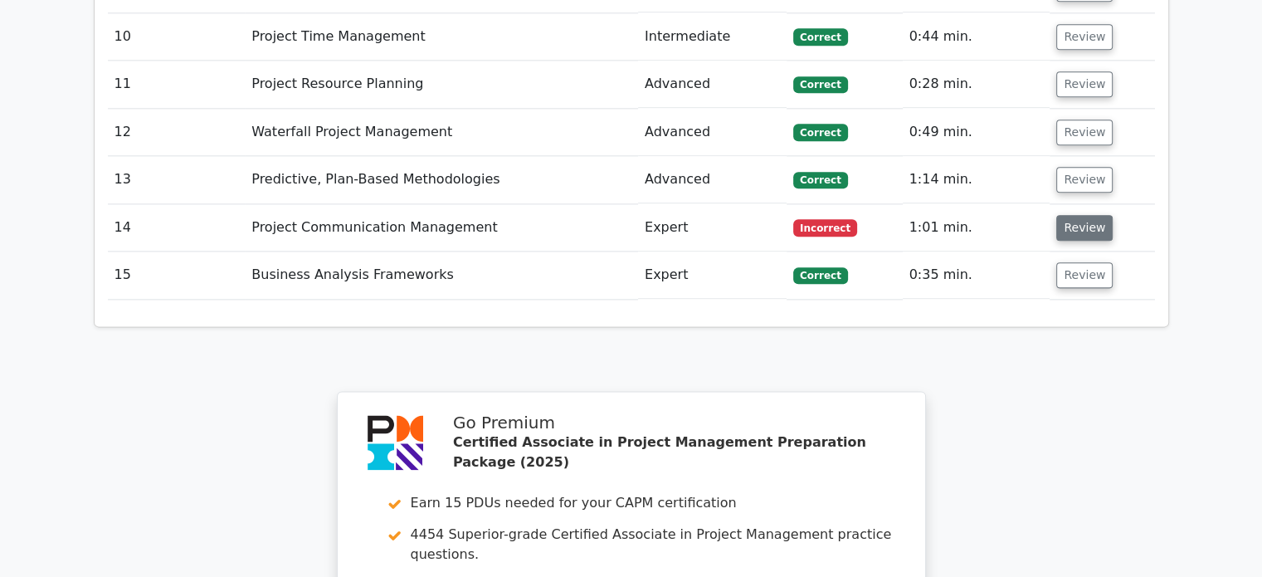
click at [1076, 215] on button "Review" at bounding box center [1084, 228] width 56 height 26
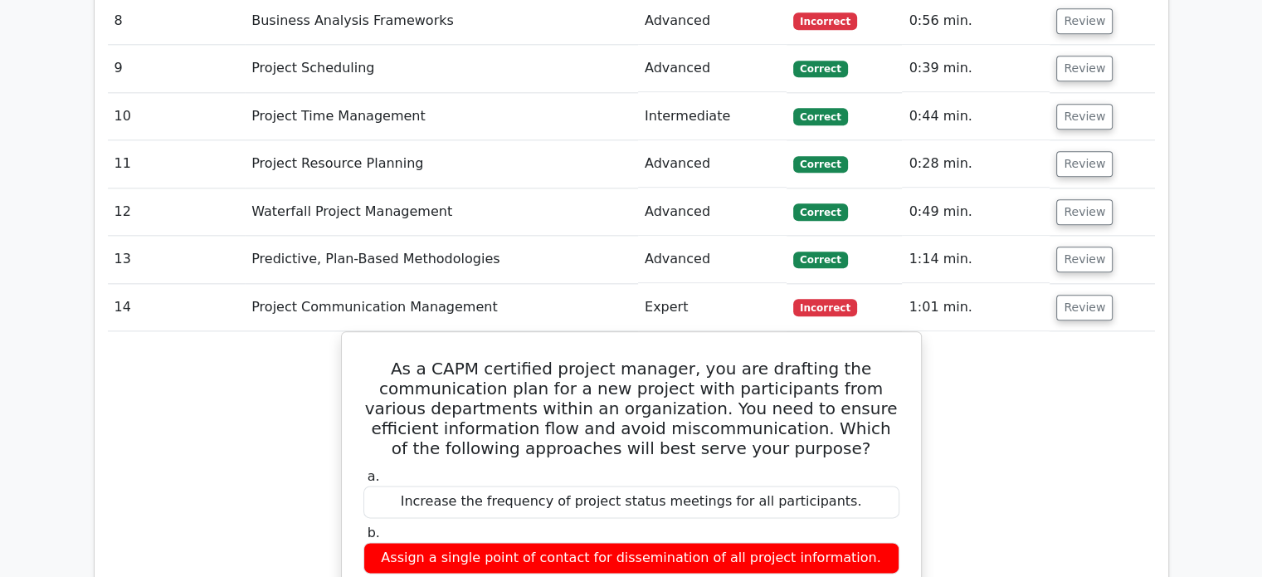
scroll to position [1997, 0]
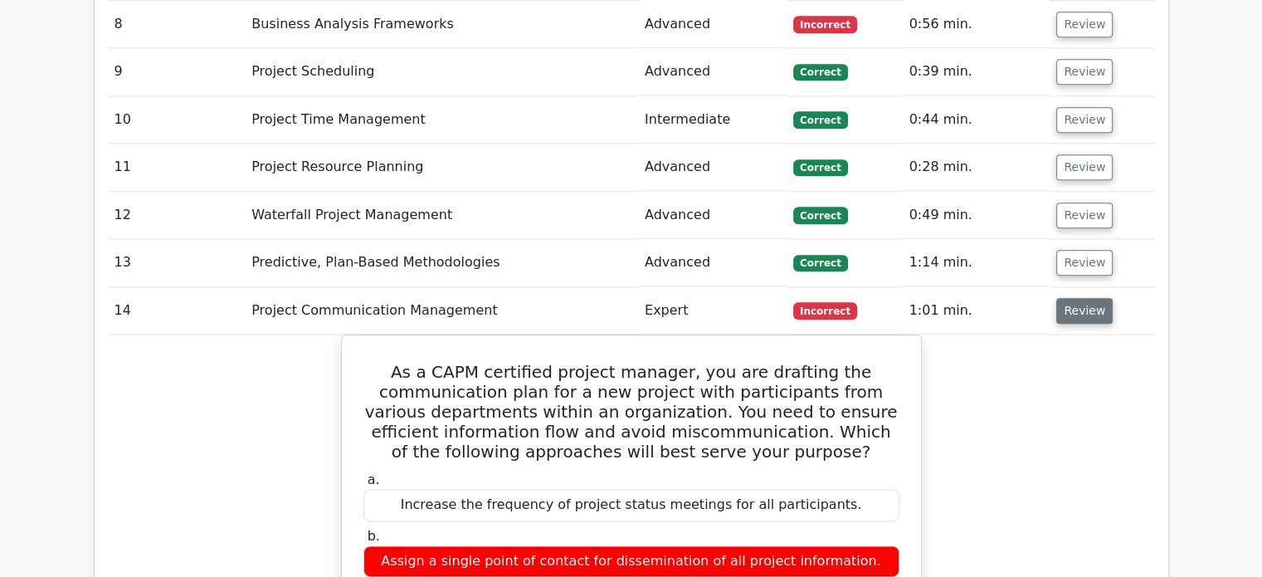
click at [1061, 298] on button "Review" at bounding box center [1084, 311] width 56 height 26
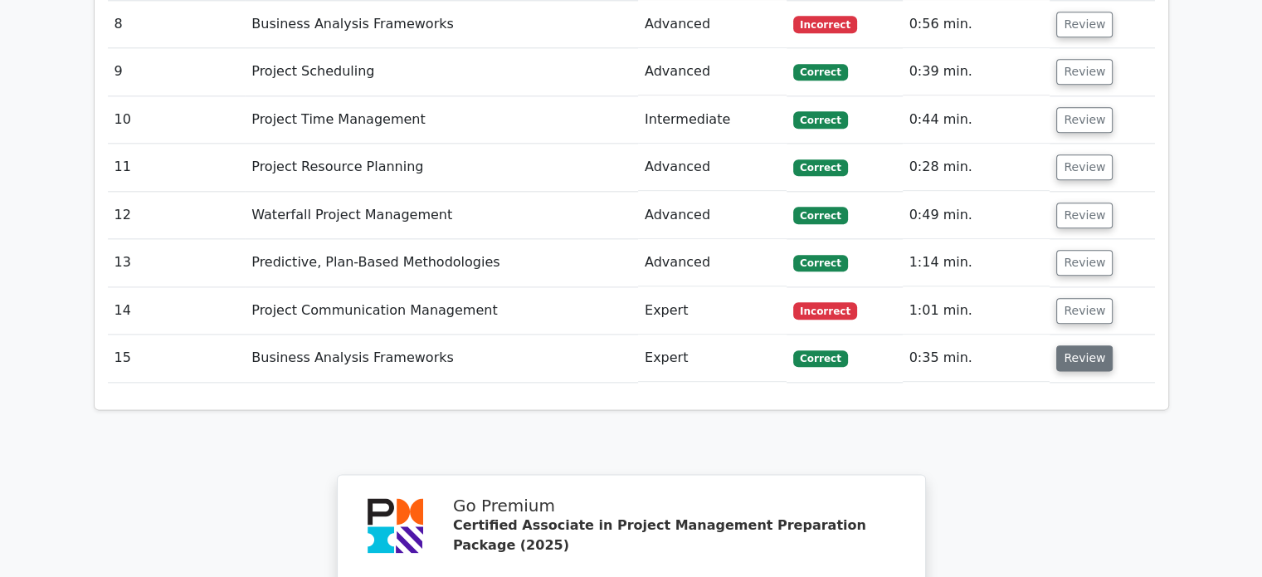
click at [1081, 345] on button "Review" at bounding box center [1084, 358] width 56 height 26
click at [1078, 345] on button "Review" at bounding box center [1084, 358] width 56 height 26
click at [1066, 345] on button "Review" at bounding box center [1084, 358] width 56 height 26
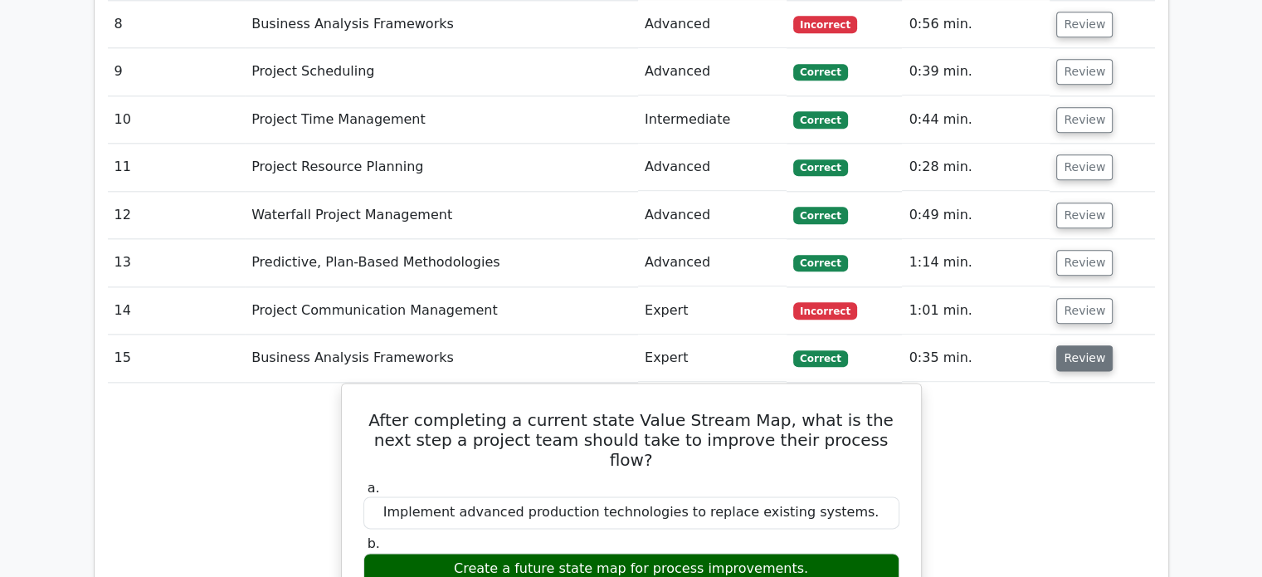
click at [1066, 345] on button "Review" at bounding box center [1084, 358] width 56 height 26
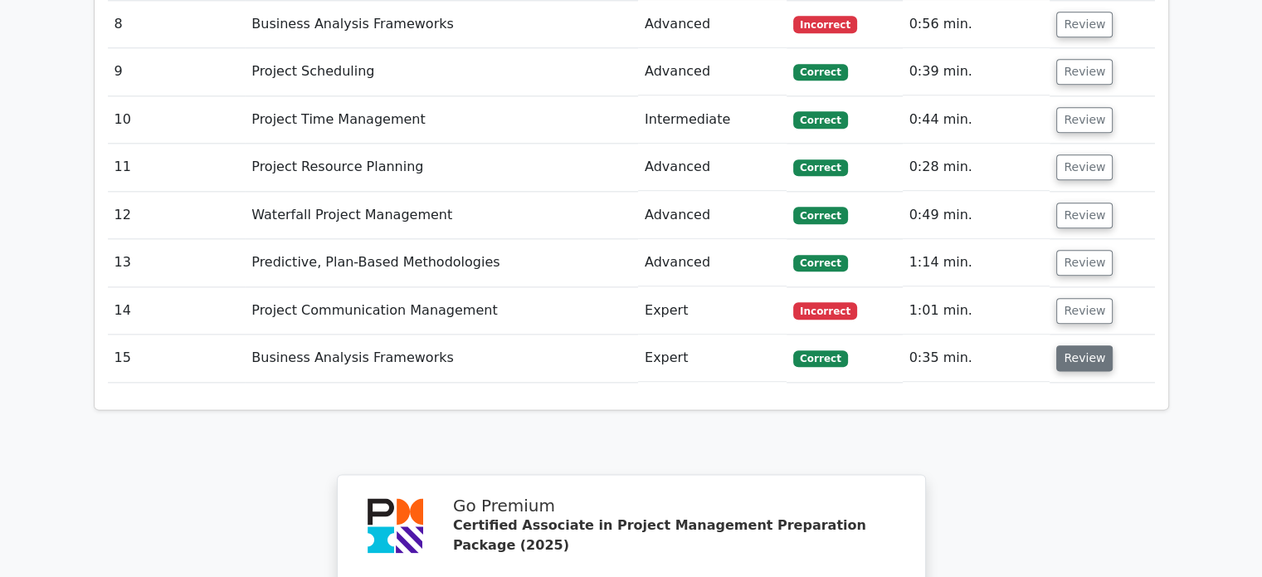
click at [1066, 345] on button "Review" at bounding box center [1084, 358] width 56 height 26
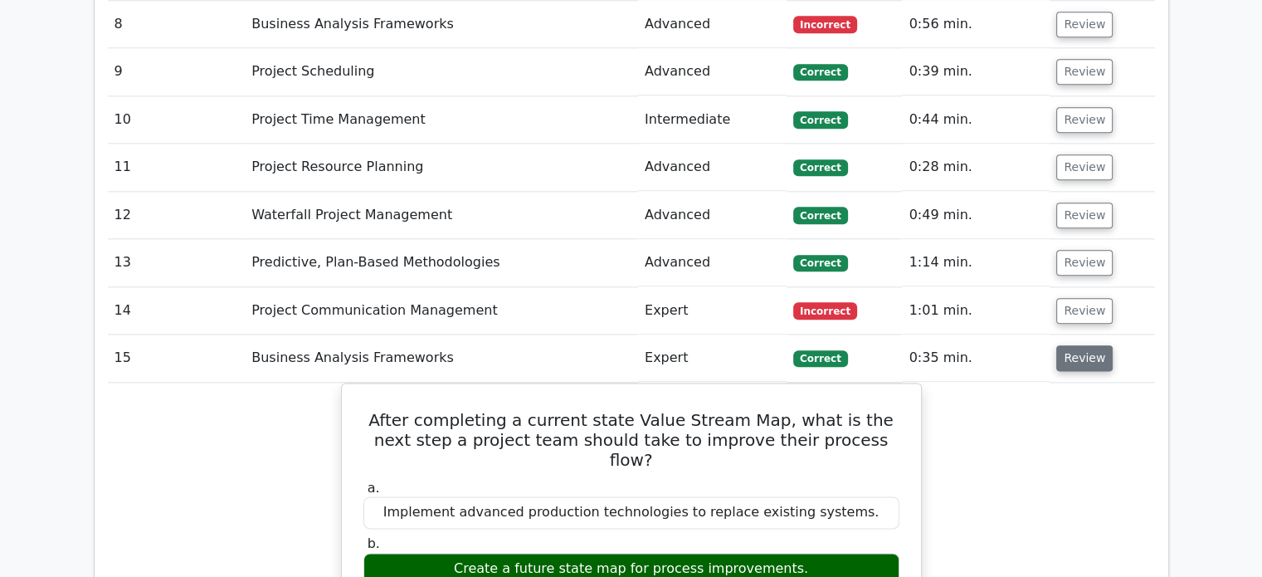
click at [1066, 345] on button "Review" at bounding box center [1084, 358] width 56 height 26
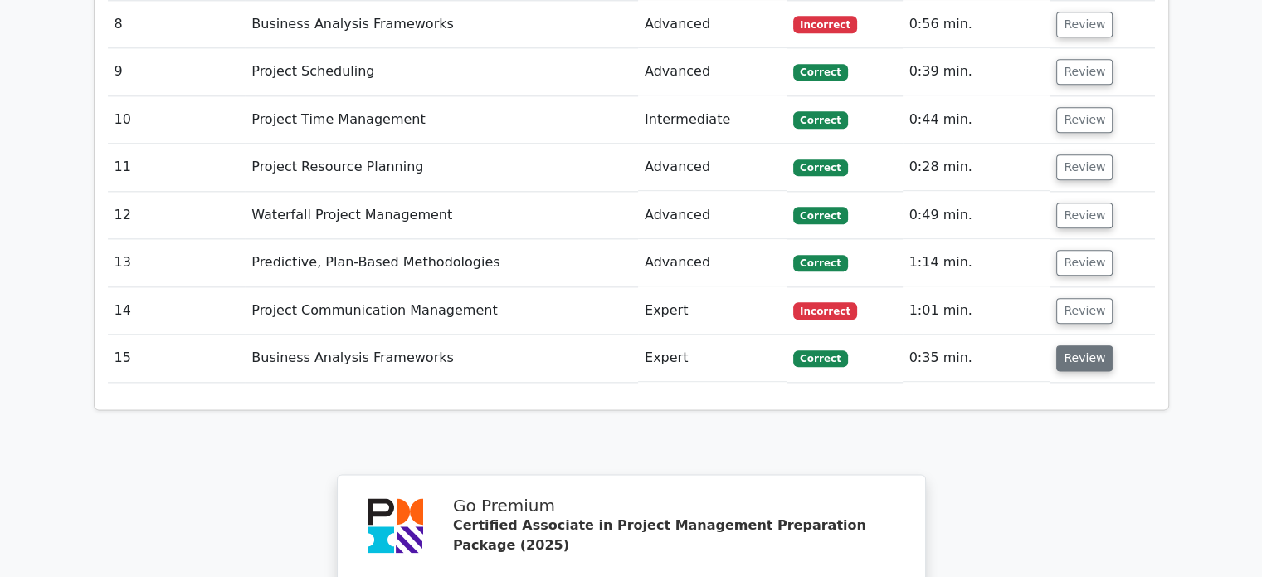
click at [1066, 345] on button "Review" at bounding box center [1084, 358] width 56 height 26
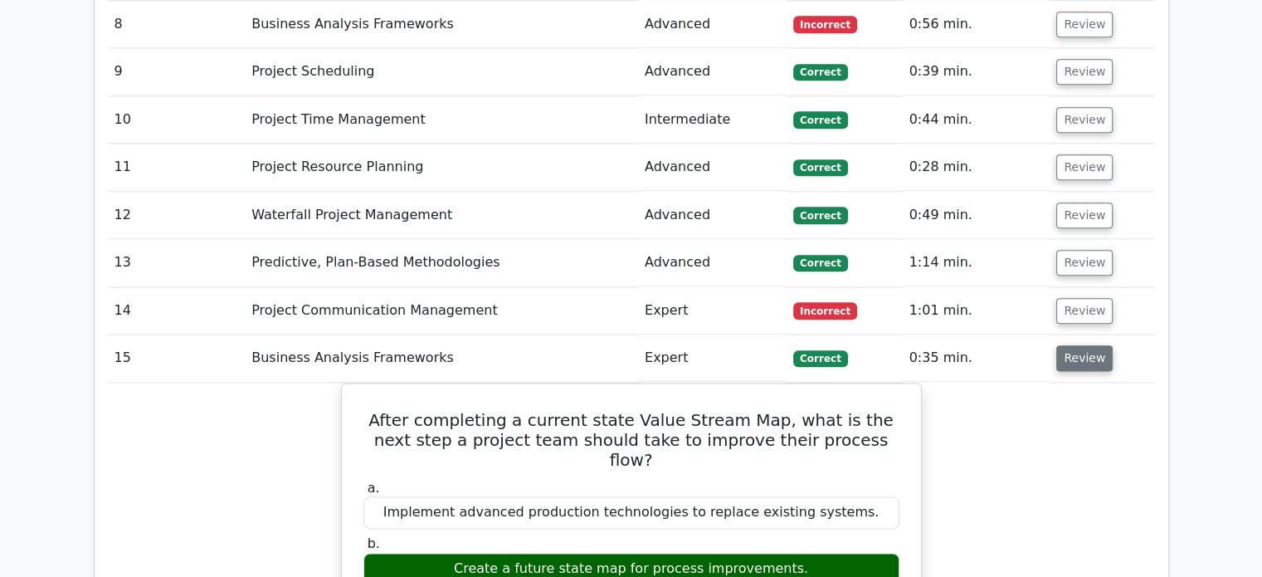
click at [1066, 345] on button "Review" at bounding box center [1084, 358] width 56 height 26
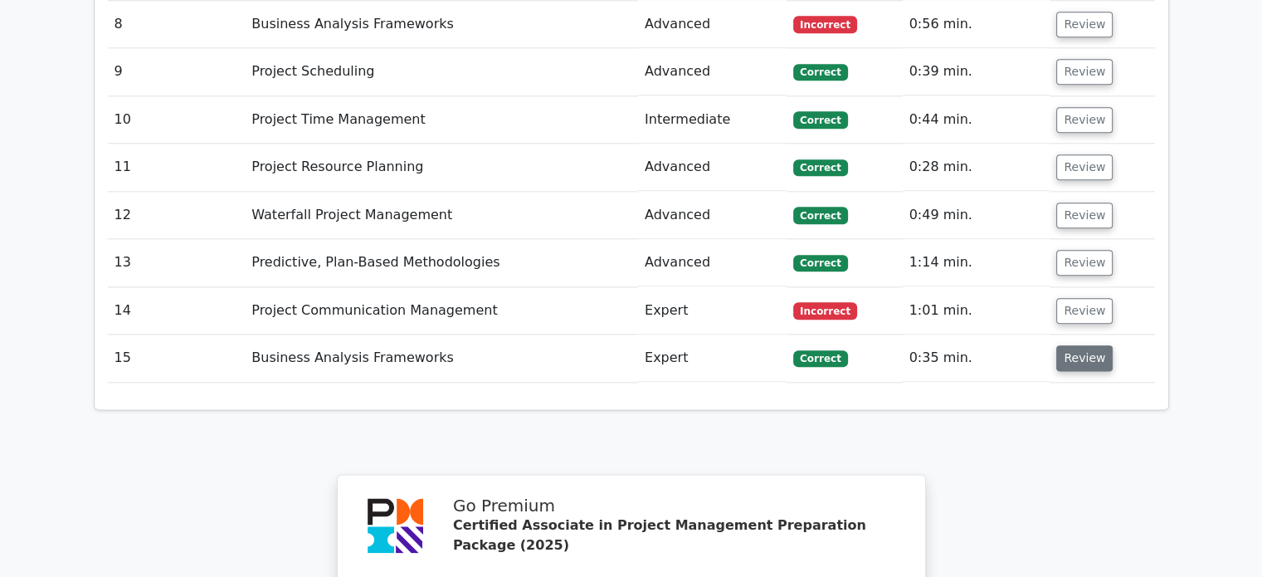
click at [1066, 345] on button "Review" at bounding box center [1084, 358] width 56 height 26
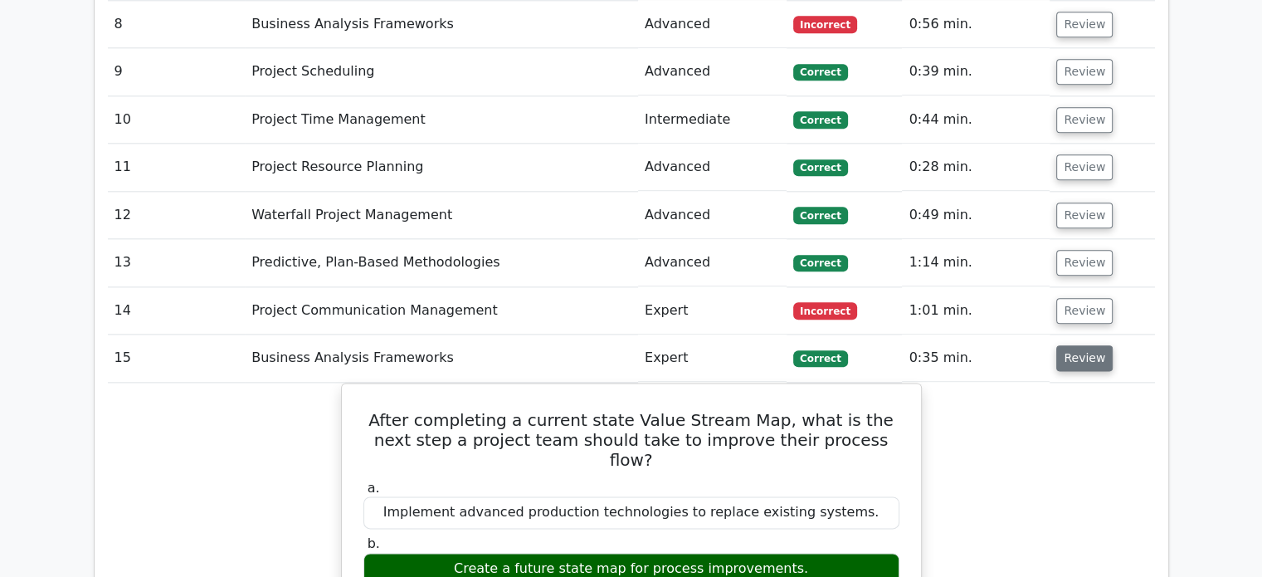
click at [1066, 345] on button "Review" at bounding box center [1084, 358] width 56 height 26
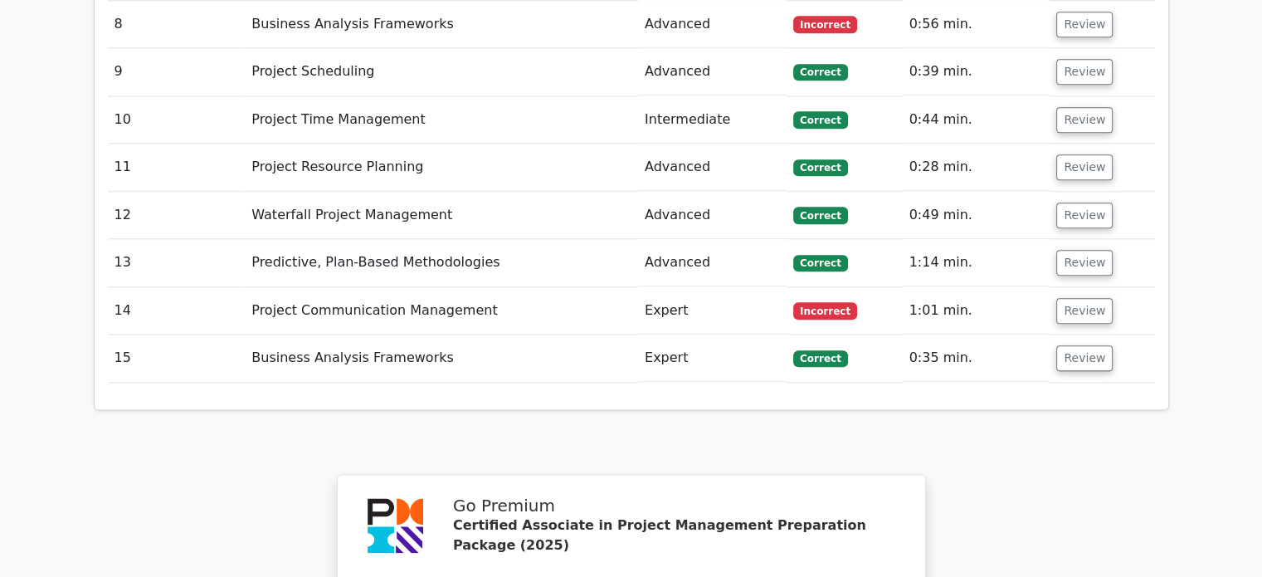
click at [1050, 334] on td "Review" at bounding box center [1102, 357] width 105 height 47
click at [1067, 345] on button "Review" at bounding box center [1084, 358] width 56 height 26
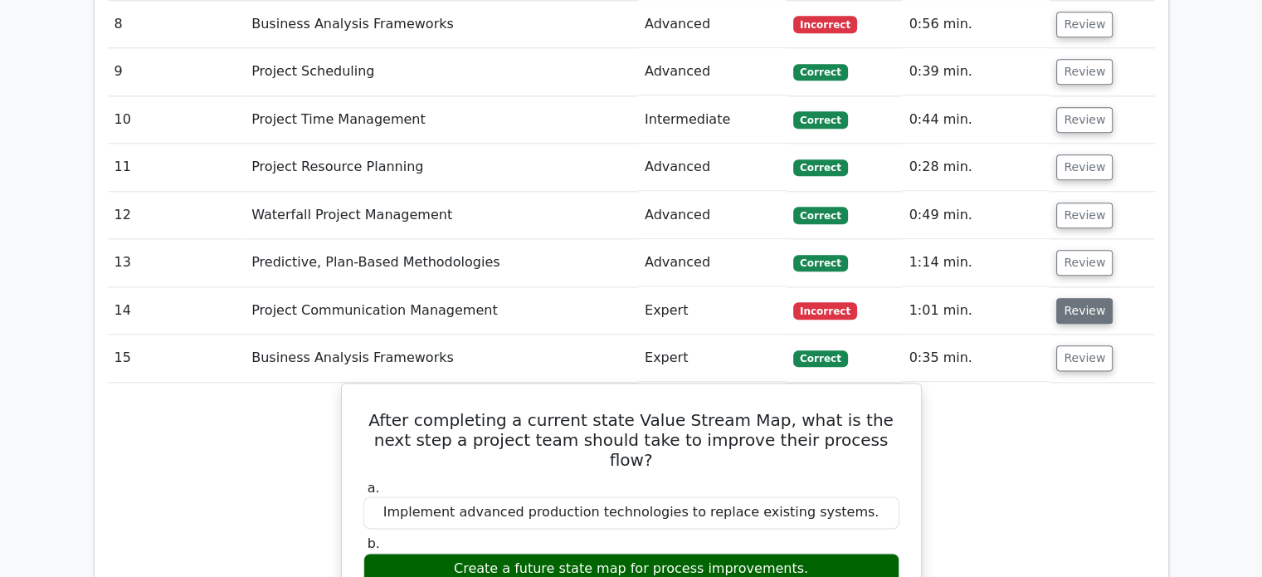
drag, startPoint x: 1079, startPoint y: 246, endPoint x: 1074, endPoint y: 235, distance: 11.9
click at [1077, 287] on td "Review" at bounding box center [1102, 310] width 105 height 47
click at [1073, 298] on button "Review" at bounding box center [1084, 311] width 56 height 26
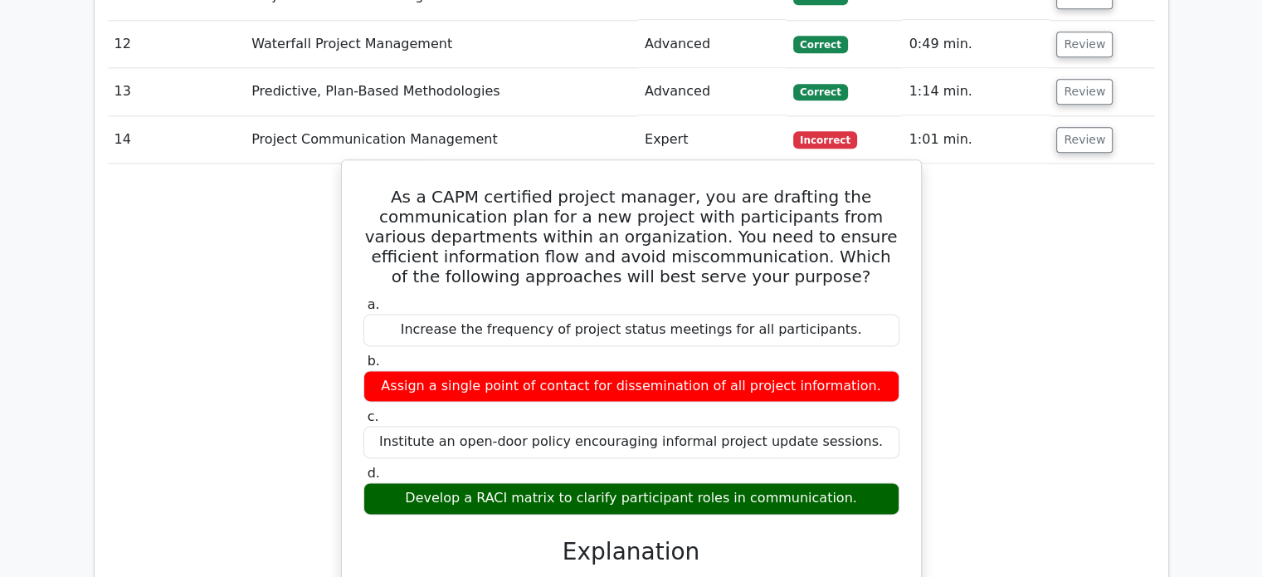
scroll to position [2080, 0]
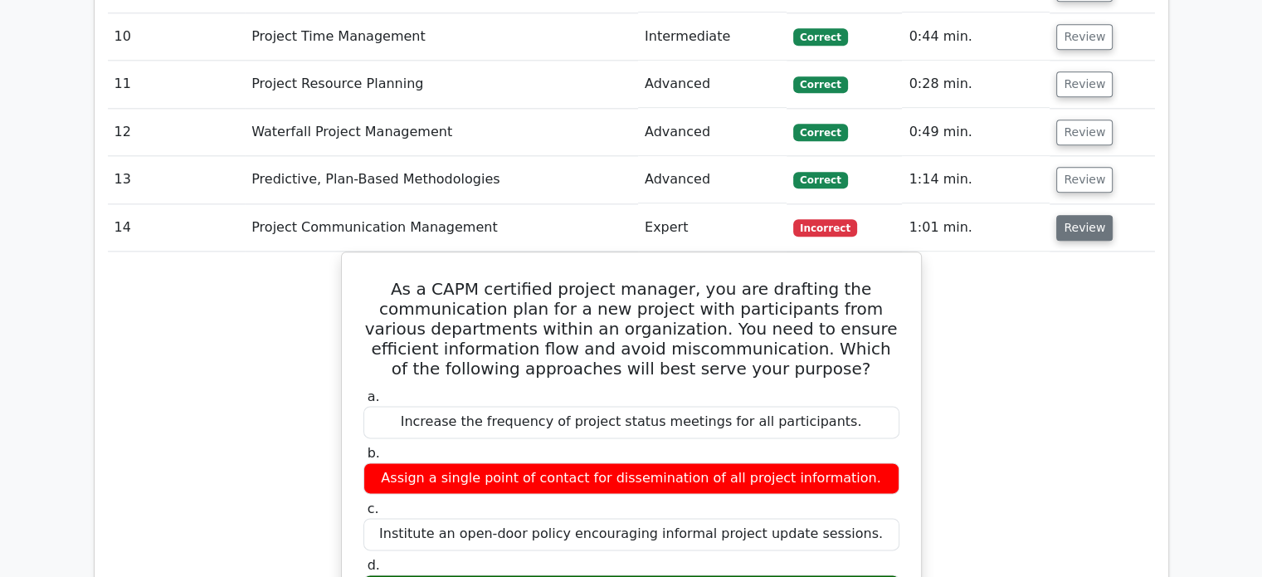
click at [1065, 215] on button "Review" at bounding box center [1084, 228] width 56 height 26
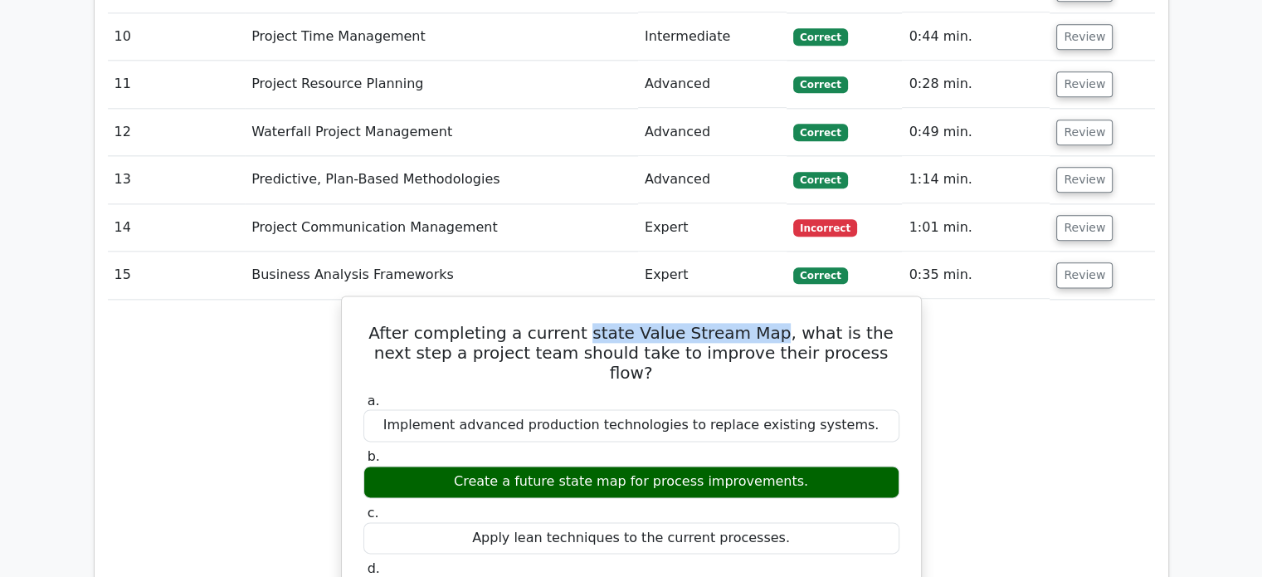
drag, startPoint x: 580, startPoint y: 245, endPoint x: 754, endPoint y: 248, distance: 173.5
click at [754, 323] on h5 "After completing a current state Value Stream Map, what is the next step a proj…" at bounding box center [631, 353] width 539 height 60
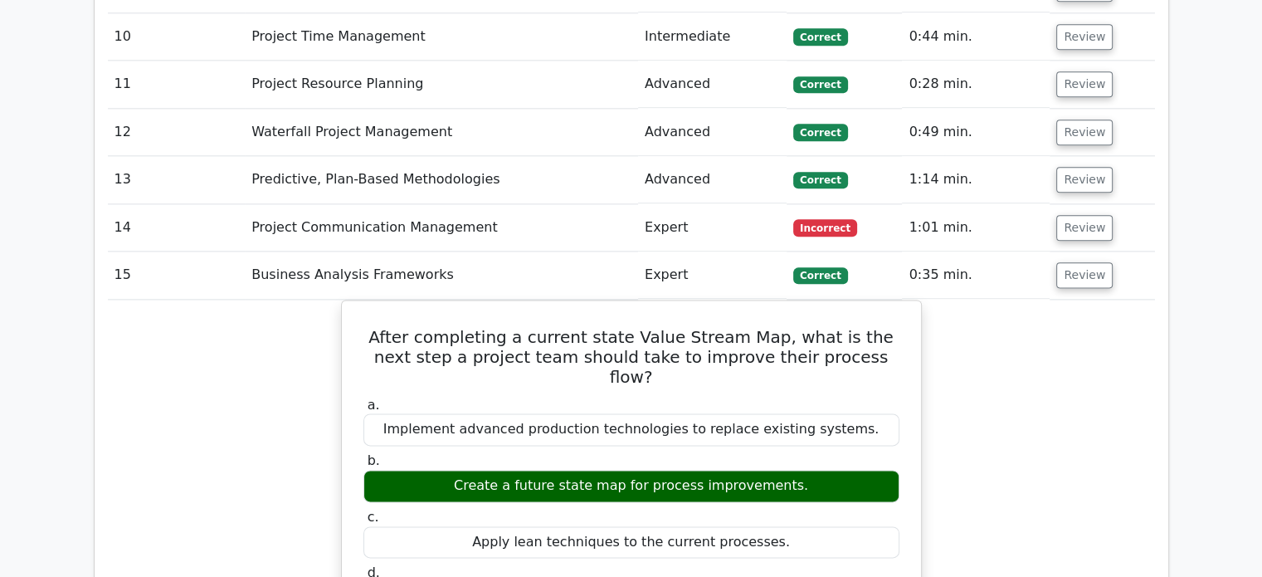
click at [1078, 262] on button "Review" at bounding box center [1084, 275] width 56 height 26
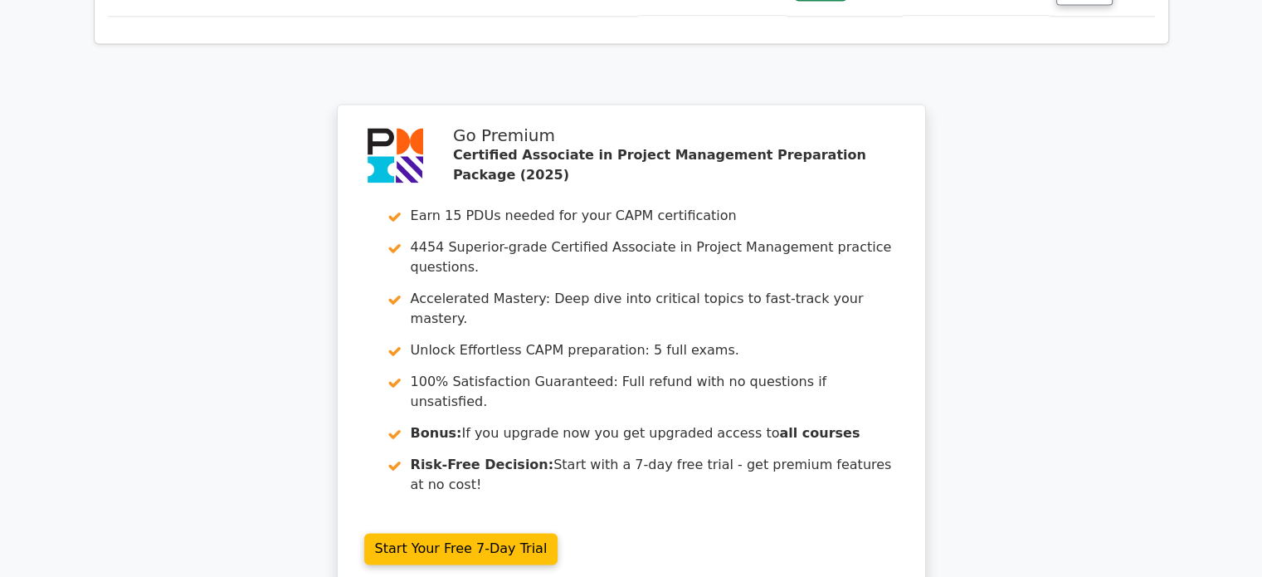
scroll to position [2543, 0]
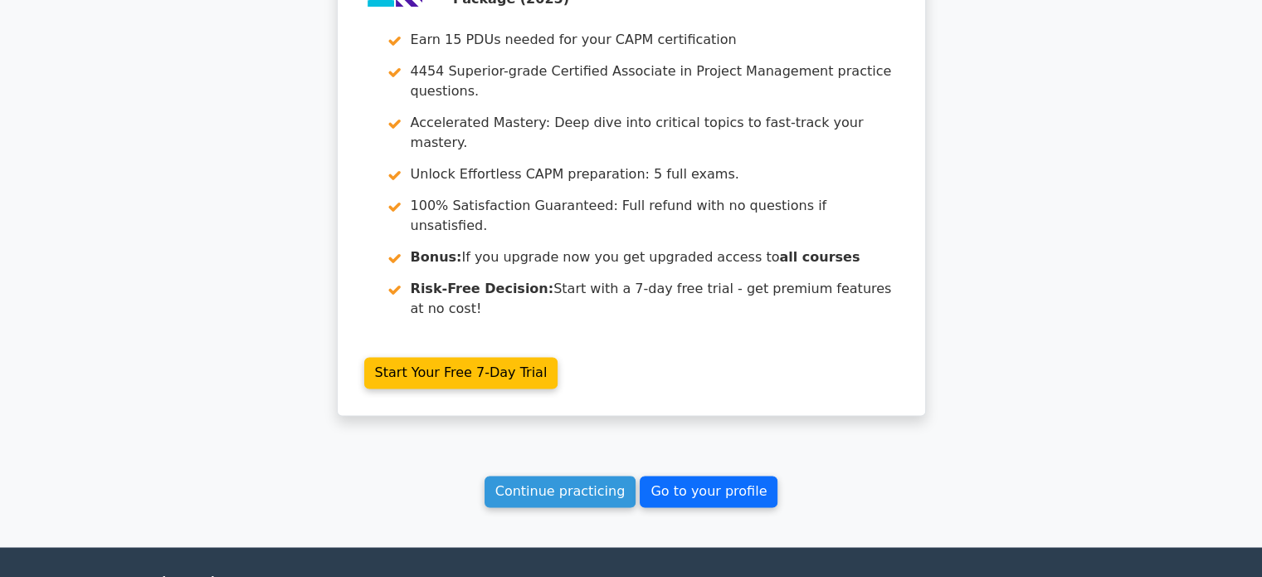
click at [663, 476] on link "Go to your profile" at bounding box center [709, 492] width 138 height 32
